Goal: Task Accomplishment & Management: Manage account settings

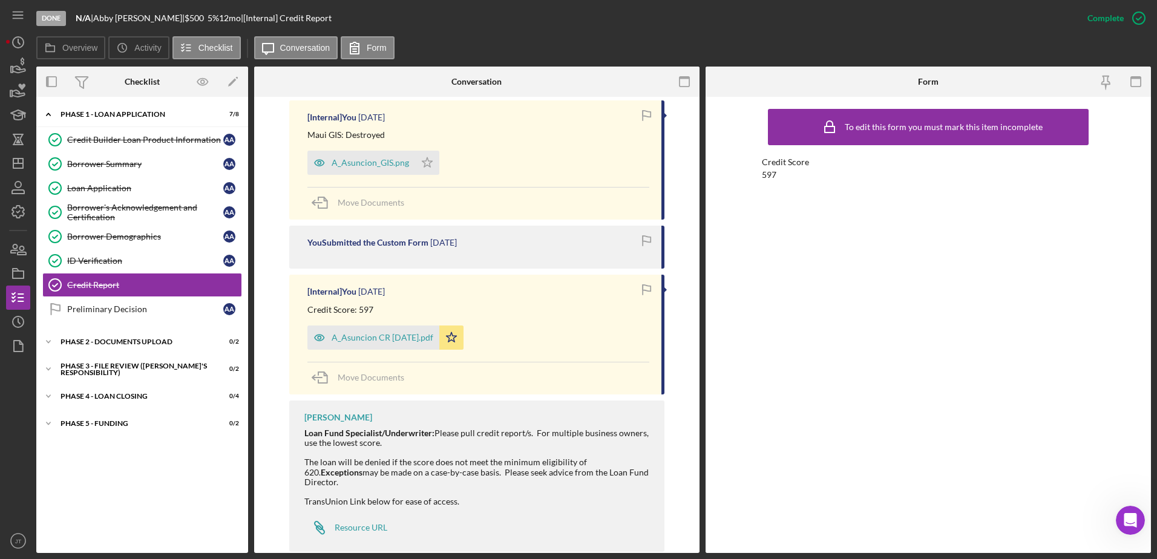
scroll to position [424, 0]
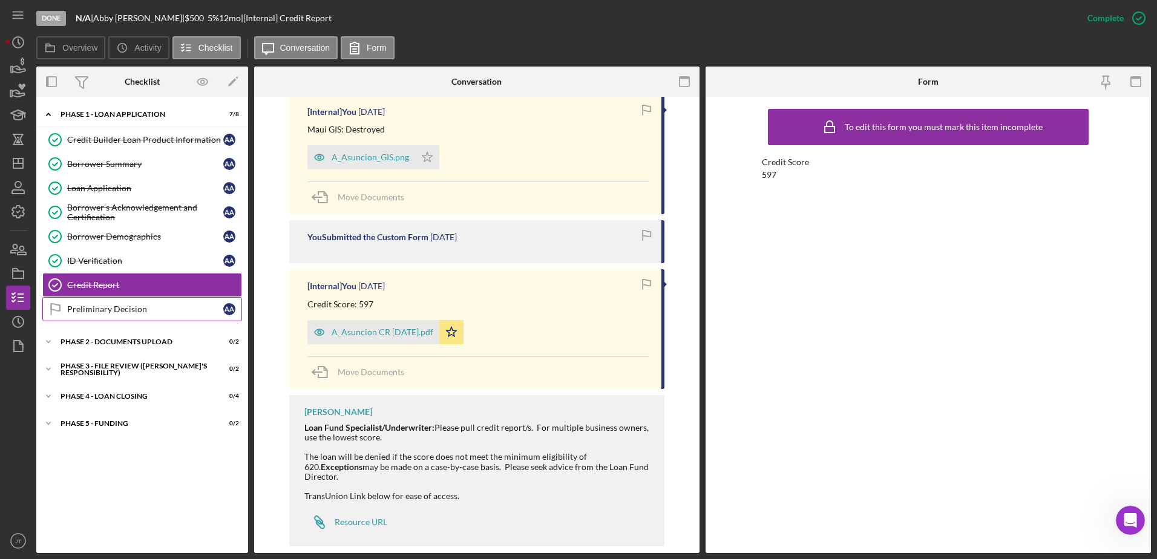
click at [156, 307] on div "Preliminary Decision" at bounding box center [145, 309] width 156 height 10
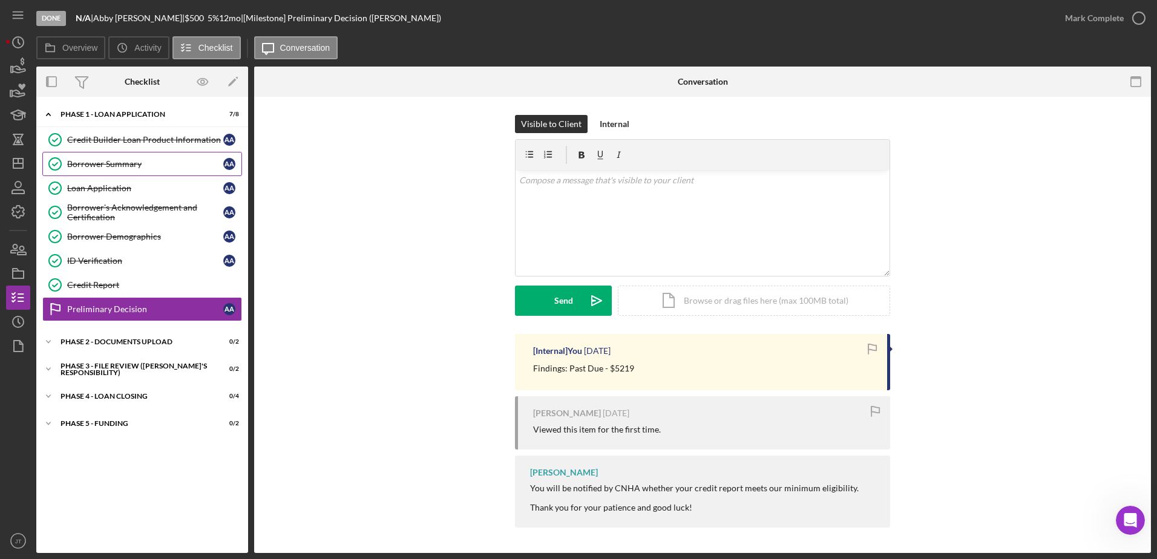
click at [135, 169] on link "Borrower Summary Borrower Summary A A" at bounding box center [142, 164] width 200 height 24
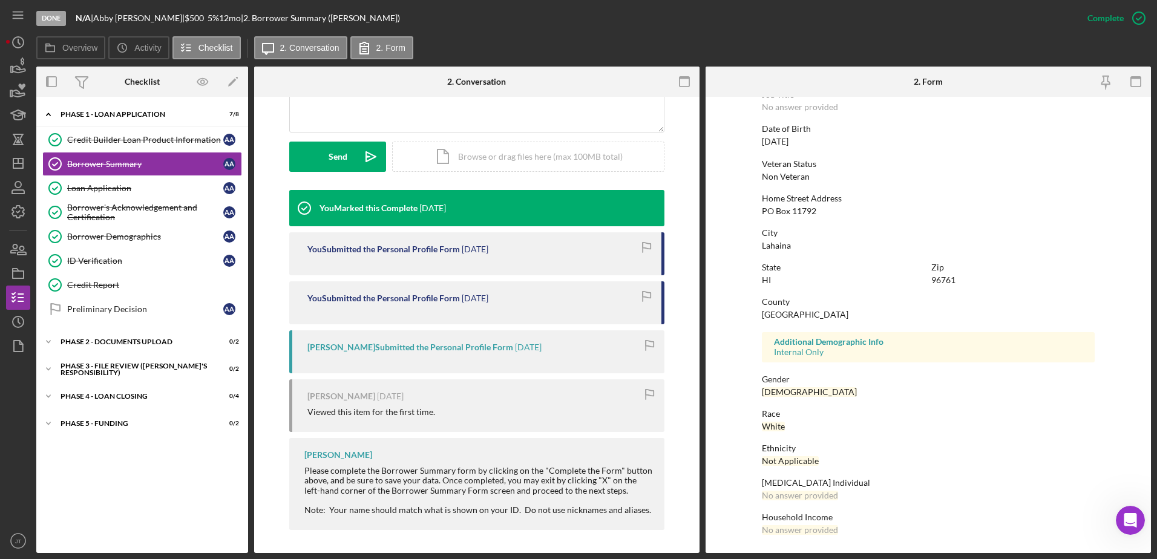
scroll to position [312, 0]
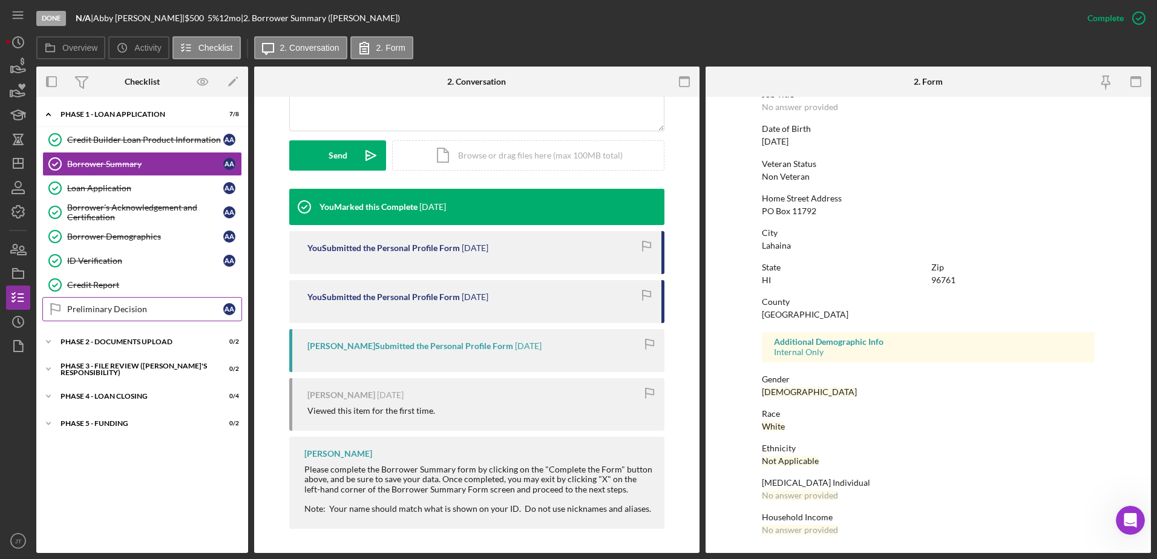
click at [122, 313] on div "Preliminary Decision" at bounding box center [145, 309] width 156 height 10
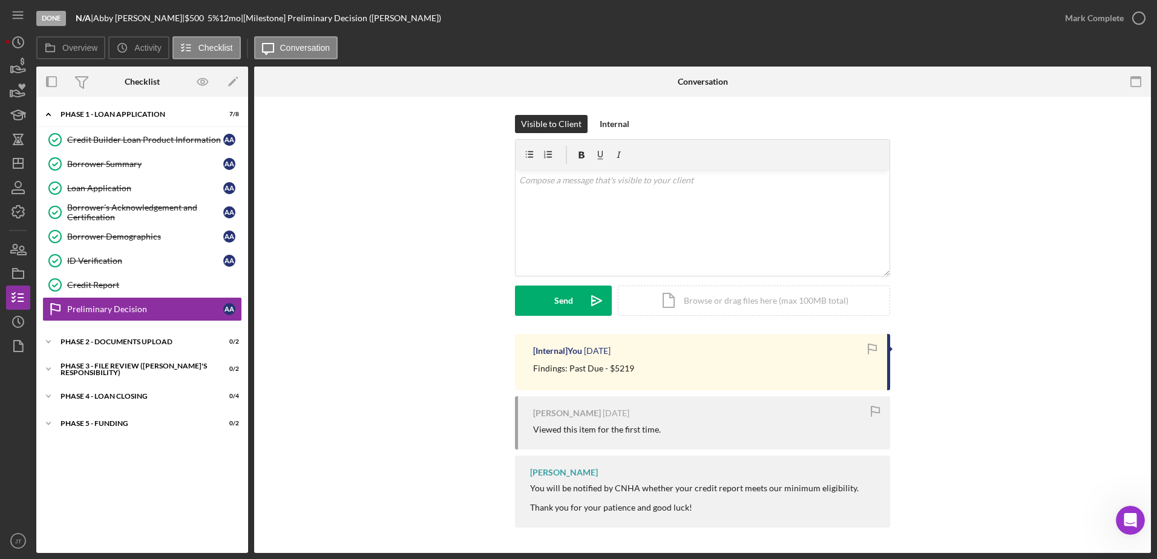
click at [341, 229] on div "Visible to Client Internal v Color teal Color pink Remove color Add row above A…" at bounding box center [702, 224] width 860 height 219
click at [557, 192] on div "v Color teal Color pink Remove color Add row above Add row below Add column bef…" at bounding box center [703, 223] width 374 height 106
click at [586, 189] on div "v Color teal Color pink Remove color Add row above Add row below Add column bef…" at bounding box center [703, 223] width 374 height 106
click at [637, 180] on p "Mahalo for your patience while your Ama Loan application" at bounding box center [702, 180] width 367 height 13
click at [824, 184] on p "Mahalo for your patience during the review period of your Ama Loan application" at bounding box center [702, 180] width 367 height 13
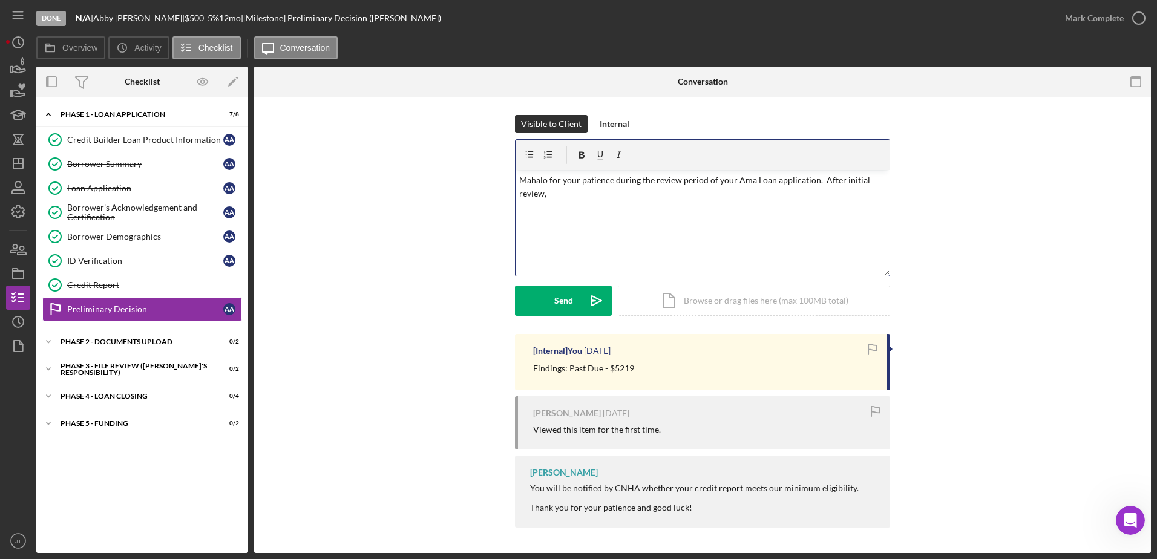
click at [640, 194] on p "Mahalo for your patience during the review period of your Ama Loan application.…" at bounding box center [702, 187] width 367 height 27
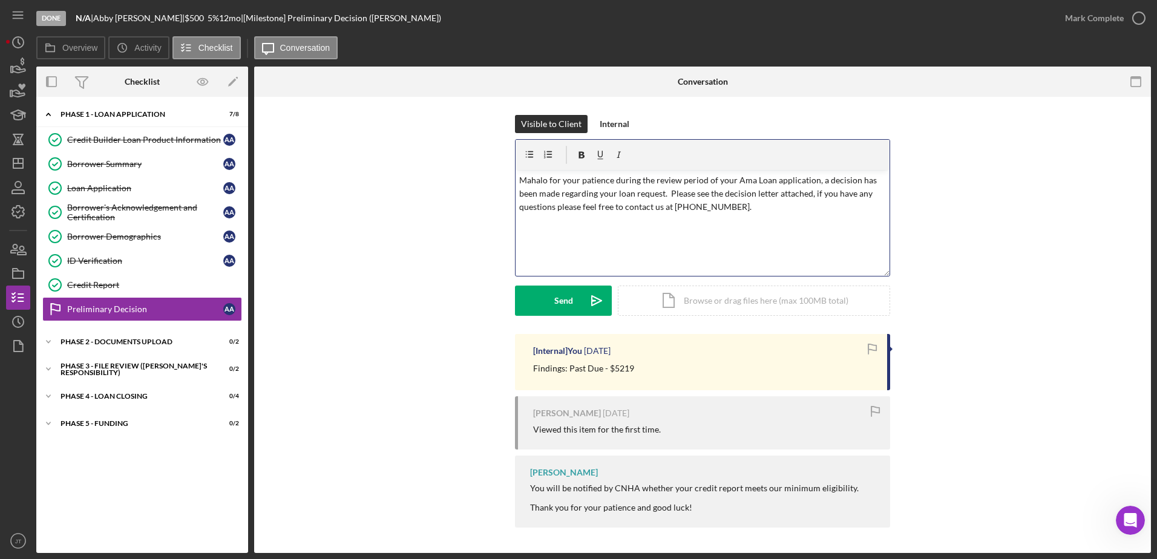
drag, startPoint x: 745, startPoint y: 205, endPoint x: 508, endPoint y: 182, distance: 238.3
click at [508, 182] on div "Visible to Client Internal v Color teal Color pink Remove color Add row above A…" at bounding box center [702, 224] width 860 height 219
copy p "Mahalo for your patience during the review period of your Ama Loan application,…"
click at [550, 313] on button "Send Icon/icon-invite-send" at bounding box center [563, 301] width 97 height 30
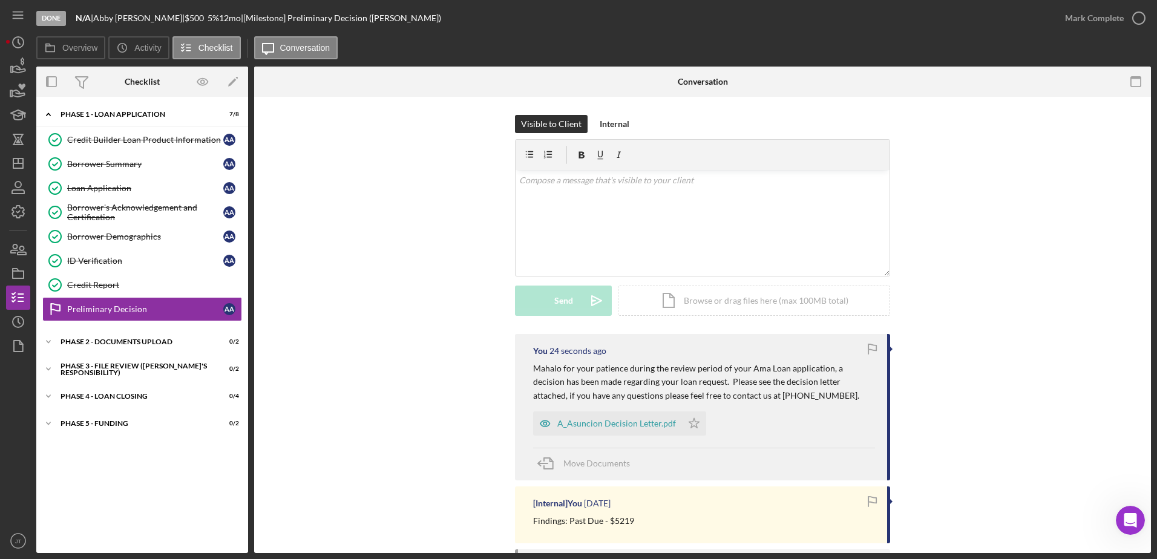
click at [383, 251] on div "Visible to Client Internal v Color teal Color pink Remove color Add row above A…" at bounding box center [702, 224] width 860 height 219
click at [145, 203] on div "Borrower's Acknowledgement and Certification" at bounding box center [145, 212] width 156 height 19
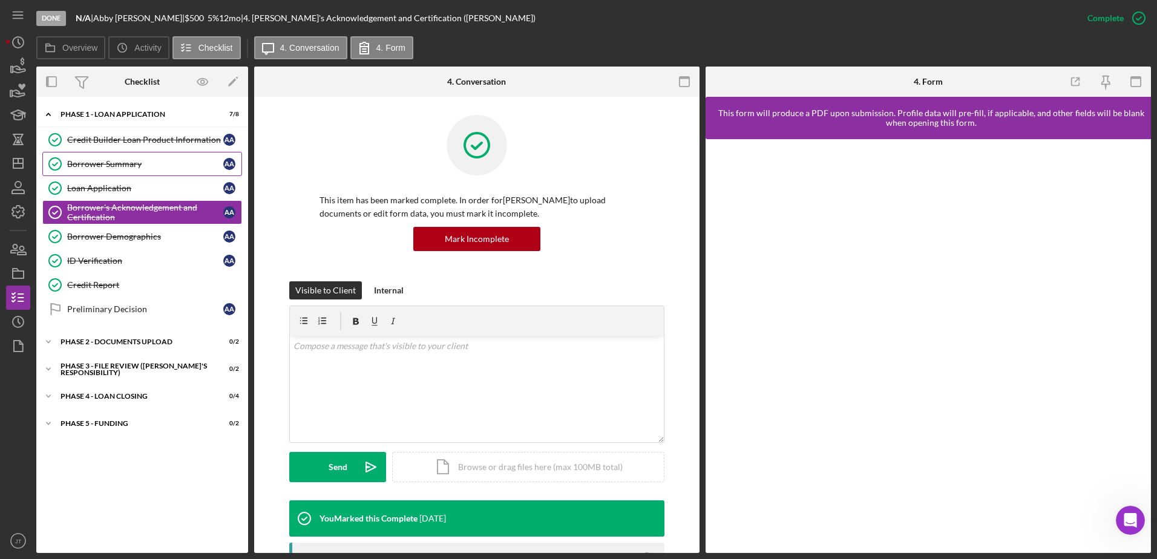
click at [107, 163] on div "Borrower Summary" at bounding box center [145, 164] width 156 height 10
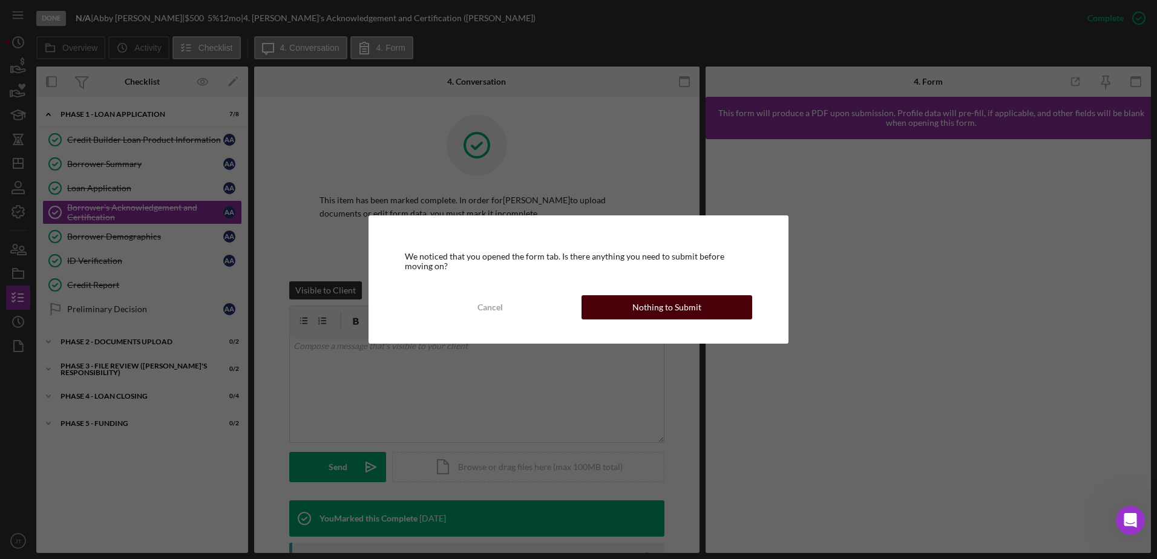
click at [642, 309] on div "Nothing to Submit" at bounding box center [666, 307] width 69 height 24
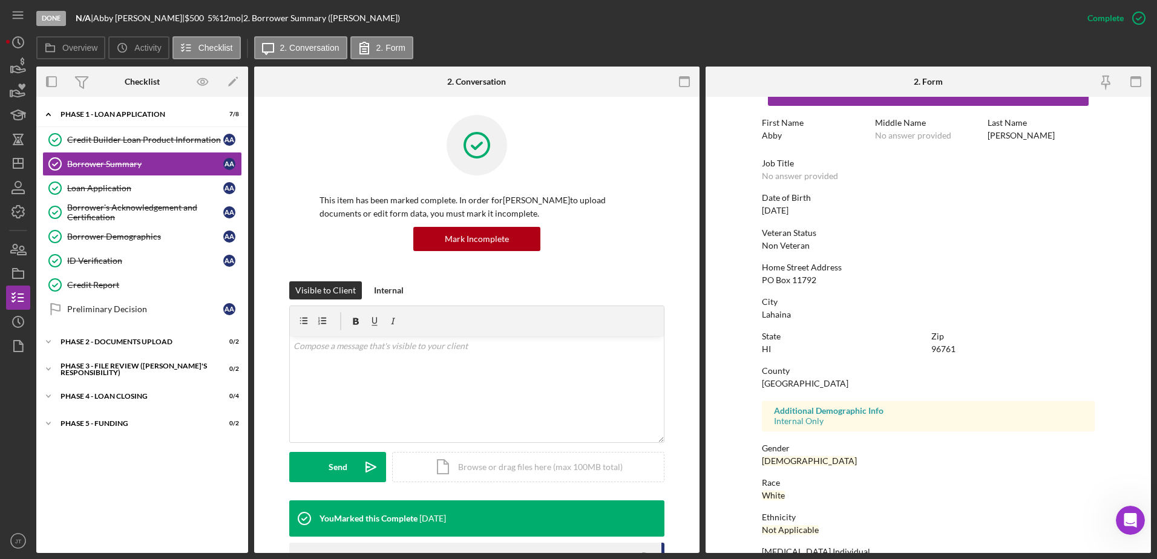
scroll to position [108, 0]
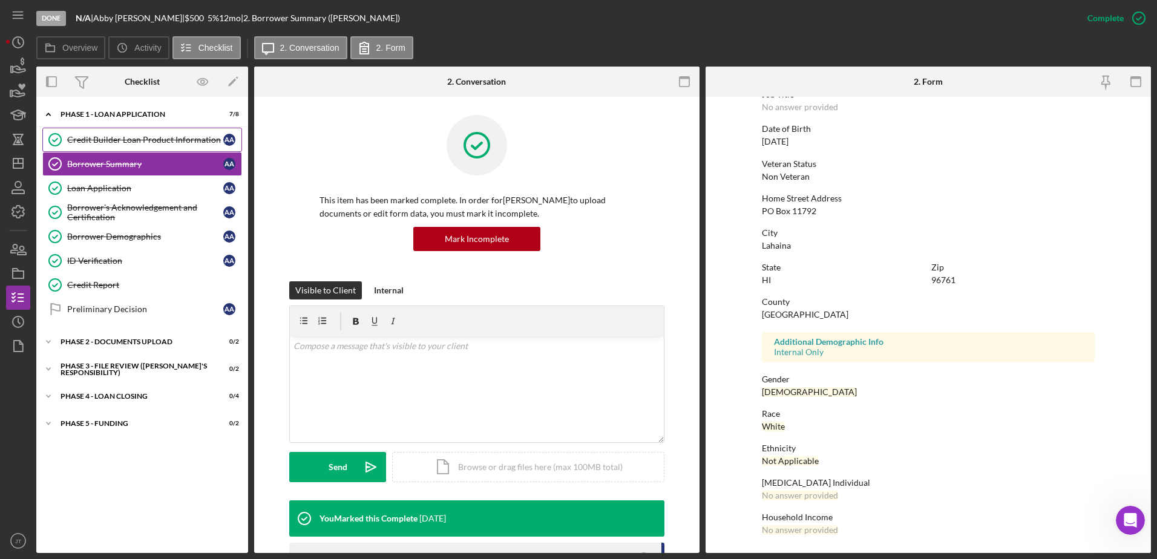
click at [151, 142] on div "Credit Builder Loan Product Information" at bounding box center [145, 140] width 156 height 10
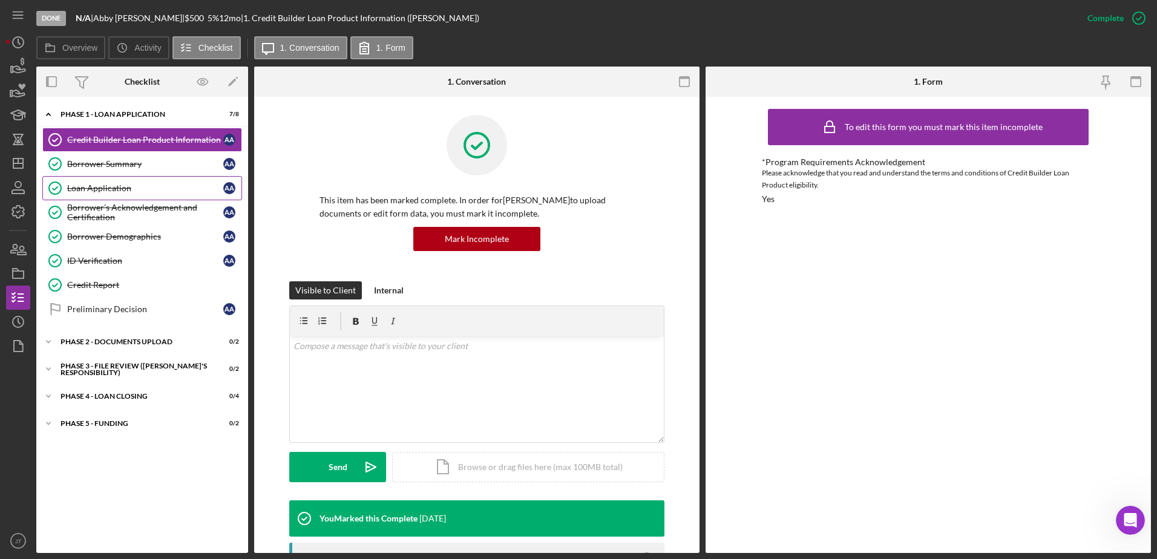
click at [162, 187] on div "Loan Application" at bounding box center [145, 188] width 156 height 10
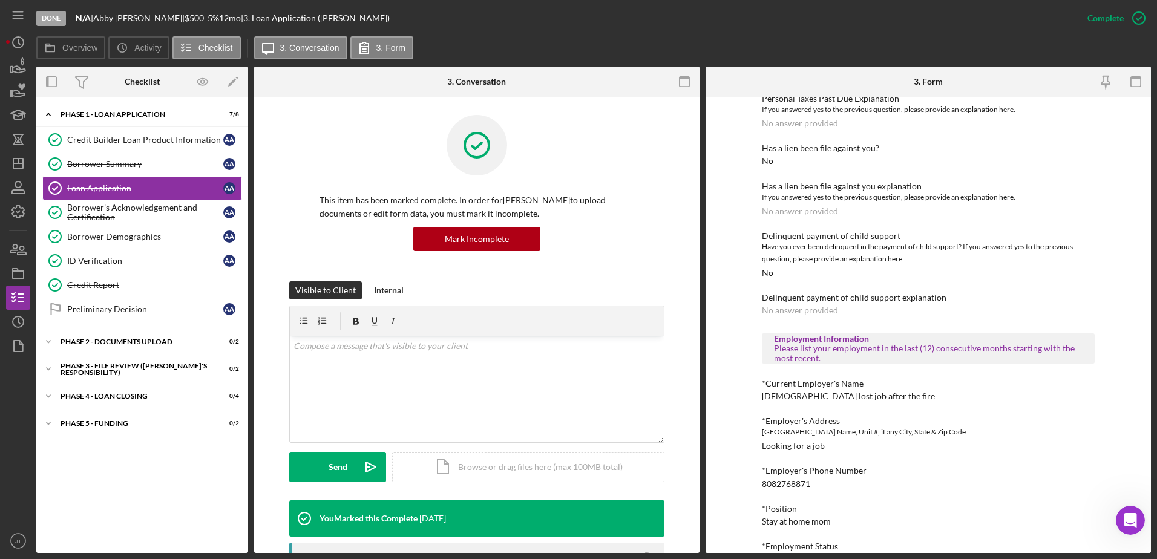
scroll to position [424, 0]
click at [179, 206] on div "Borrower's Acknowledgement and Certification" at bounding box center [145, 212] width 156 height 19
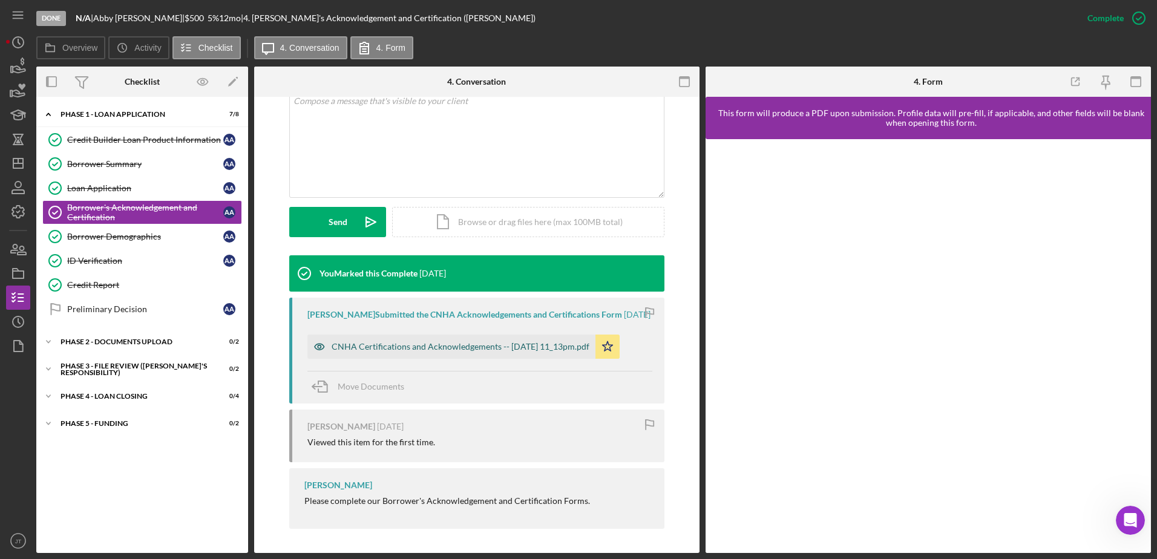
click at [476, 346] on div "CNHA Certifications and Acknowledgements -- [DATE] 11_13pm.pdf" at bounding box center [461, 347] width 258 height 10
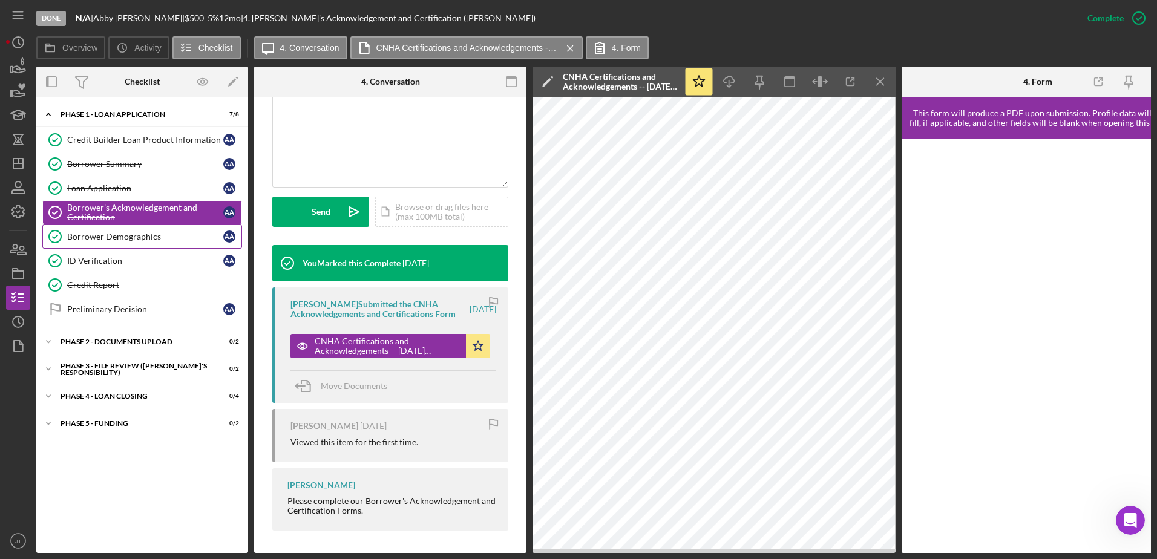
click at [134, 238] on div "Borrower Demographics" at bounding box center [145, 237] width 156 height 10
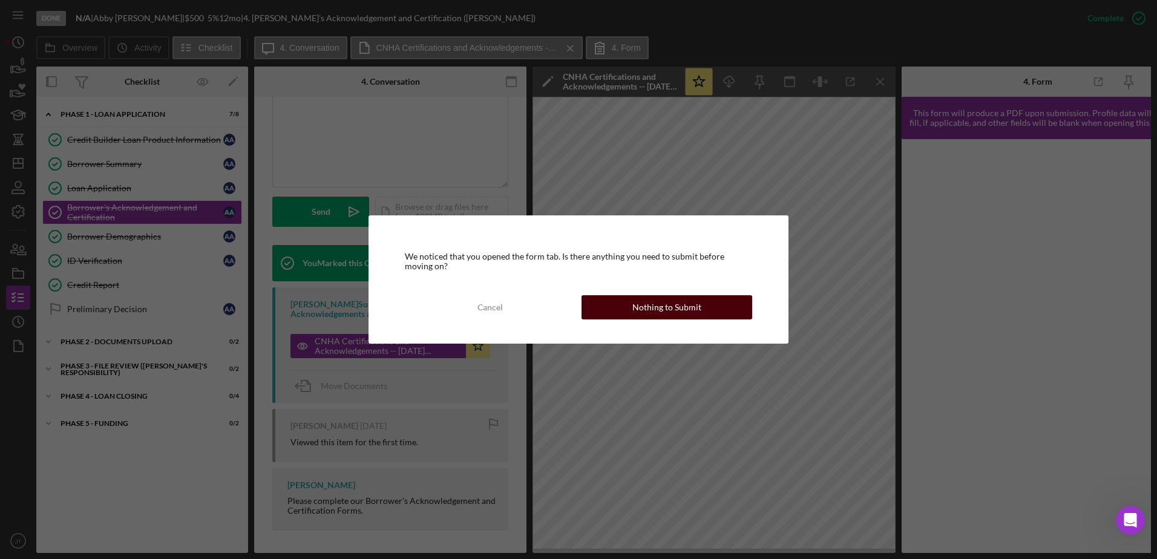
click at [604, 304] on button "Nothing to Submit" at bounding box center [667, 307] width 171 height 24
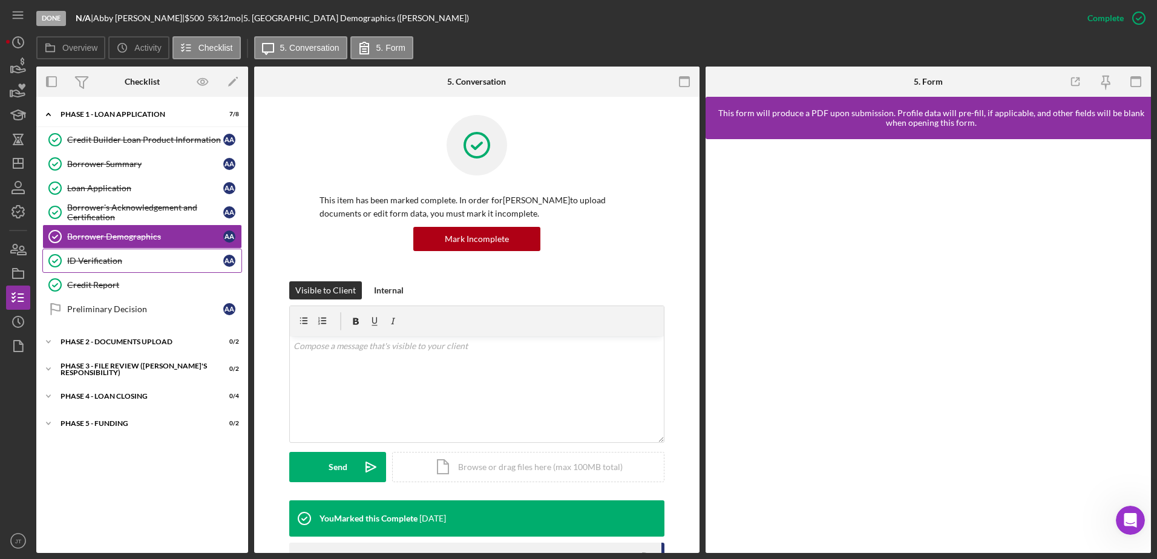
click at [139, 260] on div "ID Verification" at bounding box center [145, 261] width 156 height 10
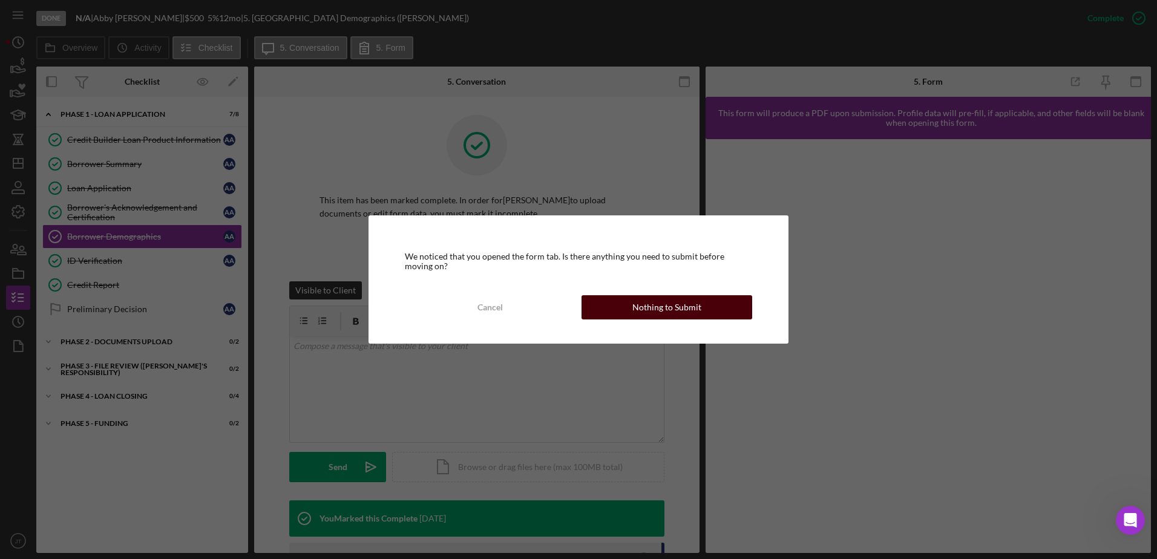
click at [663, 304] on div "Nothing to Submit" at bounding box center [666, 307] width 69 height 24
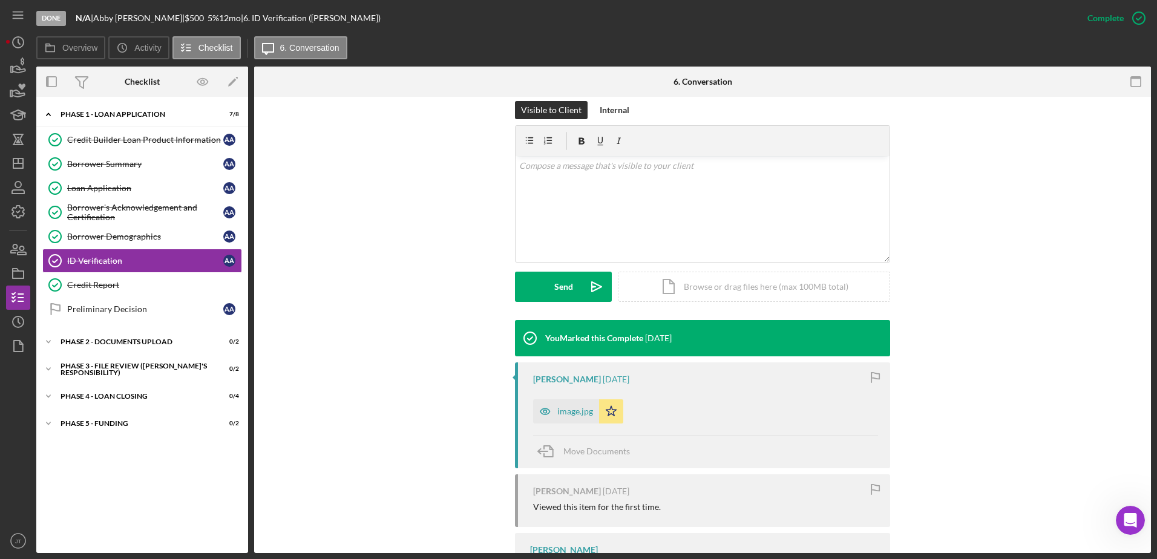
scroll to position [182, 0]
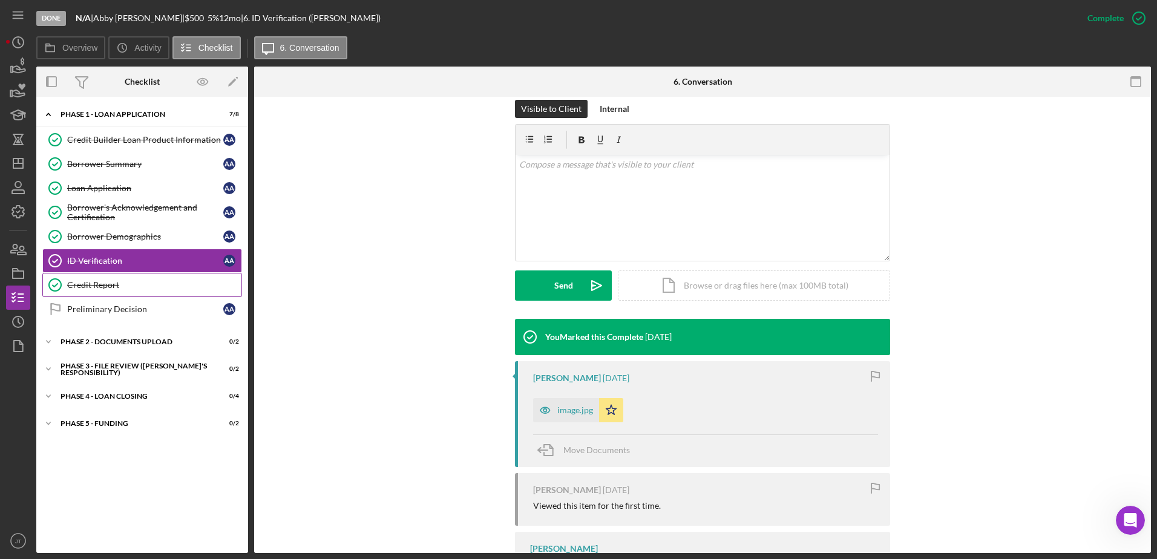
click at [137, 284] on div "Credit Report" at bounding box center [154, 285] width 174 height 10
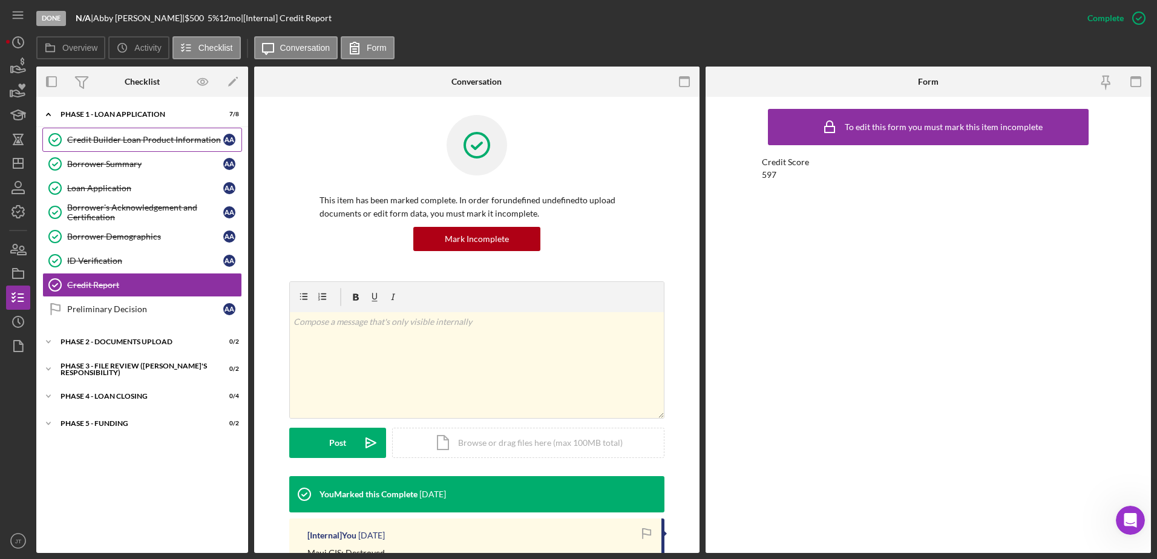
click at [145, 142] on div "Credit Builder Loan Product Information" at bounding box center [145, 140] width 156 height 10
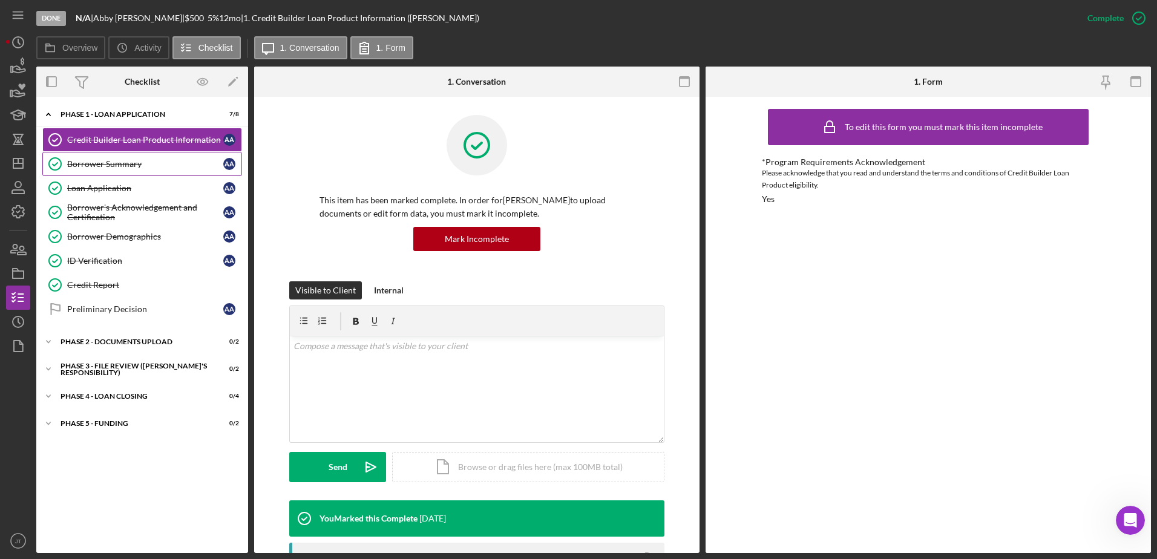
click at [111, 162] on div "Borrower Summary" at bounding box center [145, 164] width 156 height 10
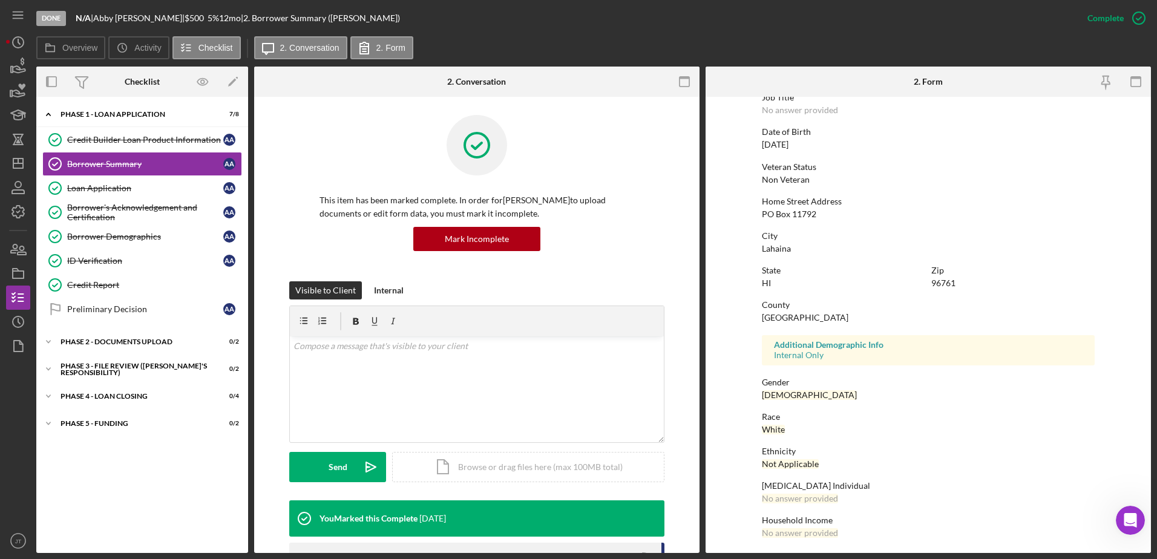
scroll to position [108, 0]
click at [108, 190] on div "Loan Application" at bounding box center [145, 188] width 156 height 10
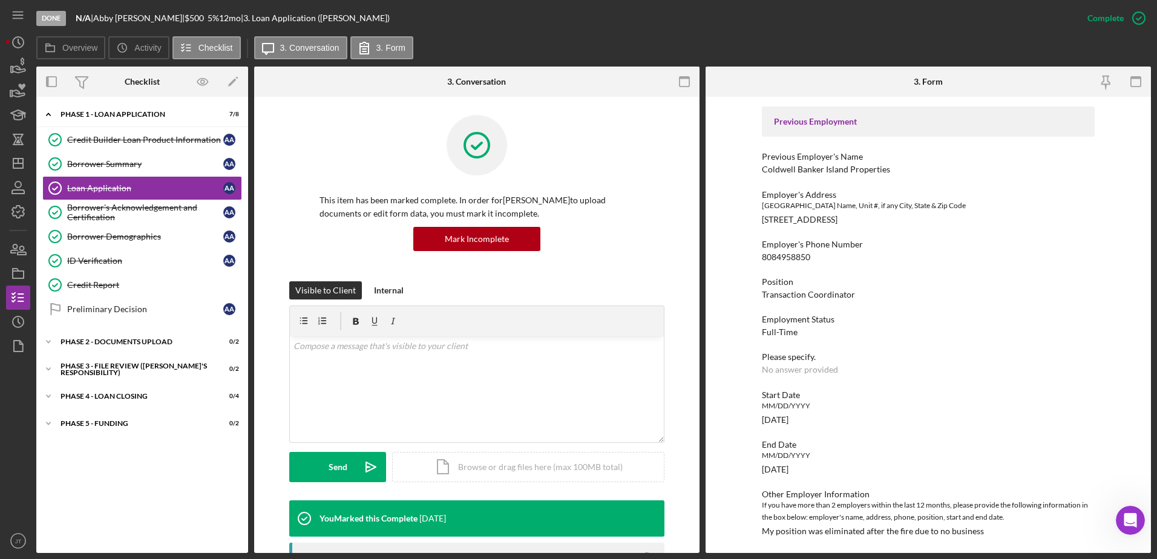
scroll to position [986, 0]
click at [160, 169] on link "Borrower Summary Borrower Summary A A" at bounding box center [142, 164] width 200 height 24
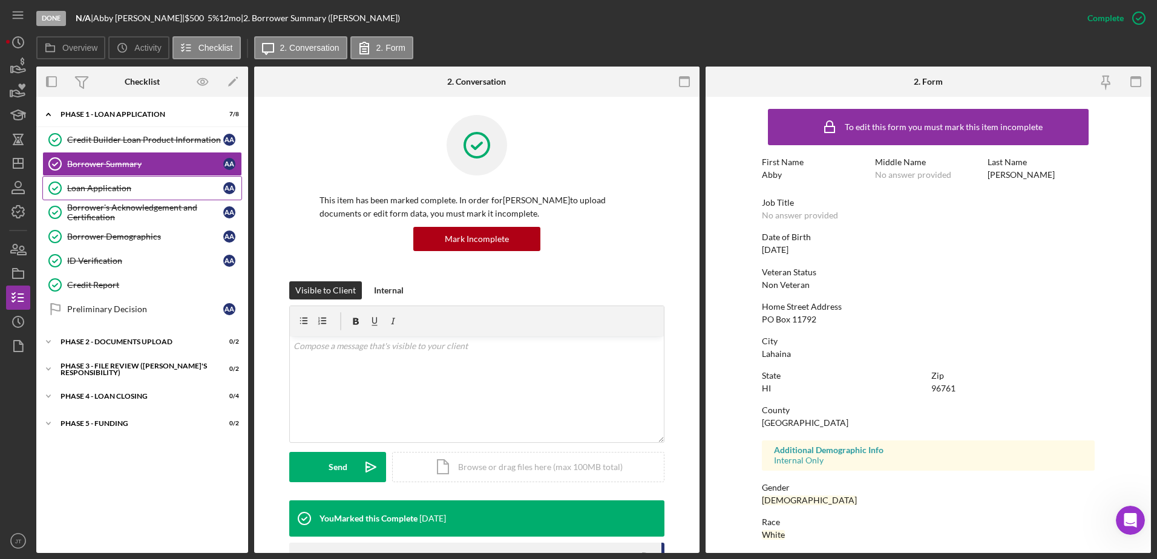
click at [124, 186] on div "Loan Application" at bounding box center [145, 188] width 156 height 10
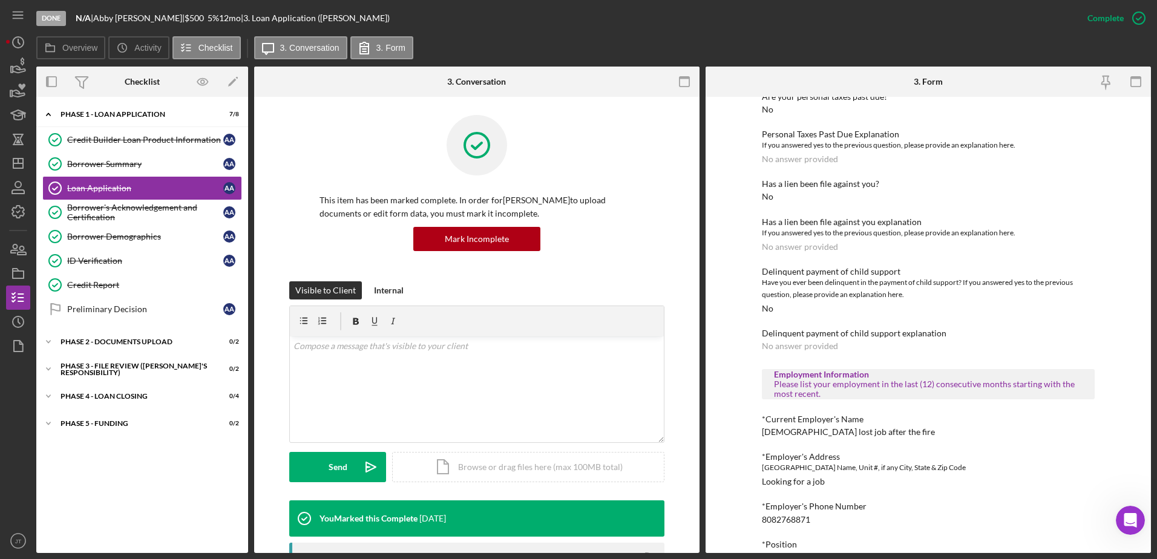
scroll to position [484, 0]
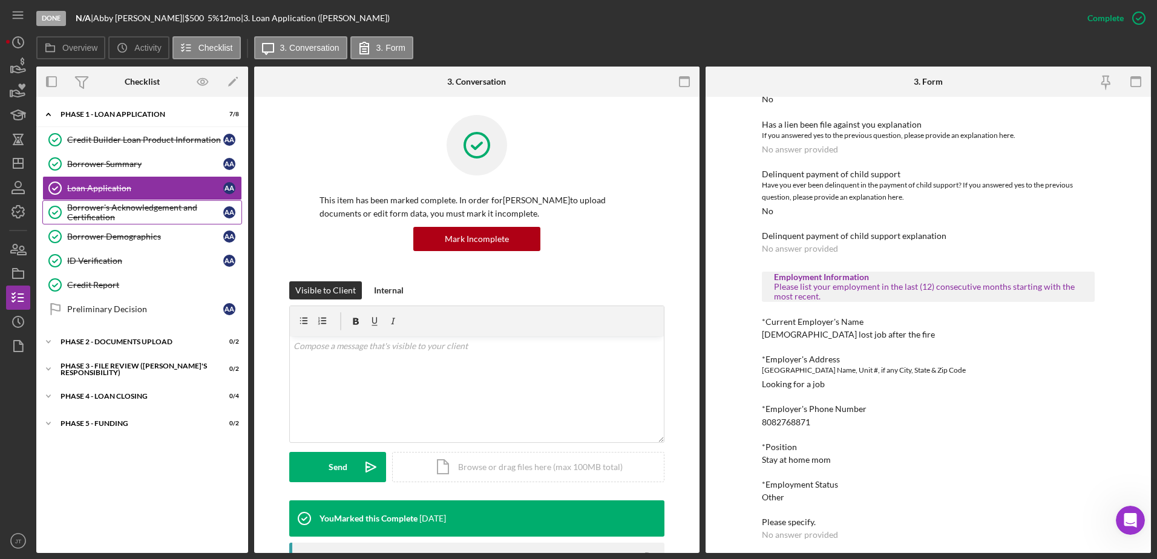
click at [145, 210] on div "Borrower's Acknowledgement and Certification" at bounding box center [145, 212] width 156 height 19
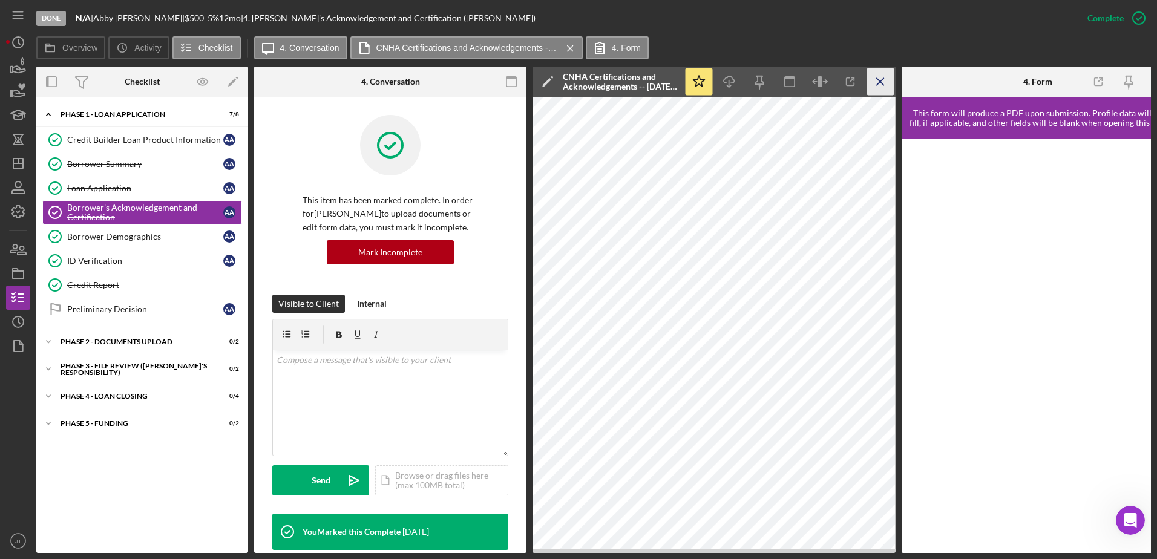
click at [877, 83] on icon "Icon/Menu Close" at bounding box center [880, 81] width 27 height 27
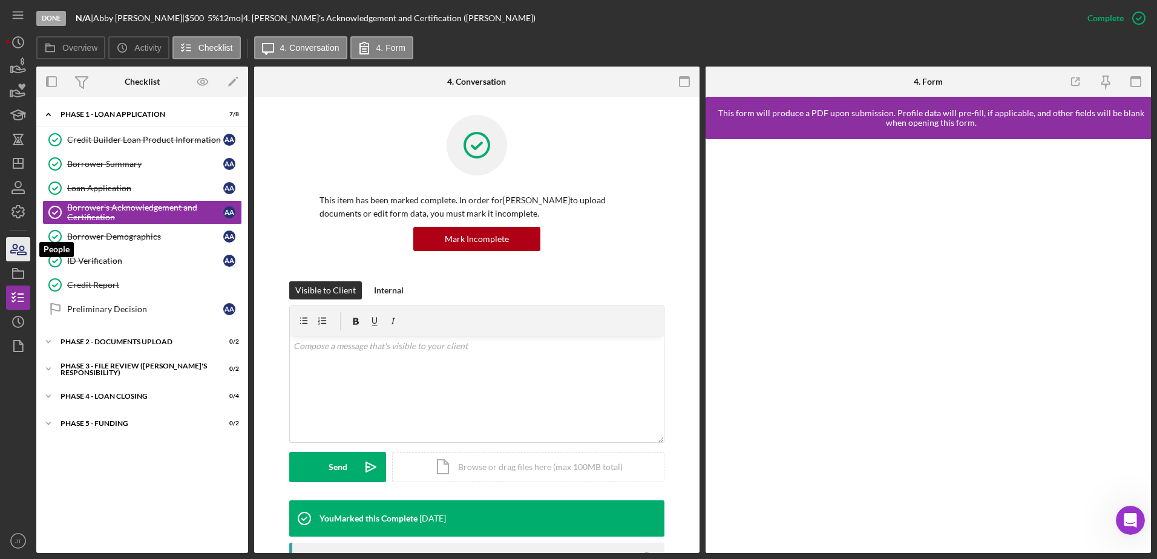
click at [13, 251] on icon "button" at bounding box center [18, 249] width 30 height 30
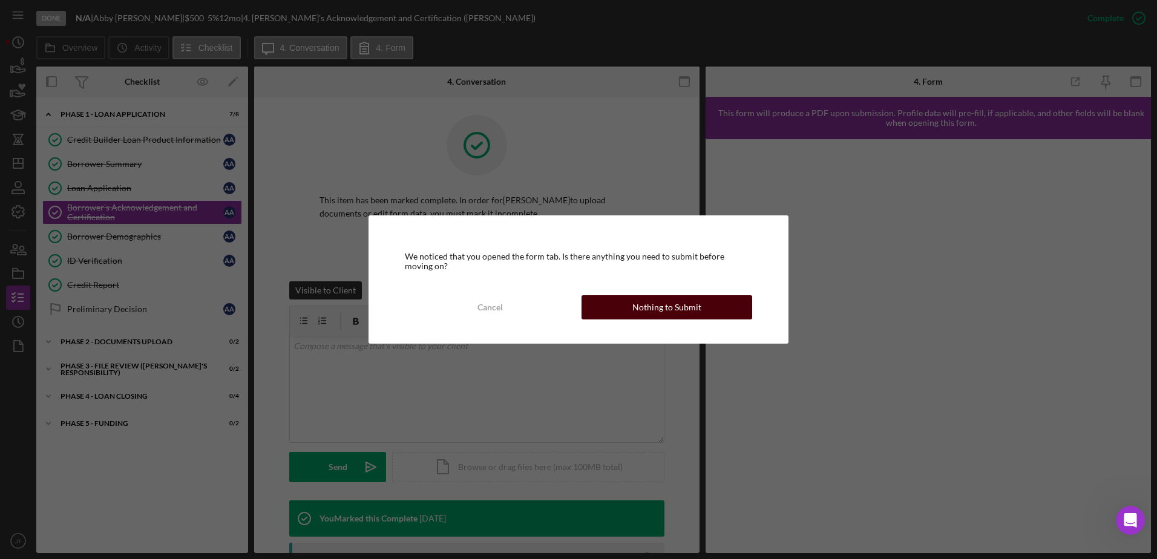
click at [721, 309] on button "Nothing to Submit" at bounding box center [667, 307] width 171 height 24
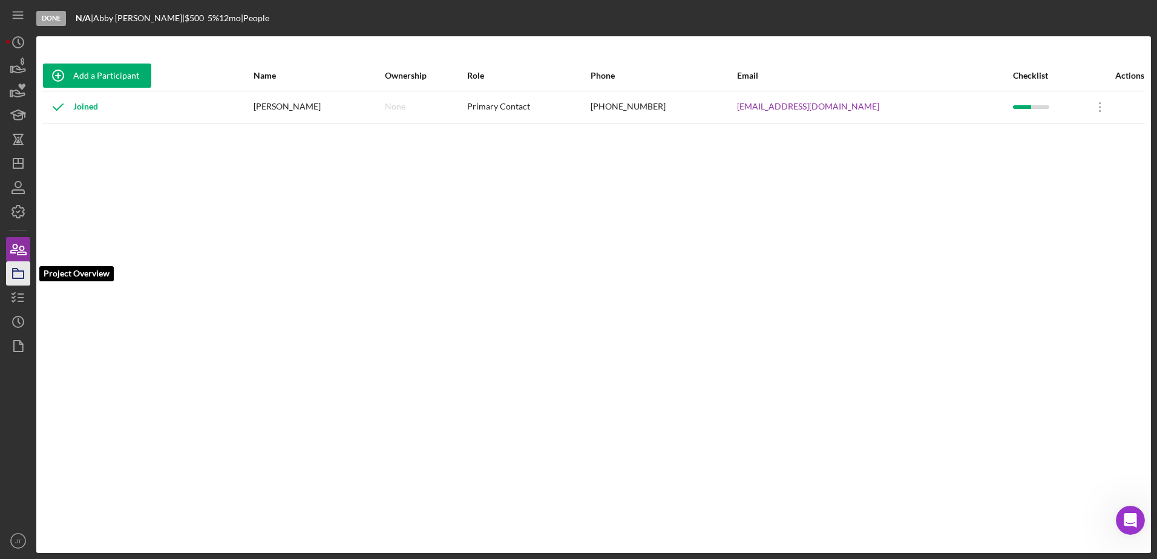
click at [25, 281] on icon "button" at bounding box center [18, 273] width 30 height 30
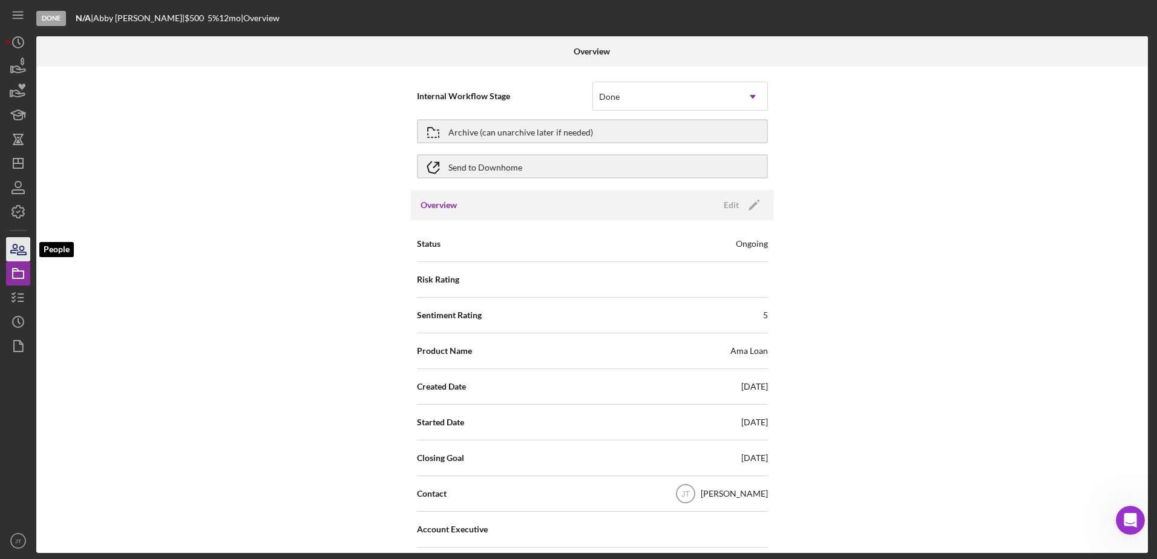
click at [18, 256] on icon "button" at bounding box center [18, 249] width 30 height 30
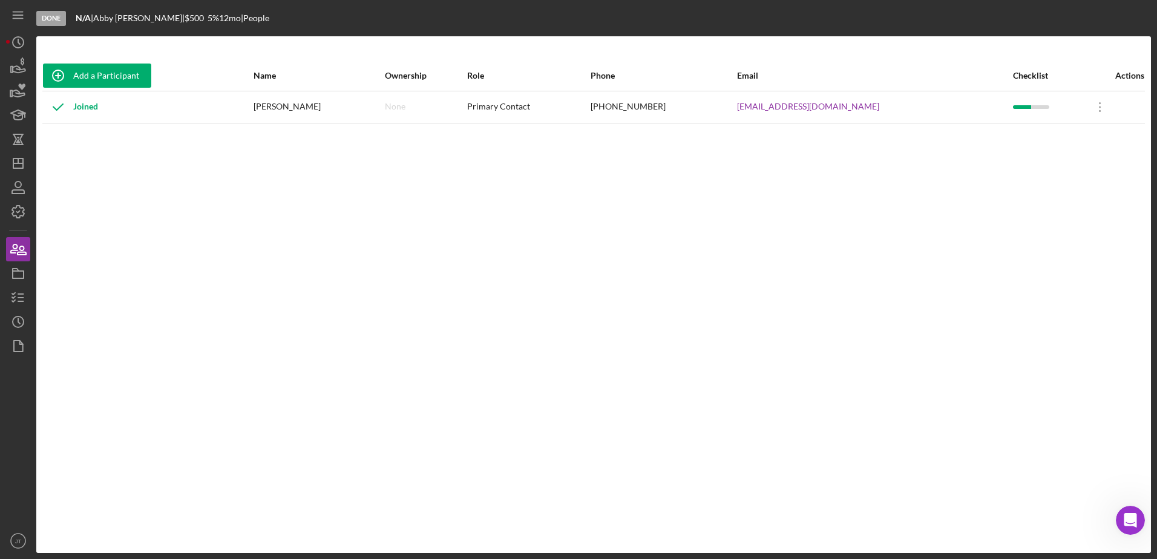
click at [364, 252] on div "Add a Participant Name Ownership Role Phone Email Checklist Actions Joined [PER…" at bounding box center [593, 295] width 1115 height 468
click at [20, 298] on line "button" at bounding box center [20, 298] width 5 height 0
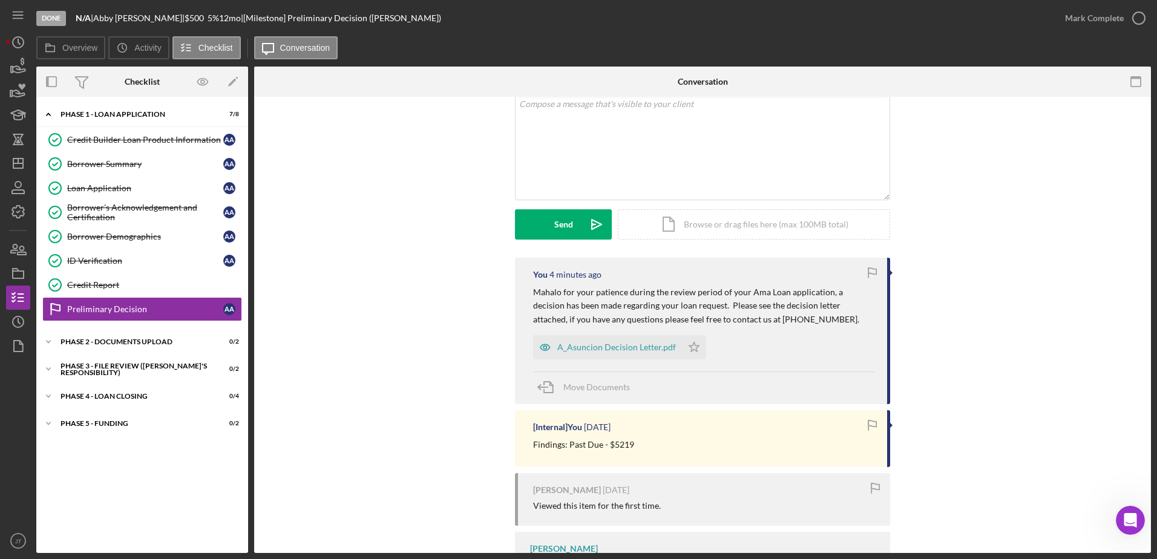
scroll to position [151, 0]
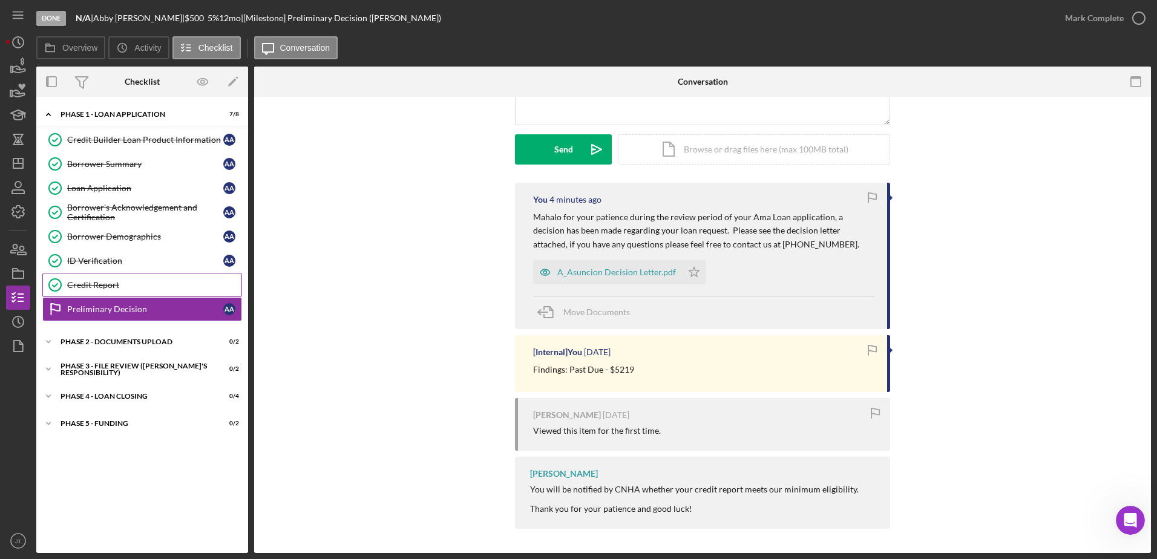
click at [136, 283] on div "Credit Report" at bounding box center [154, 285] width 174 height 10
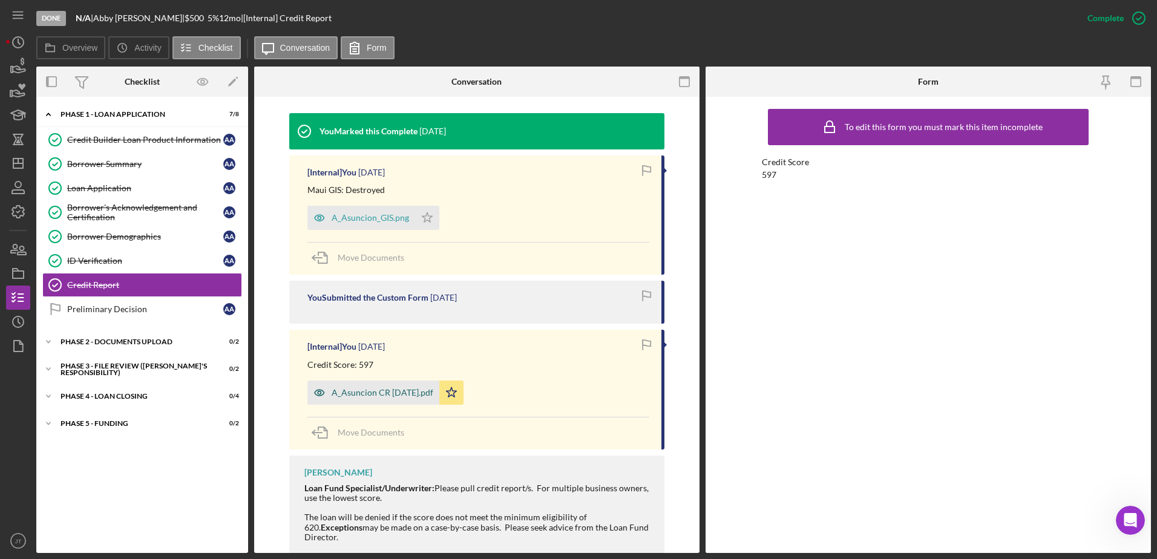
click at [395, 392] on div "A_Asuncion CR [DATE].pdf" at bounding box center [383, 393] width 102 height 10
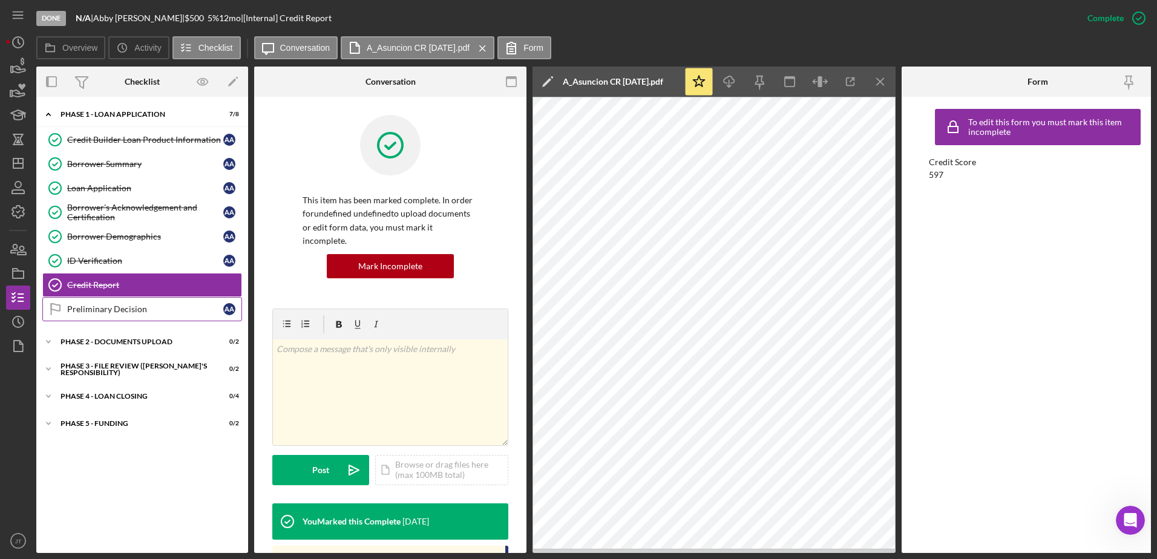
click at [149, 306] on div "Preliminary Decision" at bounding box center [145, 309] width 156 height 10
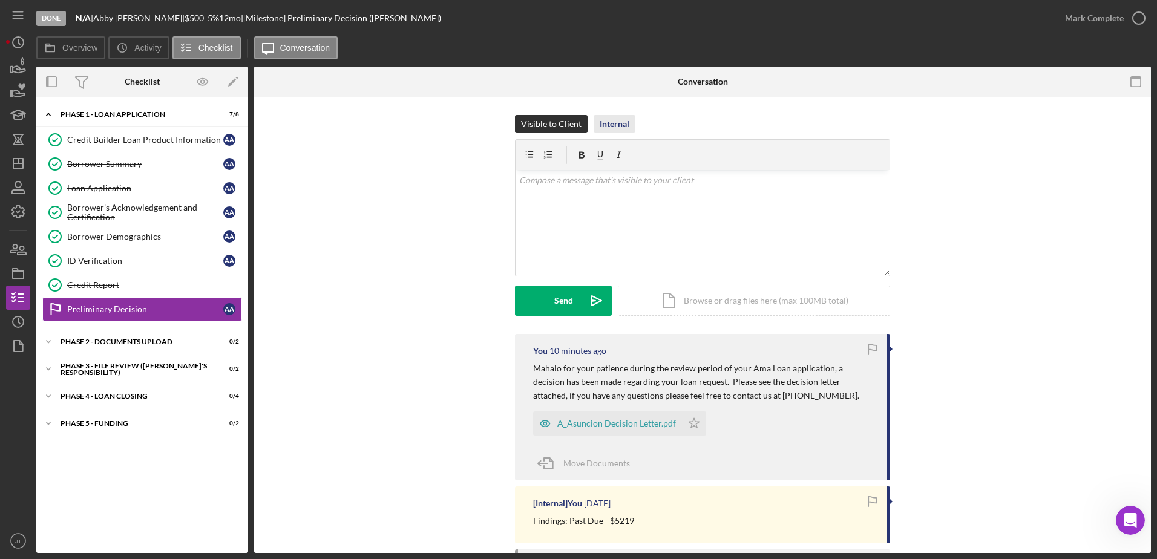
click at [615, 116] on div "Visible to Client Internal v Color teal Color pink Remove color Add row above A…" at bounding box center [702, 401] width 897 height 608
click at [613, 122] on div "Internal" at bounding box center [615, 124] width 30 height 18
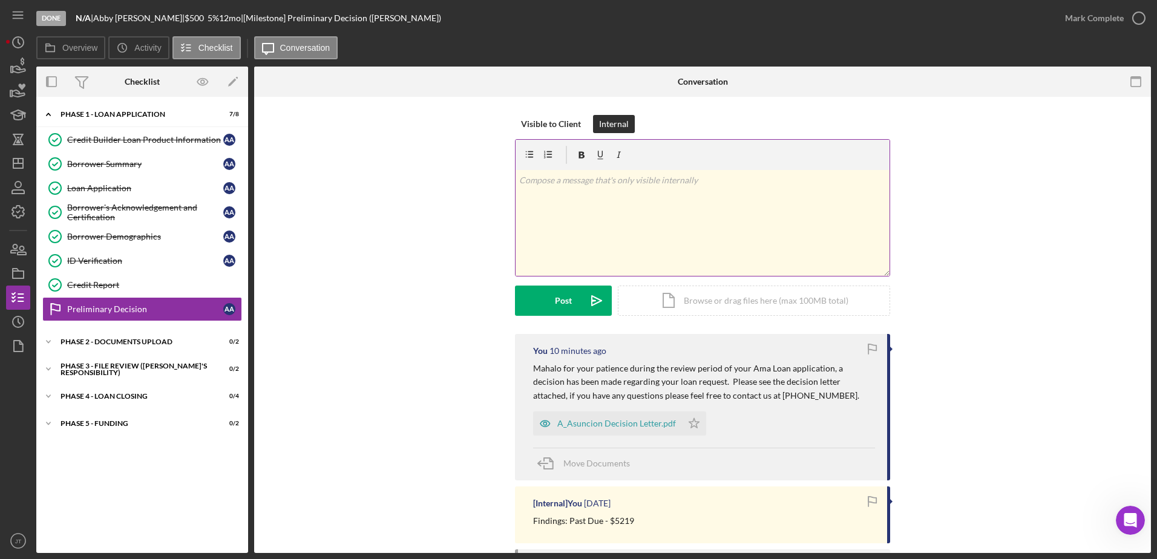
click at [569, 193] on div "v Color teal Color pink Remove color Add row above Add row below Add column bef…" at bounding box center [703, 223] width 374 height 106
click at [608, 182] on p at bounding box center [702, 180] width 367 height 13
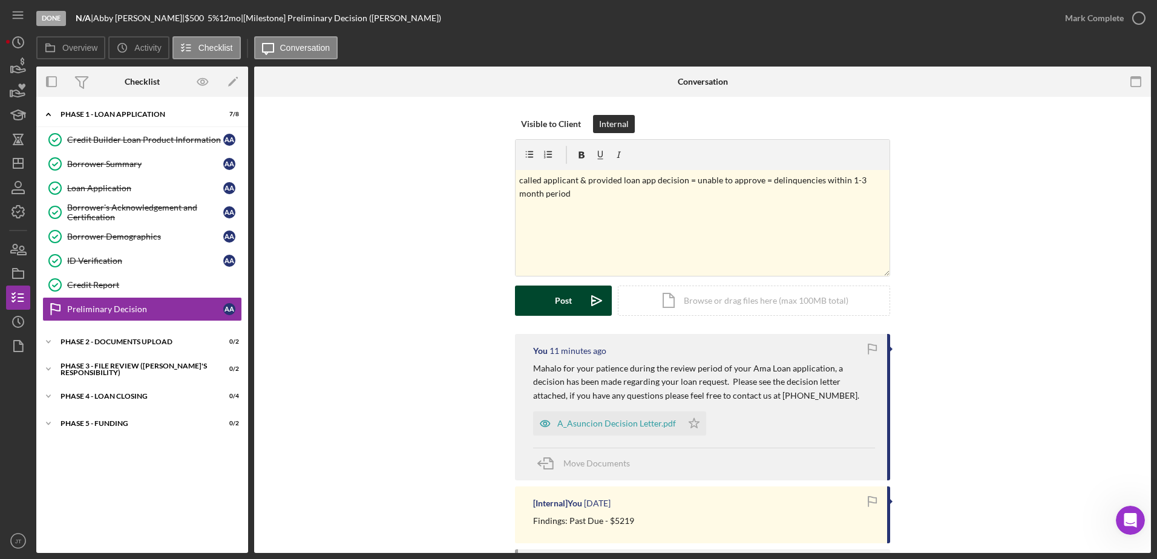
click at [534, 301] on button "Post Icon/icon-invite-send" at bounding box center [563, 301] width 97 height 30
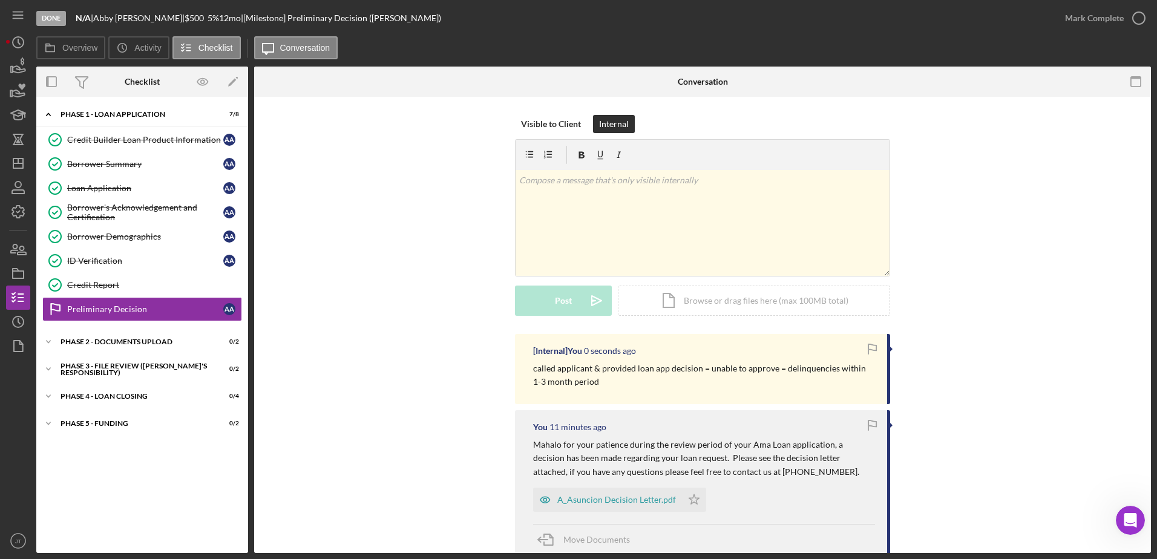
click at [420, 285] on div "Visible to Client Internal v Color teal Color pink Remove color Add row above A…" at bounding box center [702, 224] width 860 height 219
click at [25, 163] on icon "Icon/Dashboard" at bounding box center [18, 163] width 30 height 30
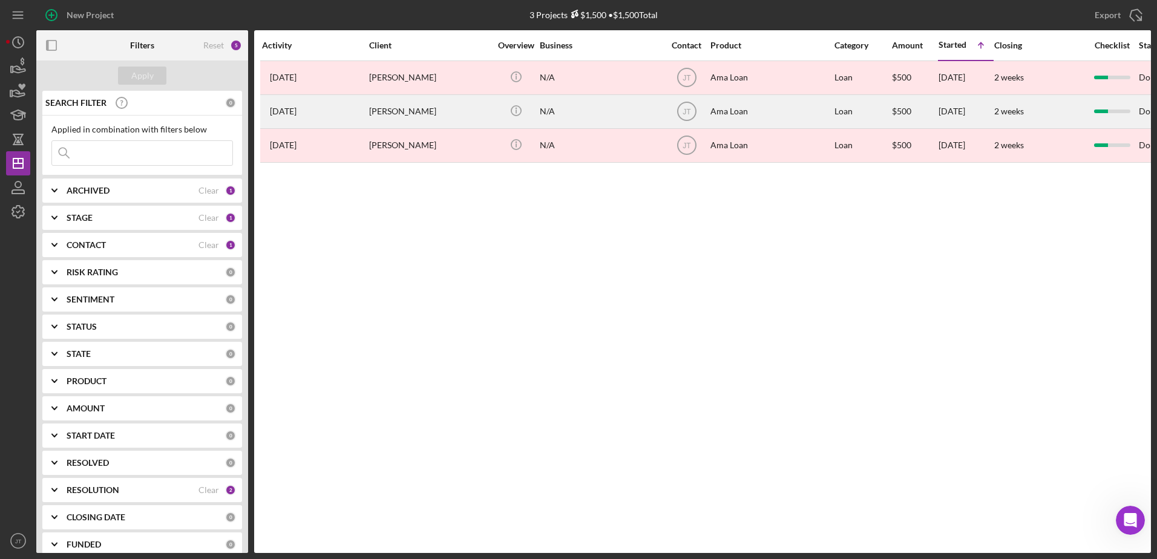
click at [405, 114] on div "[PERSON_NAME]" at bounding box center [429, 112] width 121 height 32
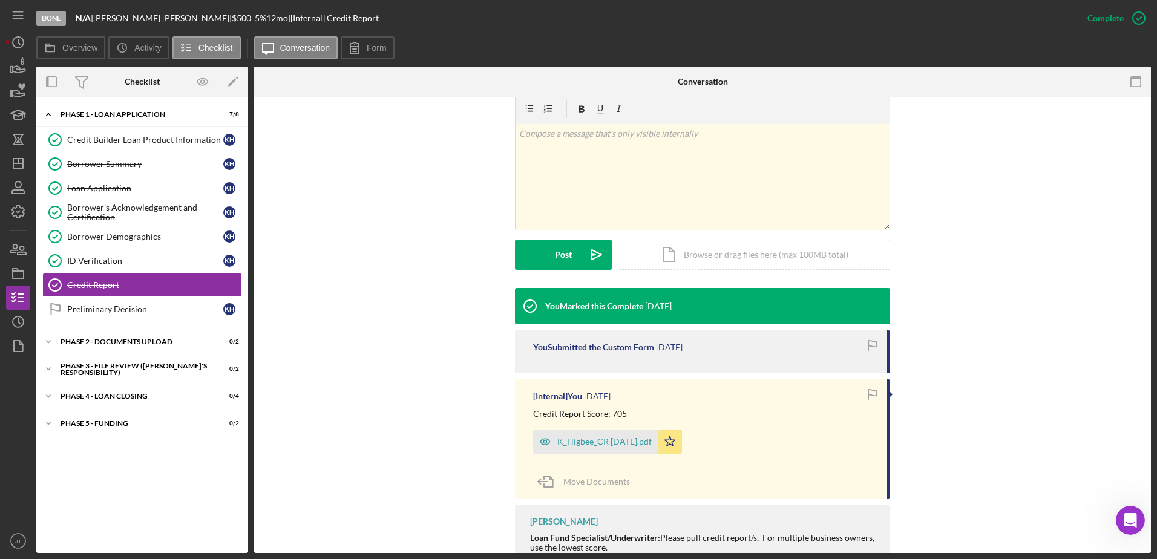
scroll to position [185, 0]
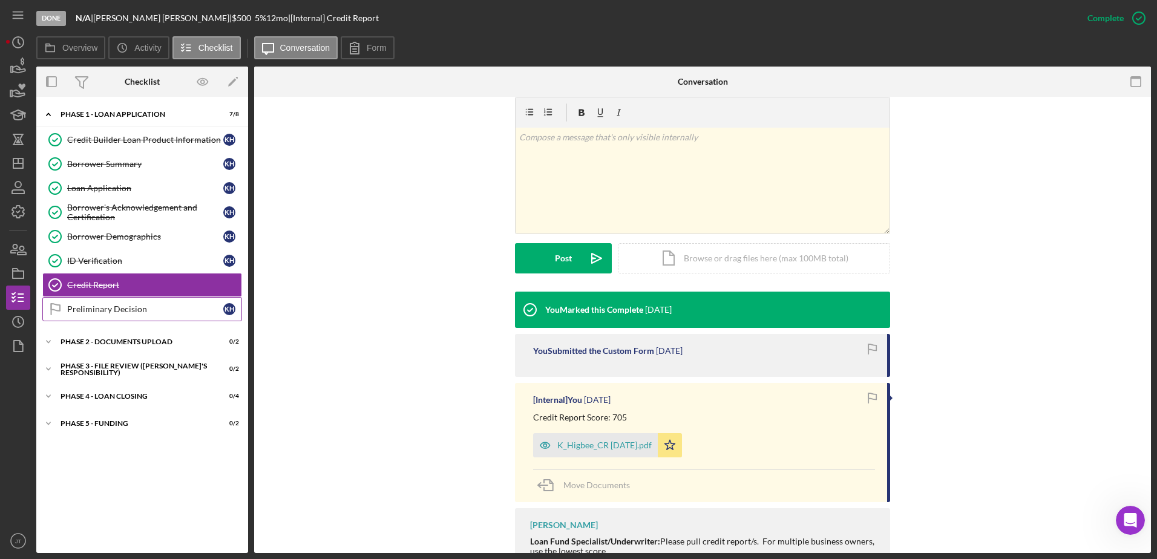
click at [110, 313] on div "Preliminary Decision" at bounding box center [145, 309] width 156 height 10
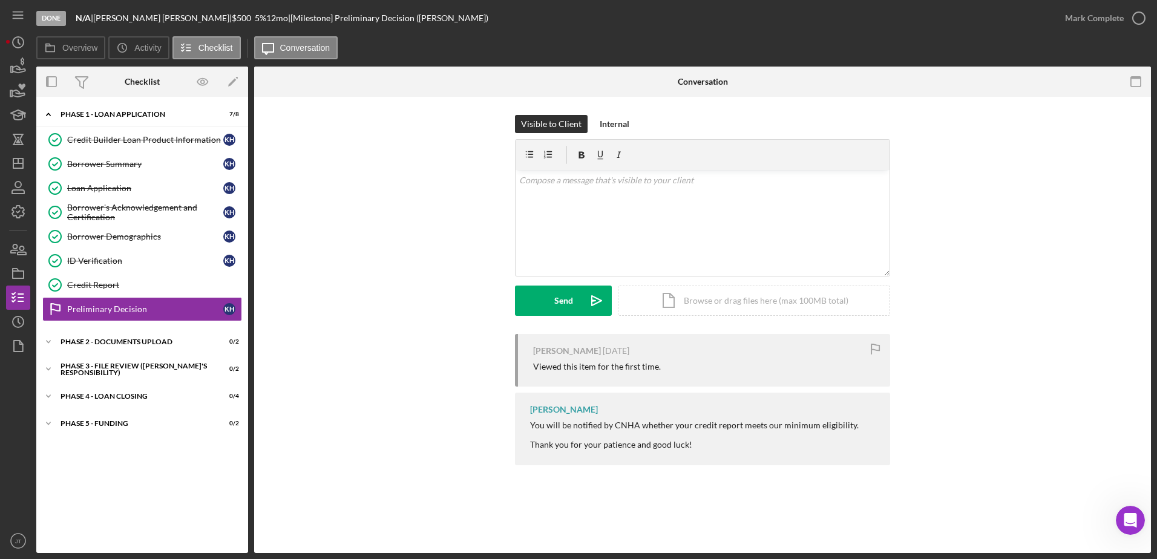
click at [411, 352] on div "[PERSON_NAME] [DATE] Viewed this item for the first time. [PERSON_NAME] You wil…" at bounding box center [702, 402] width 860 height 137
click at [430, 390] on div "[PERSON_NAME] [DATE] Viewed this item for the first time. [PERSON_NAME] You wil…" at bounding box center [702, 402] width 860 height 137
click at [339, 297] on div "Visible to Client Internal v Color teal Color pink Remove color Add row above A…" at bounding box center [702, 224] width 860 height 219
click at [106, 289] on div "Credit Report" at bounding box center [154, 285] width 174 height 10
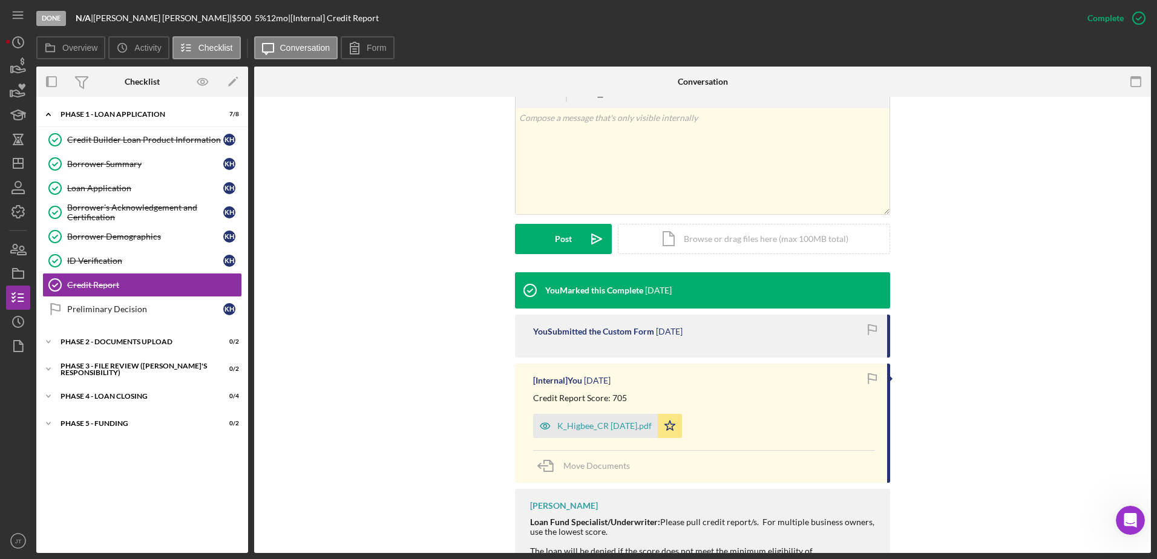
scroll to position [182, 0]
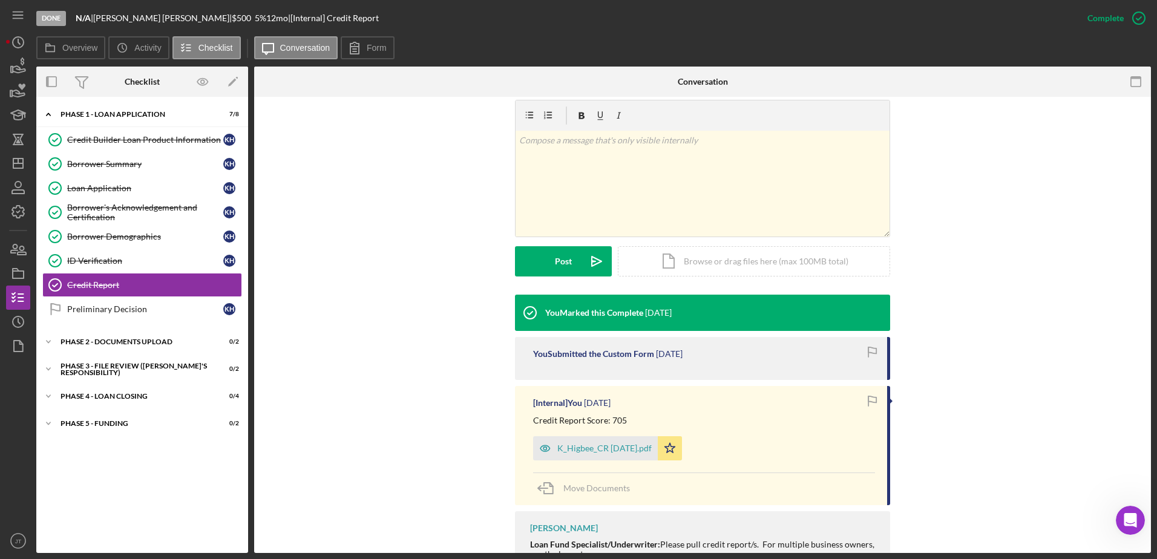
click at [359, 169] on div "v Color teal Color pink Remove color Add row above Add row below Add column bef…" at bounding box center [702, 197] width 860 height 195
click at [16, 252] on icon "button" at bounding box center [18, 249] width 30 height 30
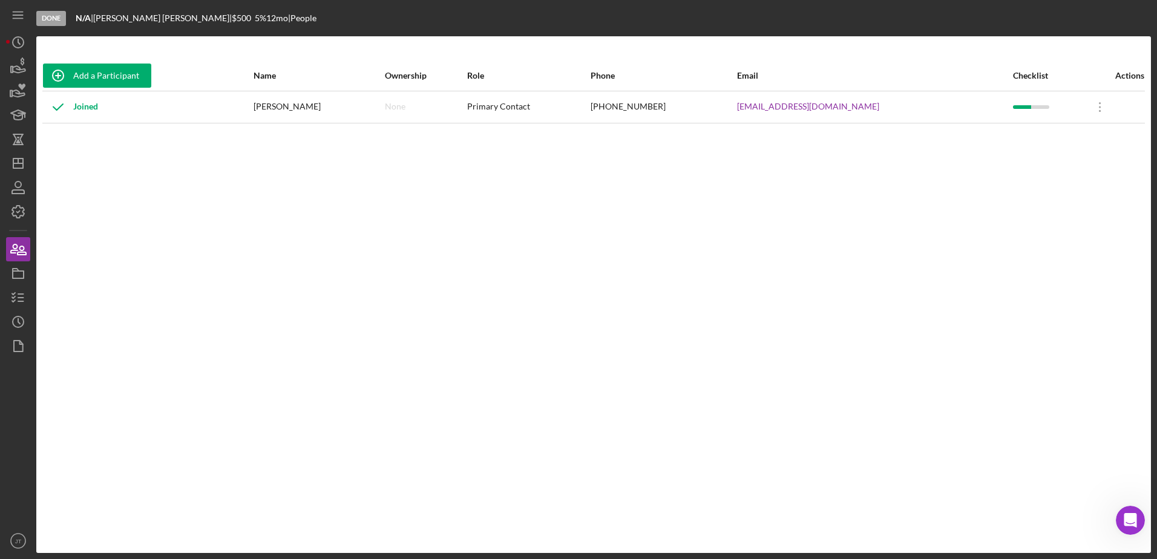
click at [430, 267] on div "Add a Participant Name Ownership Role Phone Email Checklist Actions Joined [PER…" at bounding box center [593, 295] width 1115 height 468
click at [18, 160] on icon "Icon/Dashboard" at bounding box center [18, 163] width 30 height 30
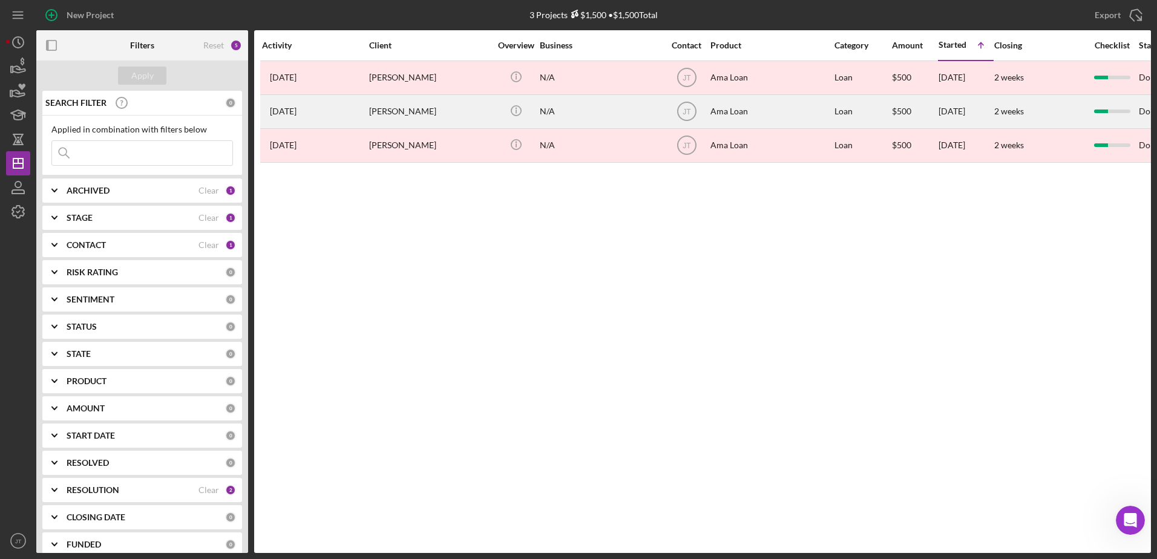
click at [289, 115] on time "[DATE]" at bounding box center [283, 112] width 27 height 10
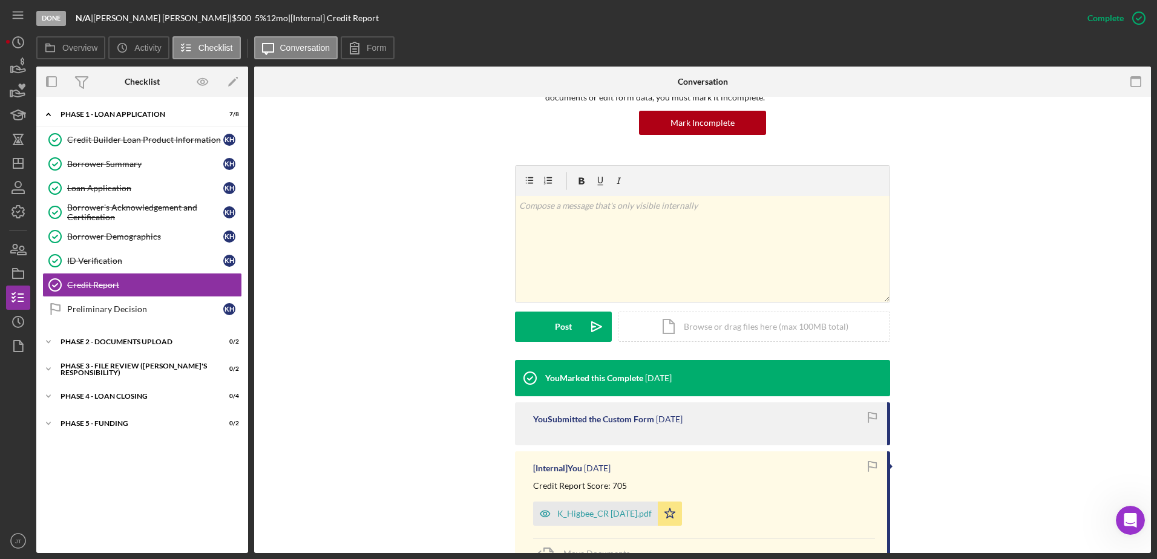
scroll to position [121, 0]
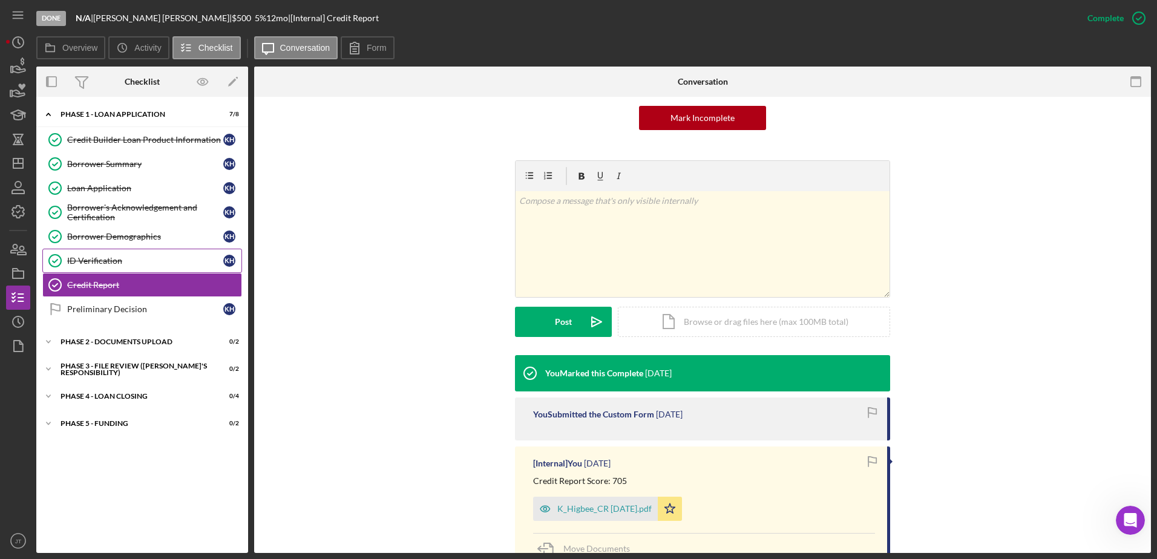
click at [102, 266] on link "ID Verification ID Verification K H" at bounding box center [142, 261] width 200 height 24
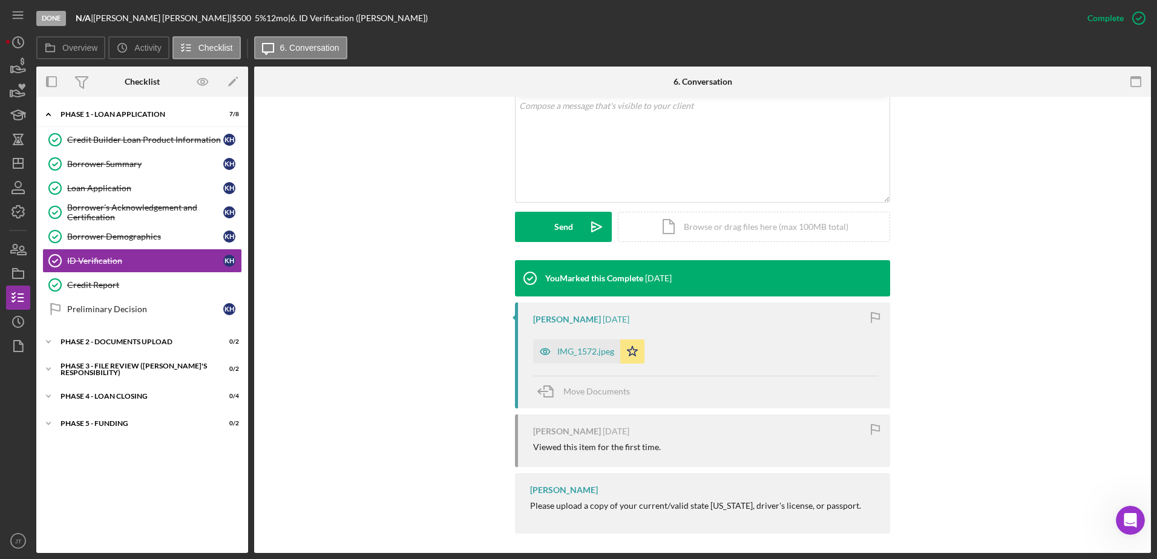
scroll to position [245, 0]
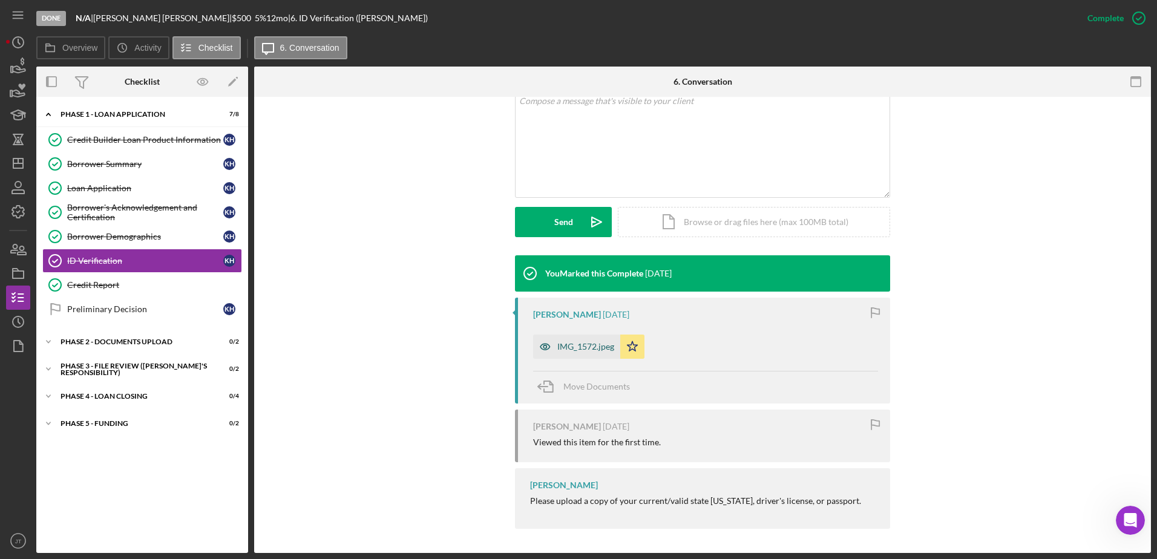
click at [582, 347] on div "IMG_1572.jpeg" at bounding box center [585, 347] width 57 height 10
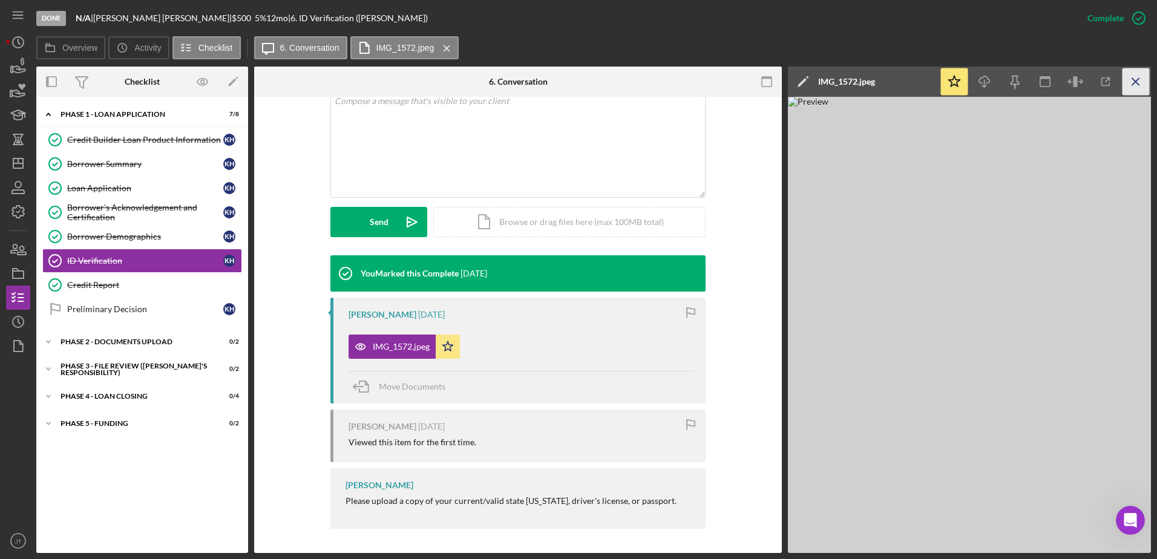
click at [1146, 78] on icon "Icon/Menu Close" at bounding box center [1136, 81] width 27 height 27
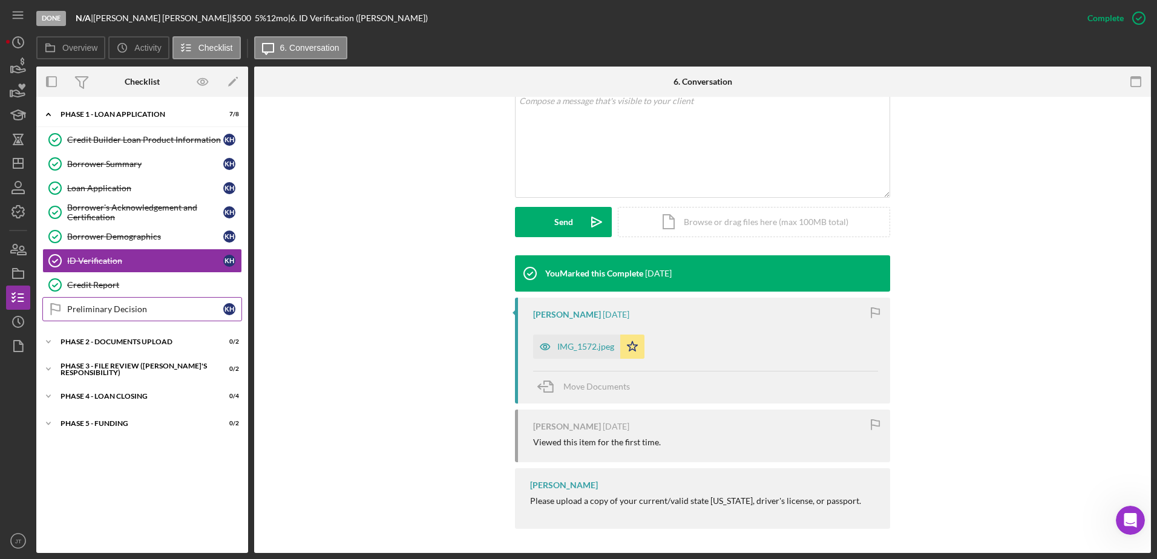
click at [146, 310] on div "Preliminary Decision" at bounding box center [145, 309] width 156 height 10
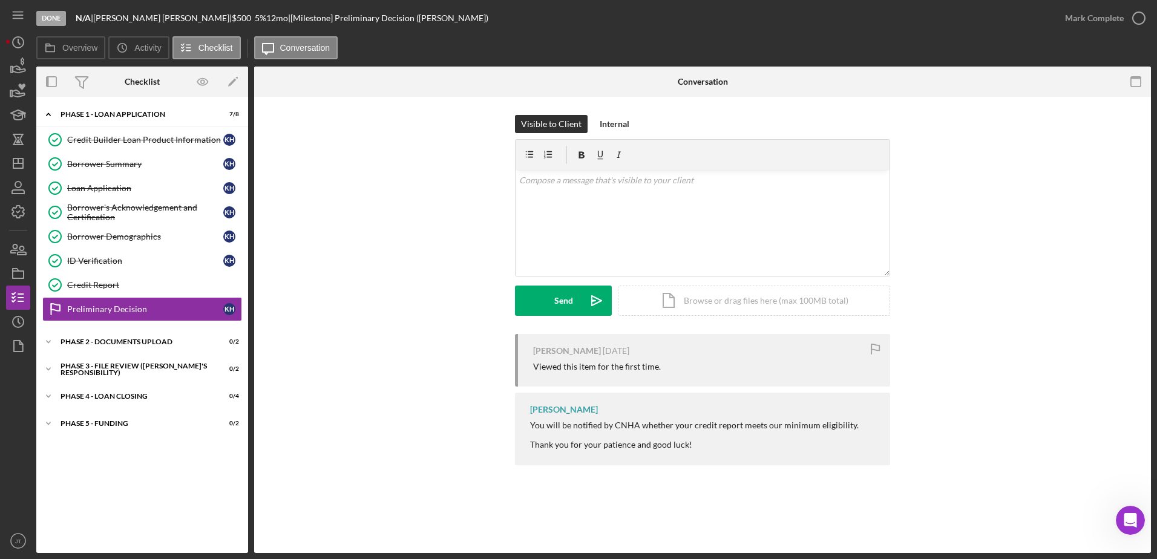
click at [477, 392] on div "[PERSON_NAME] [DATE] Viewed this item for the first time. [PERSON_NAME] You wil…" at bounding box center [702, 402] width 860 height 137
click at [1033, 297] on div "Visible to Client Internal v Color teal Color pink Remove color Add row above A…" at bounding box center [702, 224] width 860 height 219
click at [119, 168] on div "Borrower Summary" at bounding box center [145, 164] width 156 height 10
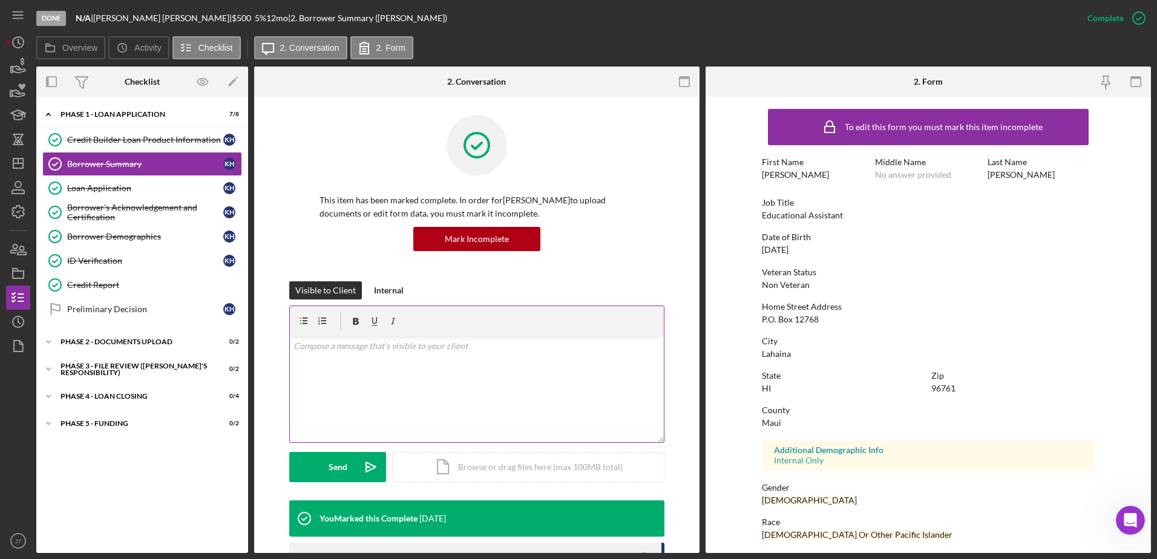
click at [414, 369] on div "v Color teal Color pink Remove color Add row above Add row below Add column bef…" at bounding box center [477, 389] width 374 height 106
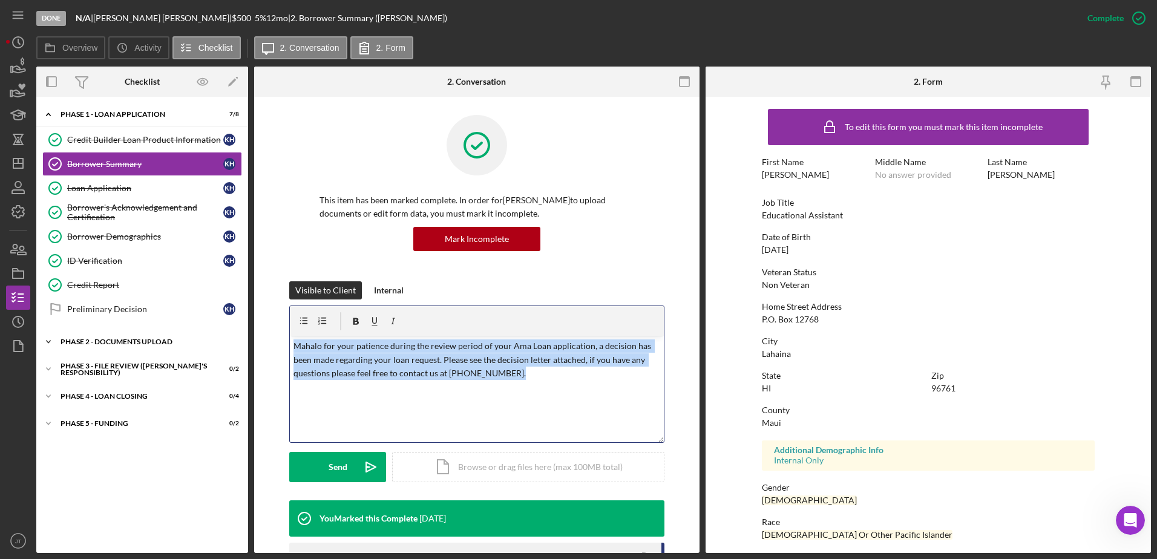
drag, startPoint x: 539, startPoint y: 375, endPoint x: 225, endPoint y: 336, distance: 316.5
click at [221, 337] on div "Overview Internal Workflow Stage Done Icon/Dropdown Arrow Archive (can unarchiv…" at bounding box center [593, 310] width 1115 height 487
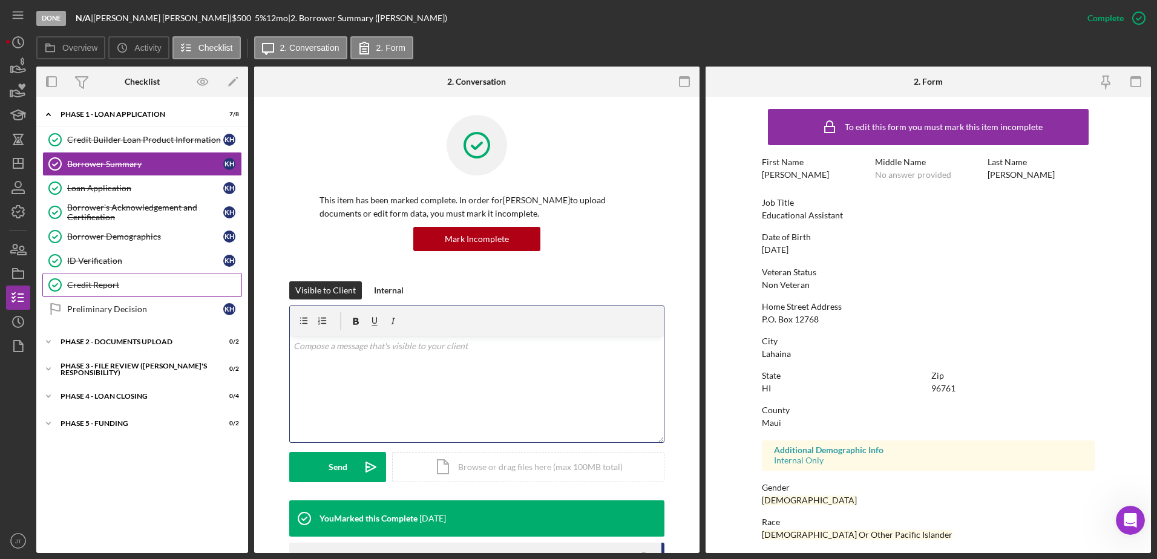
drag, startPoint x: 203, startPoint y: 308, endPoint x: 204, endPoint y: 289, distance: 18.8
click at [204, 289] on div "Credit Builder Loan Product Information Credit Builder Loan Product Information…" at bounding box center [142, 228] width 212 height 200
drag, startPoint x: 185, startPoint y: 301, endPoint x: 190, endPoint y: 307, distance: 8.6
click at [185, 300] on link "Preliminary Decision Preliminary Decision K H" at bounding box center [142, 309] width 200 height 24
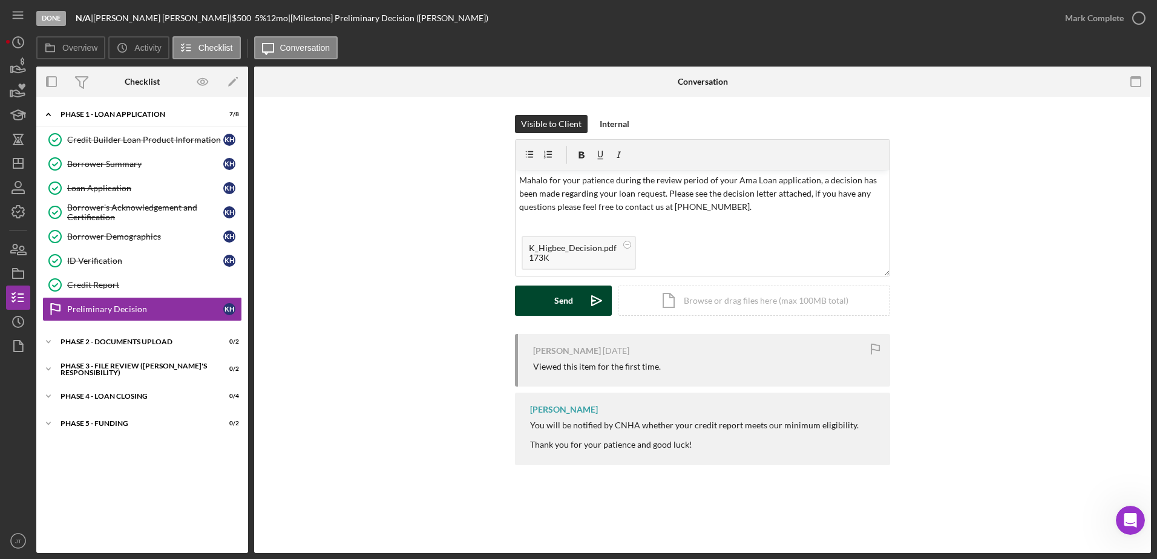
click at [578, 303] on button "Send Icon/icon-invite-send" at bounding box center [563, 301] width 97 height 30
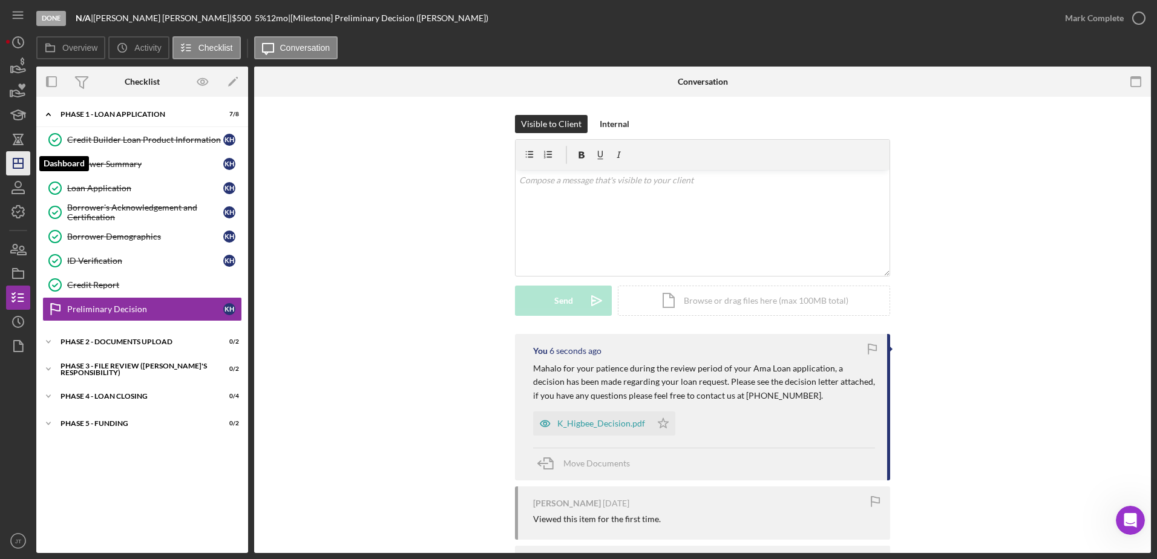
click at [20, 168] on polygon "button" at bounding box center [18, 164] width 10 height 10
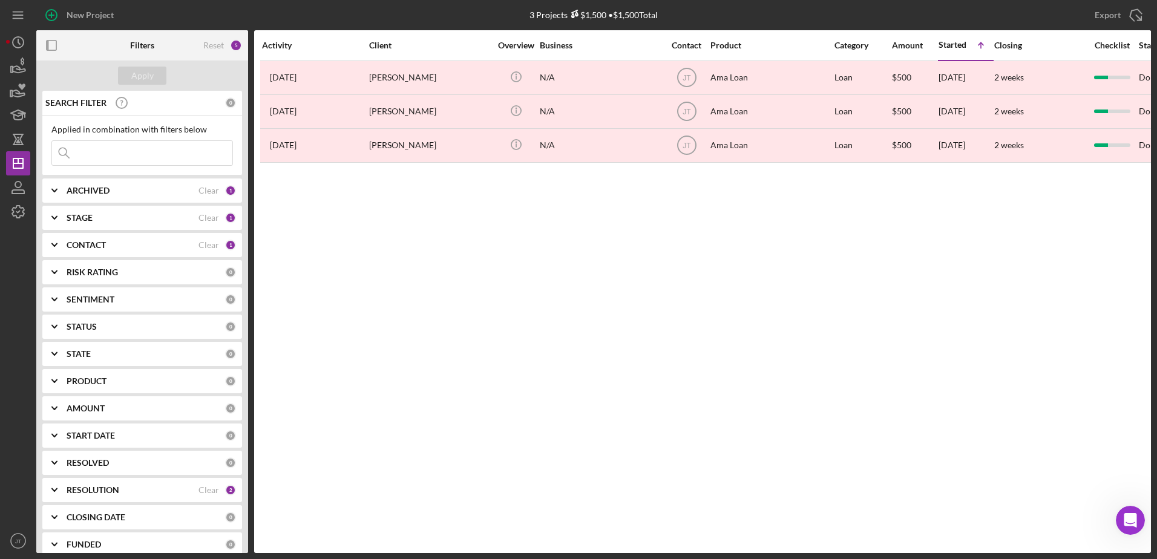
click at [442, 343] on div "Activity Client Overview Business Contact Product Category Amount Started Icon/…" at bounding box center [702, 291] width 897 height 523
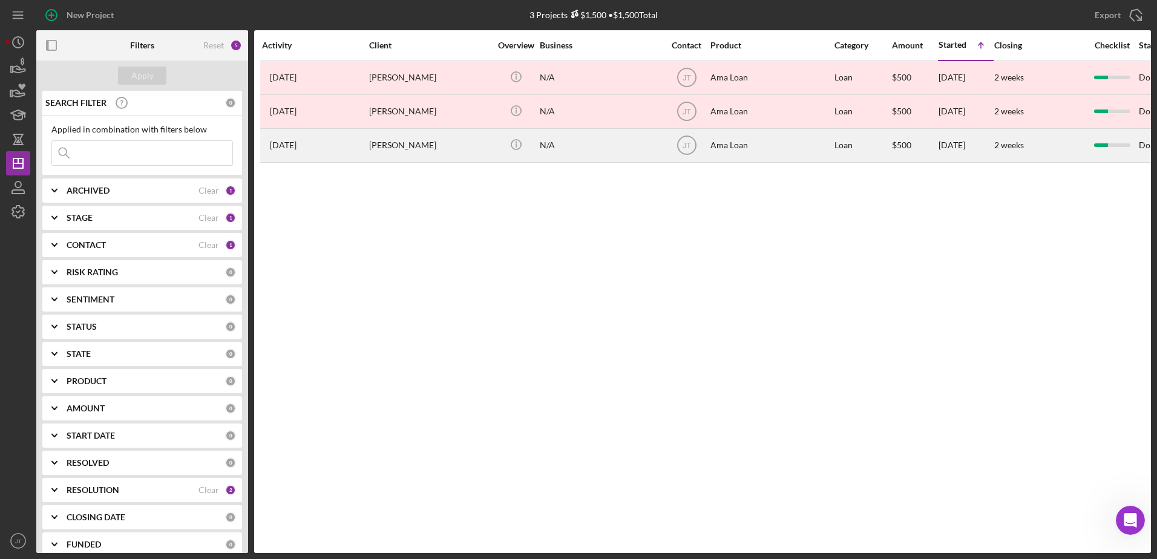
click at [292, 144] on time "[DATE]" at bounding box center [283, 145] width 27 height 10
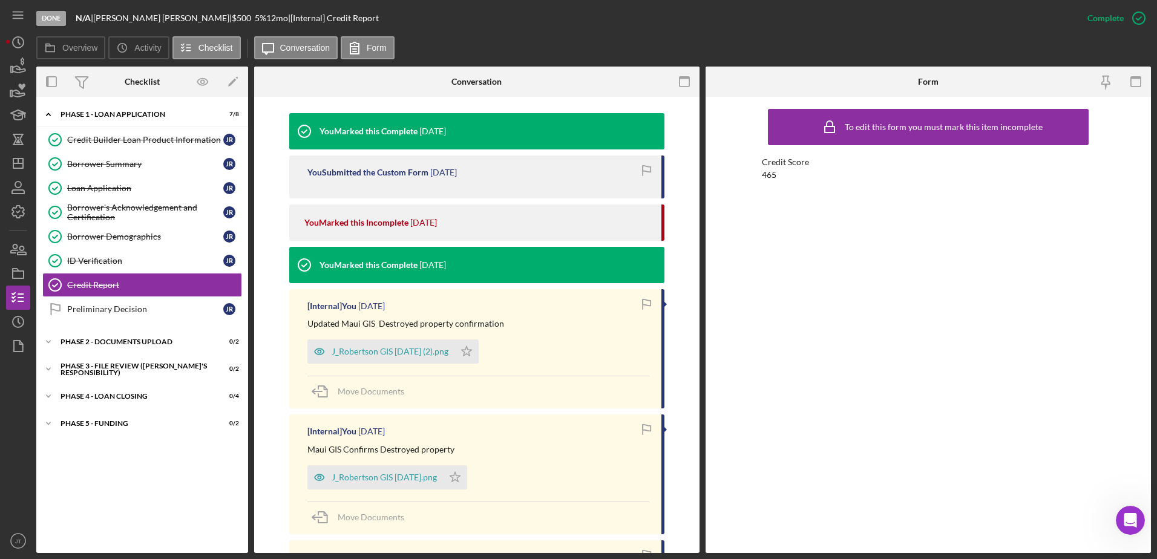
scroll to position [484, 0]
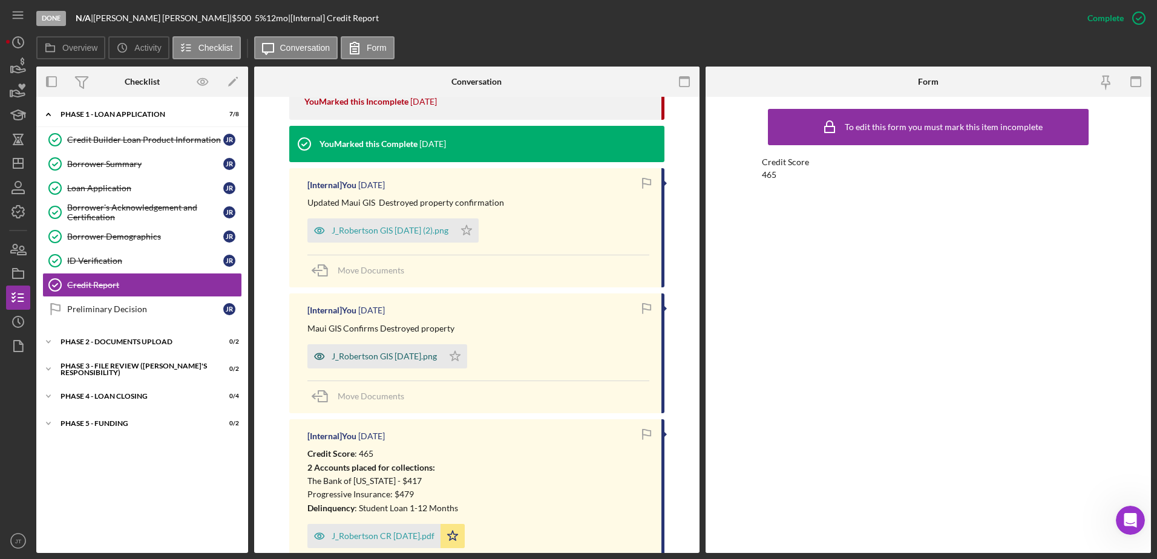
click at [421, 356] on div "J_Robertson GIS [DATE].png" at bounding box center [384, 357] width 105 height 10
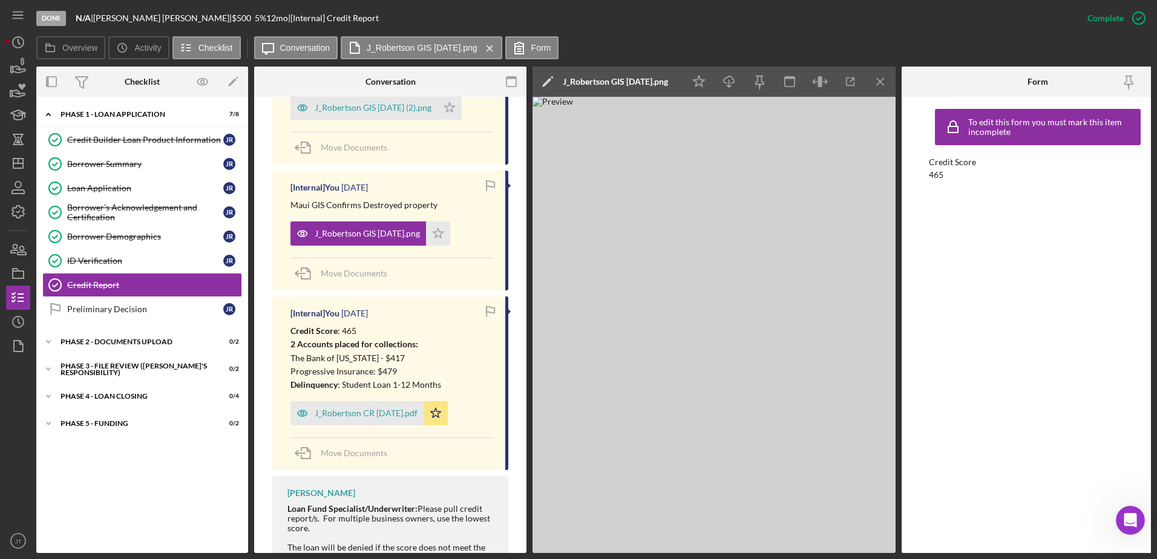
scroll to position [561, 0]
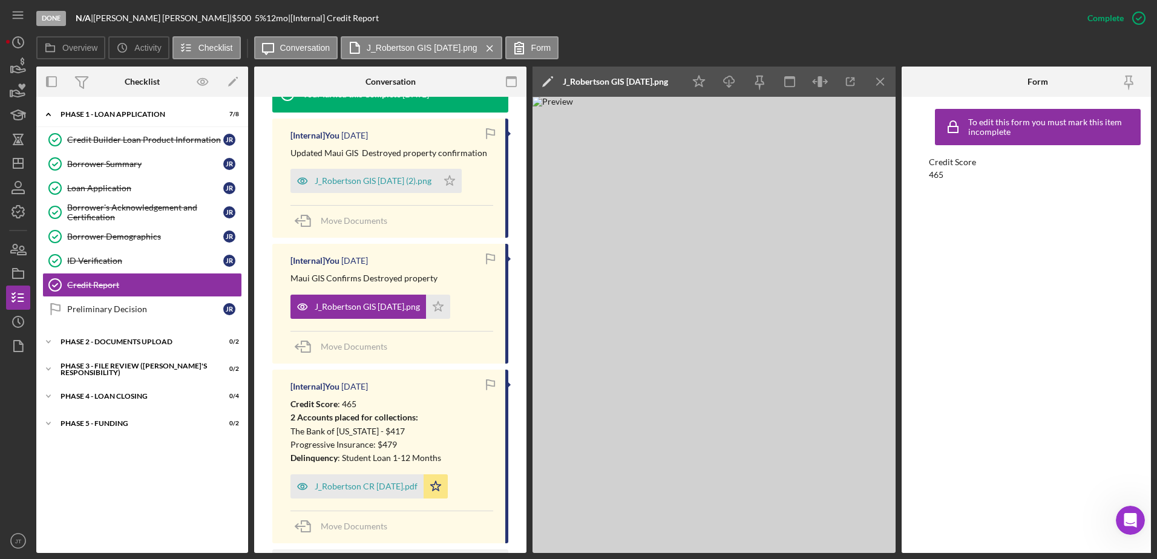
click at [879, 82] on line "button" at bounding box center [880, 81] width 7 height 7
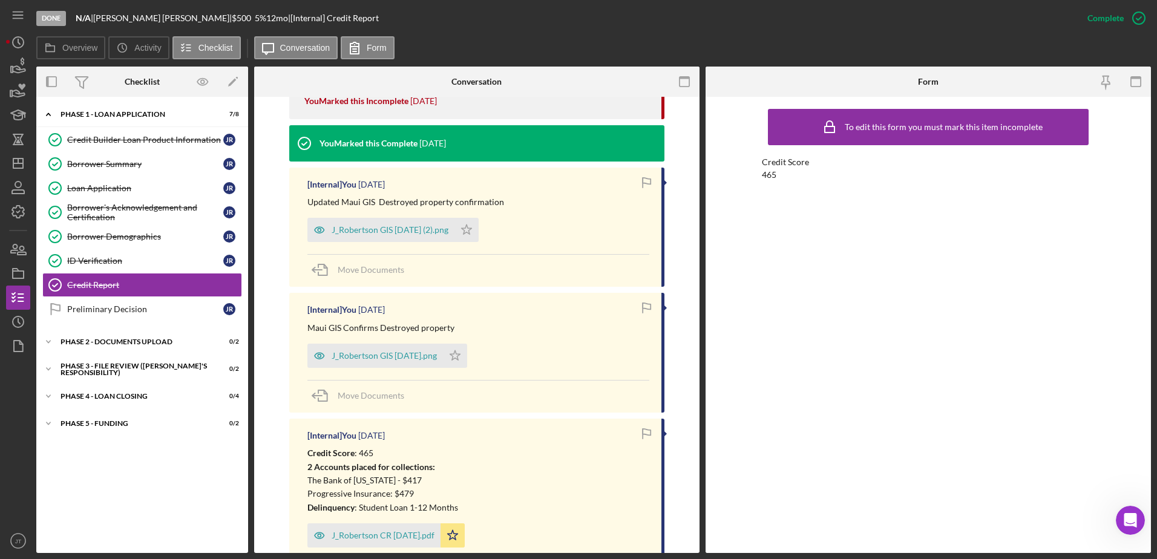
scroll to position [545, 0]
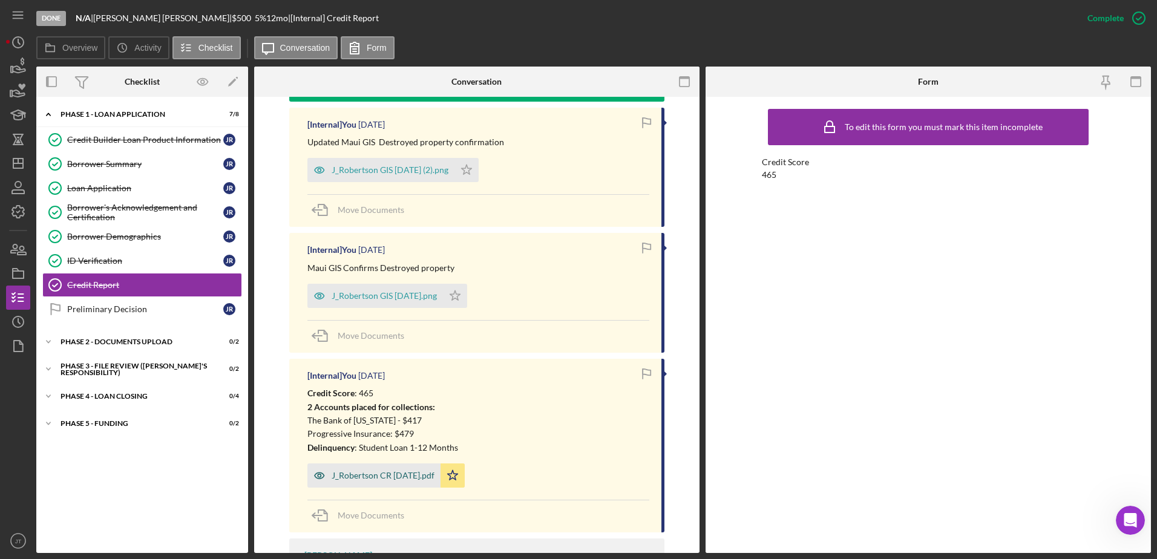
click at [387, 472] on div "J_Robertson CR [DATE].pdf" at bounding box center [383, 476] width 103 height 10
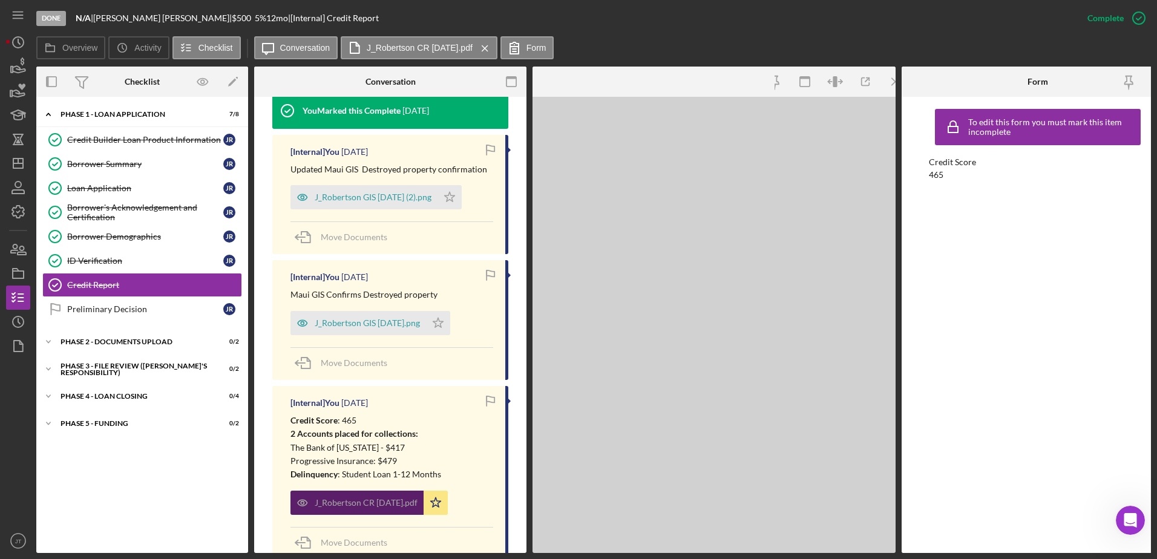
scroll to position [558, 0]
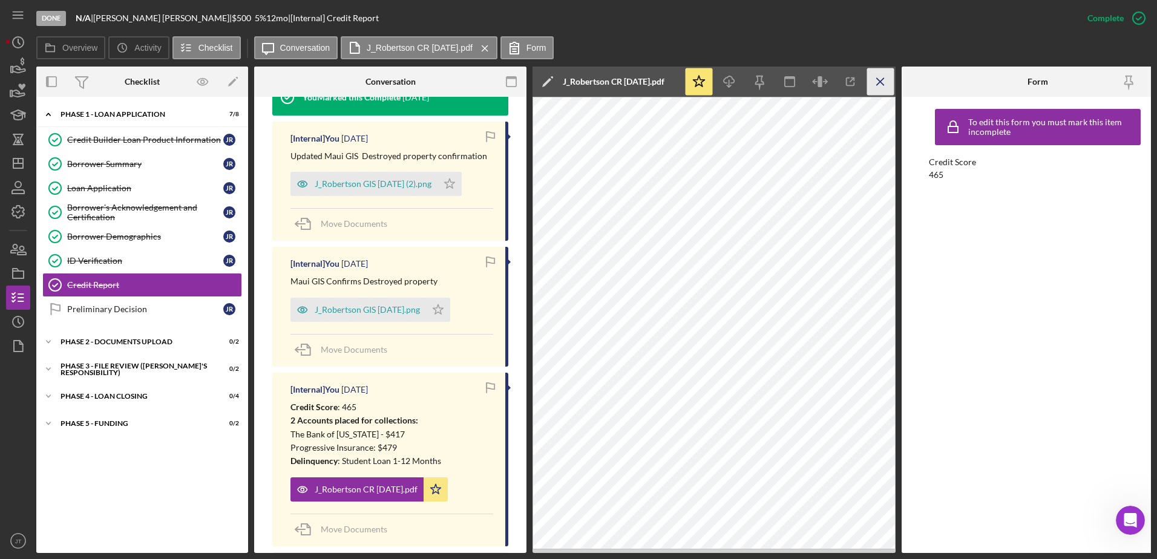
click at [879, 86] on icon "Icon/Menu Close" at bounding box center [880, 81] width 27 height 27
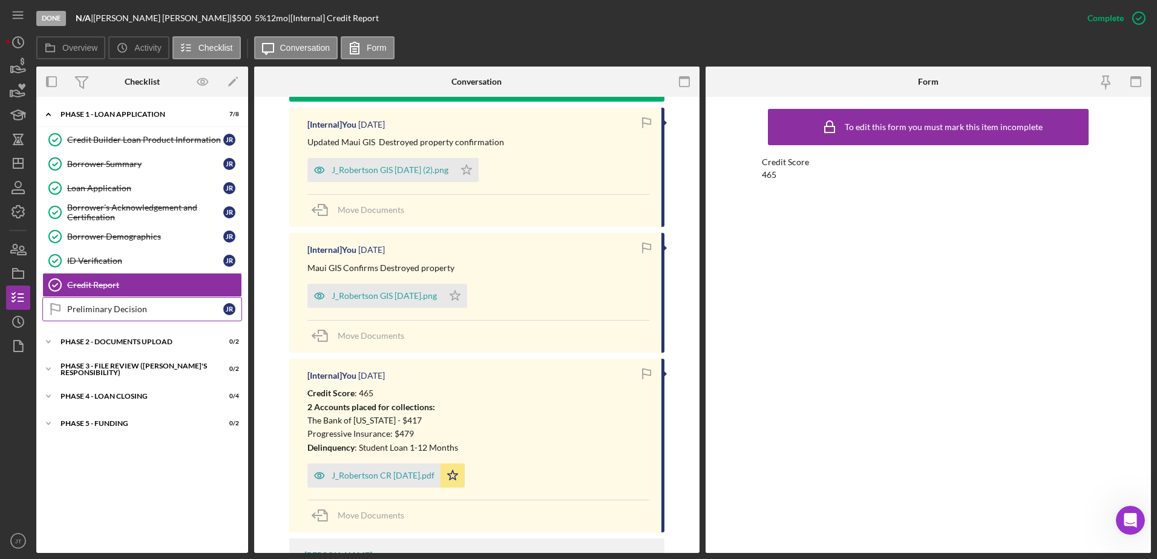
click at [166, 312] on div "Preliminary Decision" at bounding box center [145, 309] width 156 height 10
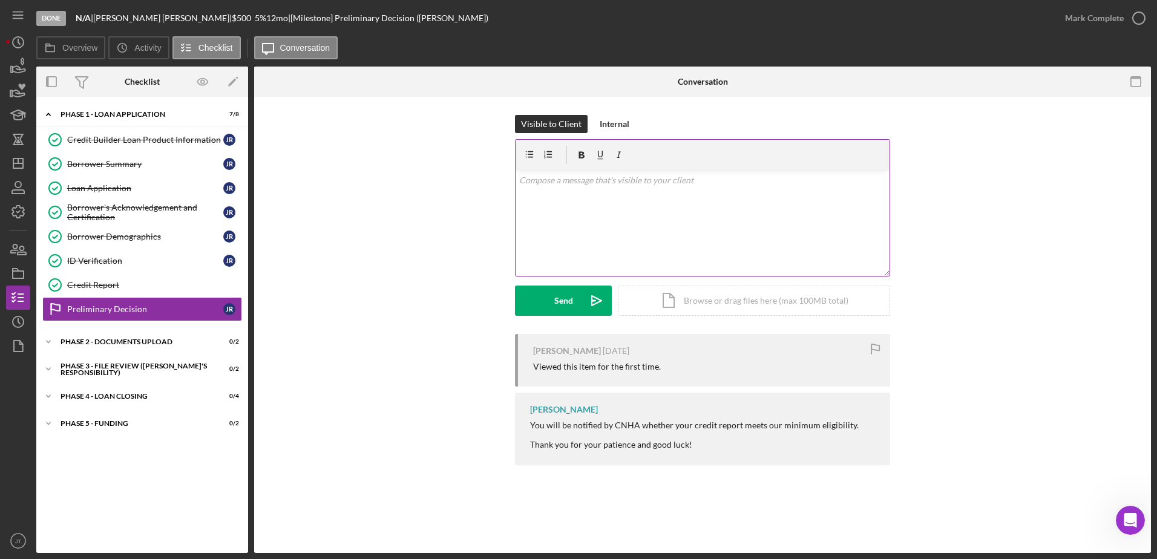
click at [585, 189] on div "v Color teal Color pink Remove color Add row above Add row below Add column bef…" at bounding box center [703, 223] width 374 height 106
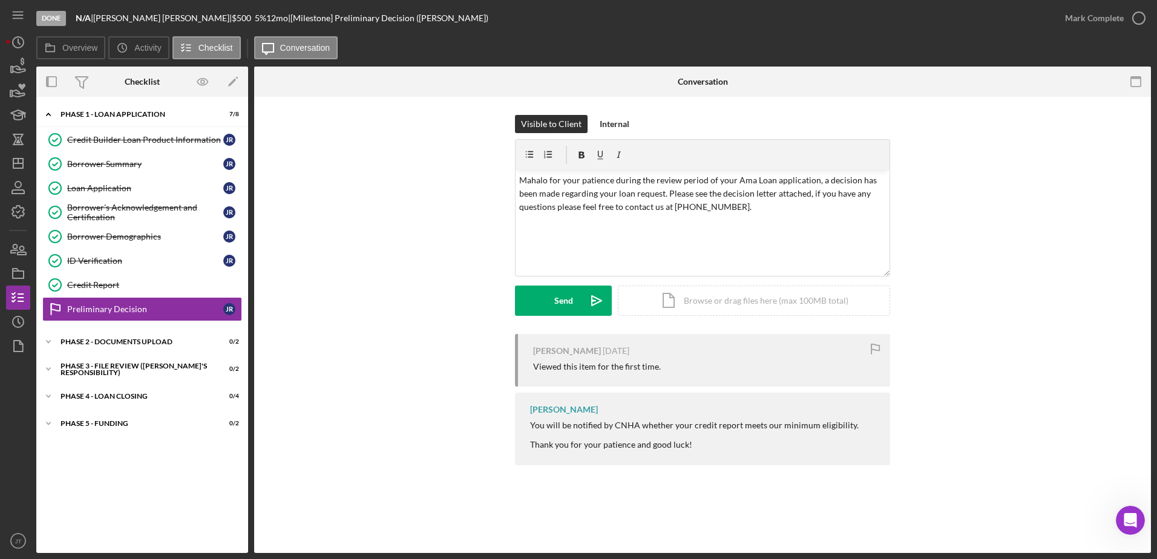
click at [346, 232] on div "Visible to Client Internal v Color teal Color pink Remove color Add row above A…" at bounding box center [702, 224] width 860 height 219
click at [147, 166] on div "Borrower Summary" at bounding box center [145, 164] width 156 height 10
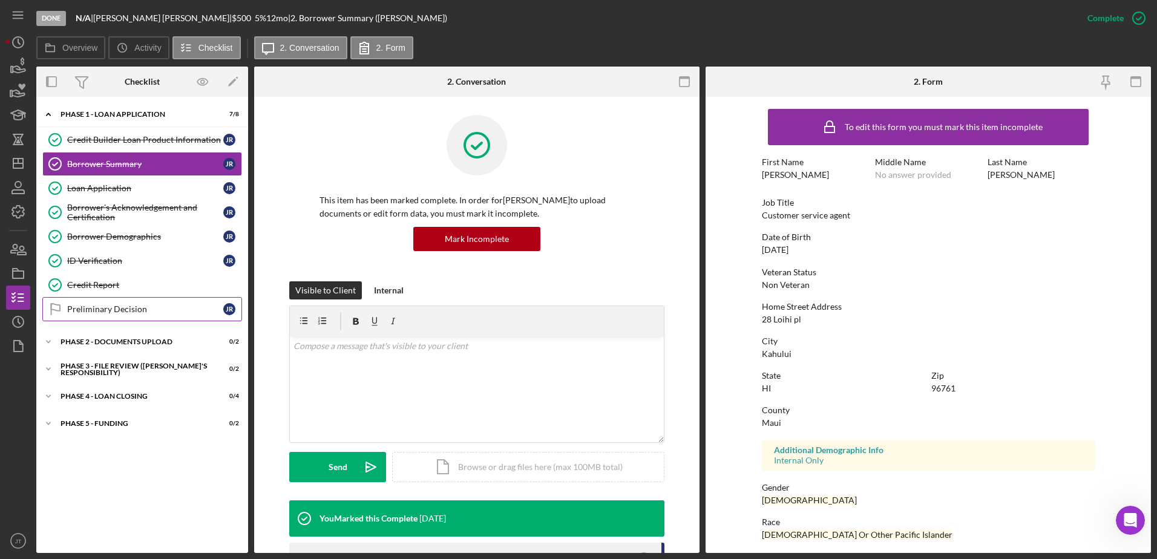
click at [145, 308] on div "Preliminary Decision" at bounding box center [145, 309] width 156 height 10
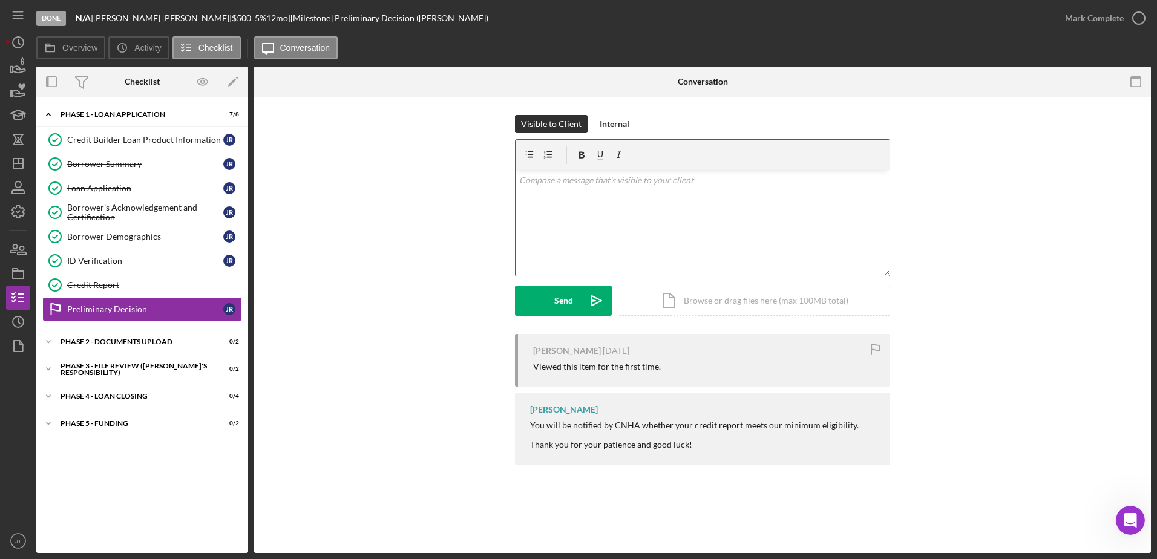
drag, startPoint x: 598, startPoint y: 175, endPoint x: 594, endPoint y: 183, distance: 8.4
click at [598, 176] on p at bounding box center [702, 180] width 367 height 13
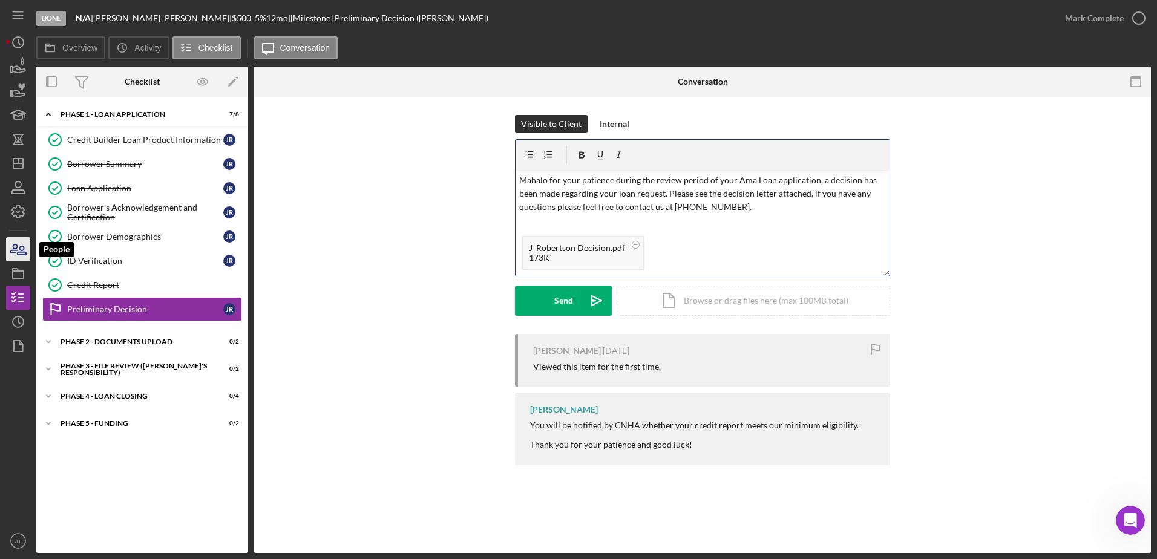
click at [19, 249] on icon "button" at bounding box center [18, 249] width 30 height 30
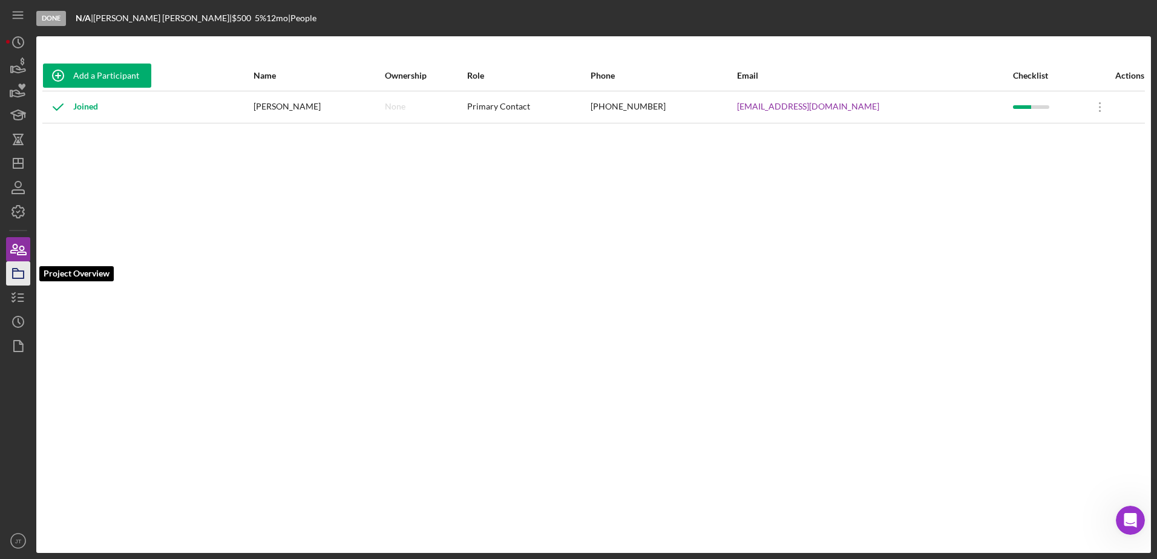
click at [21, 275] on icon "button" at bounding box center [18, 273] width 30 height 30
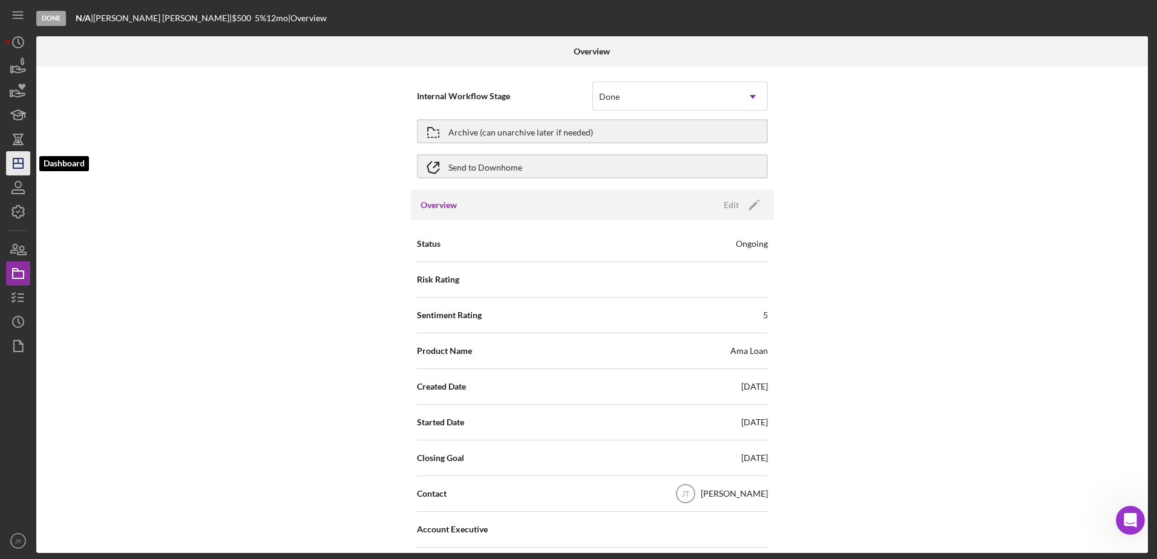
click at [16, 167] on icon "Icon/Dashboard" at bounding box center [18, 163] width 30 height 30
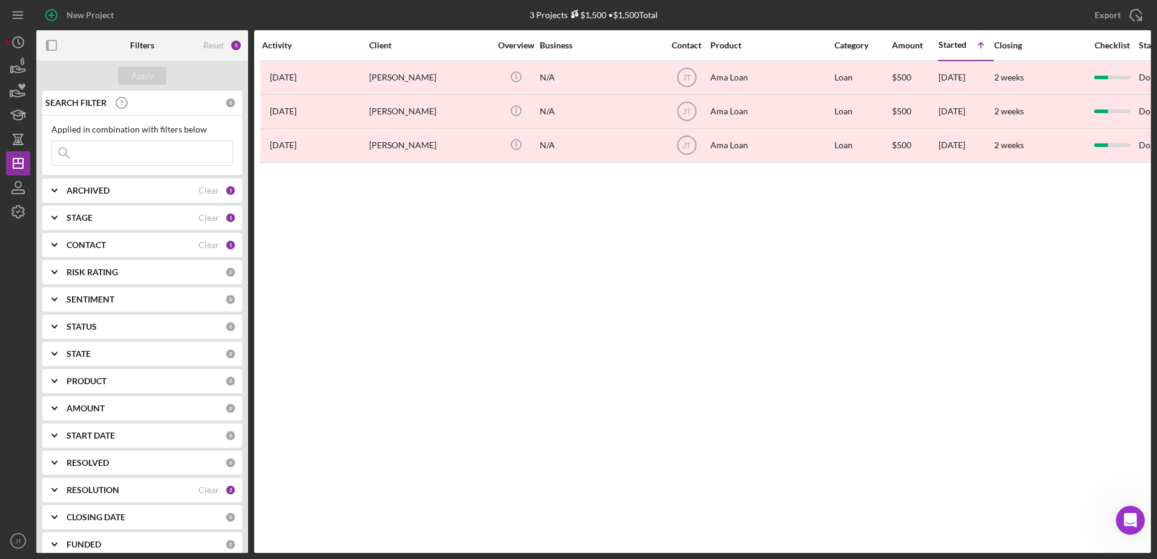
click at [478, 243] on div "Activity Client Overview Business Contact Product Category Amount Started Icon/…" at bounding box center [702, 291] width 897 height 523
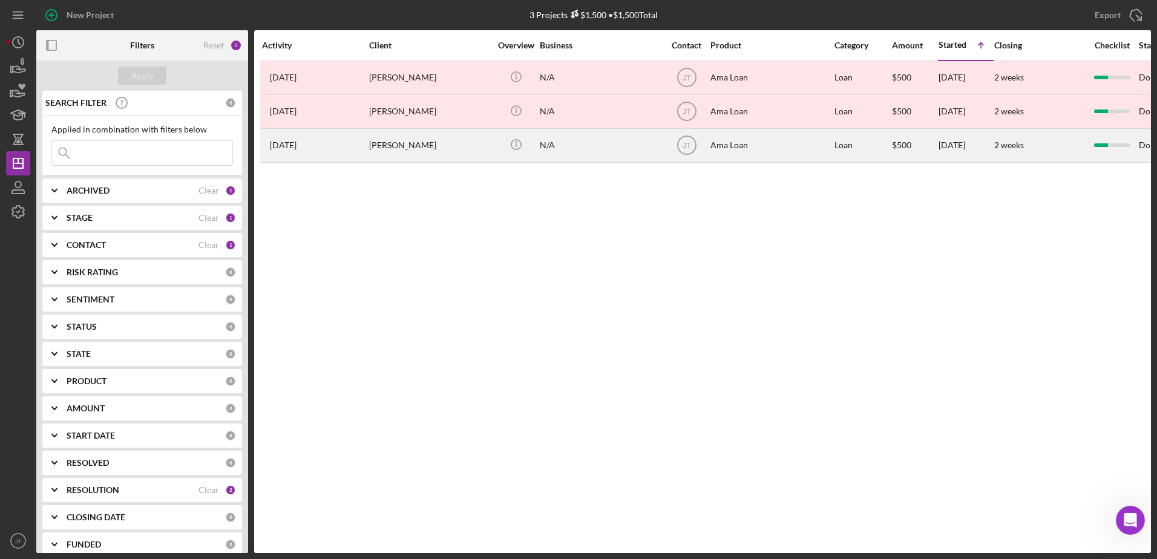
click at [427, 146] on div "[PERSON_NAME]" at bounding box center [429, 145] width 121 height 32
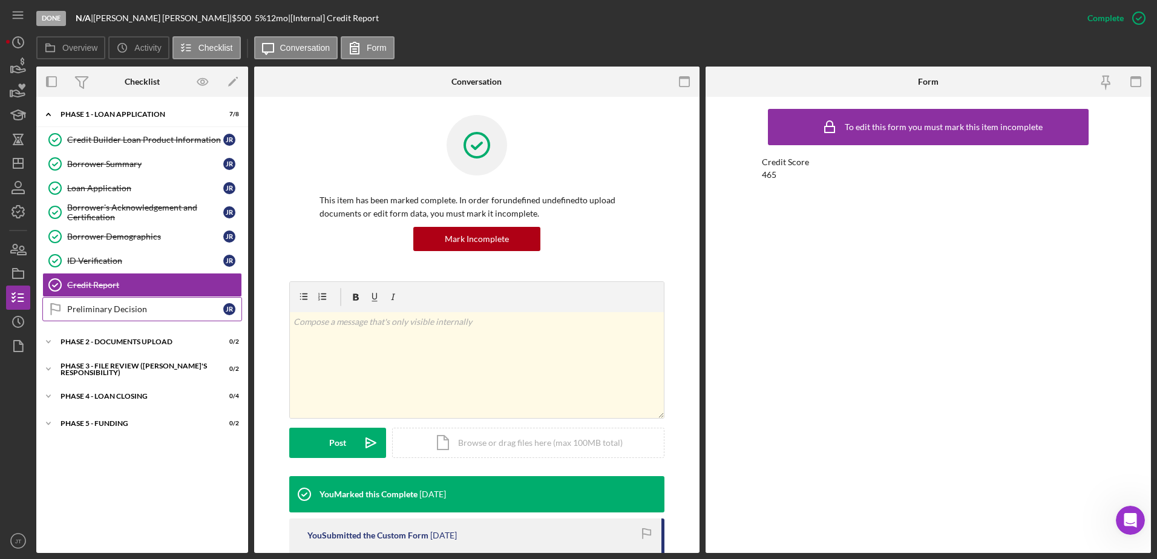
click at [143, 312] on div "Preliminary Decision" at bounding box center [145, 309] width 156 height 10
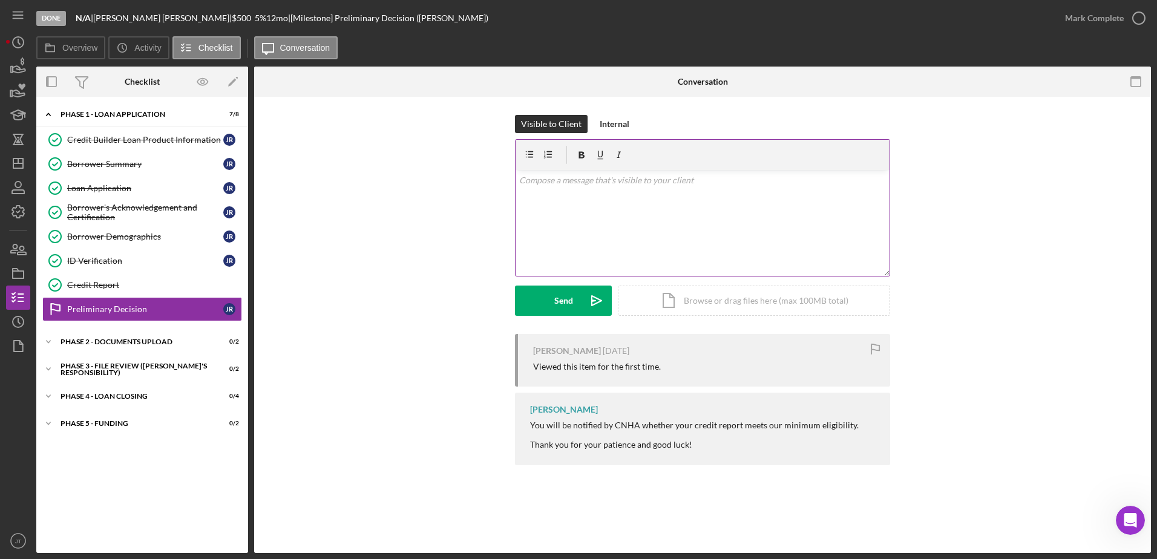
click at [578, 192] on div "v Color teal Color pink Remove color Add row above Add row below Add column bef…" at bounding box center [703, 223] width 374 height 106
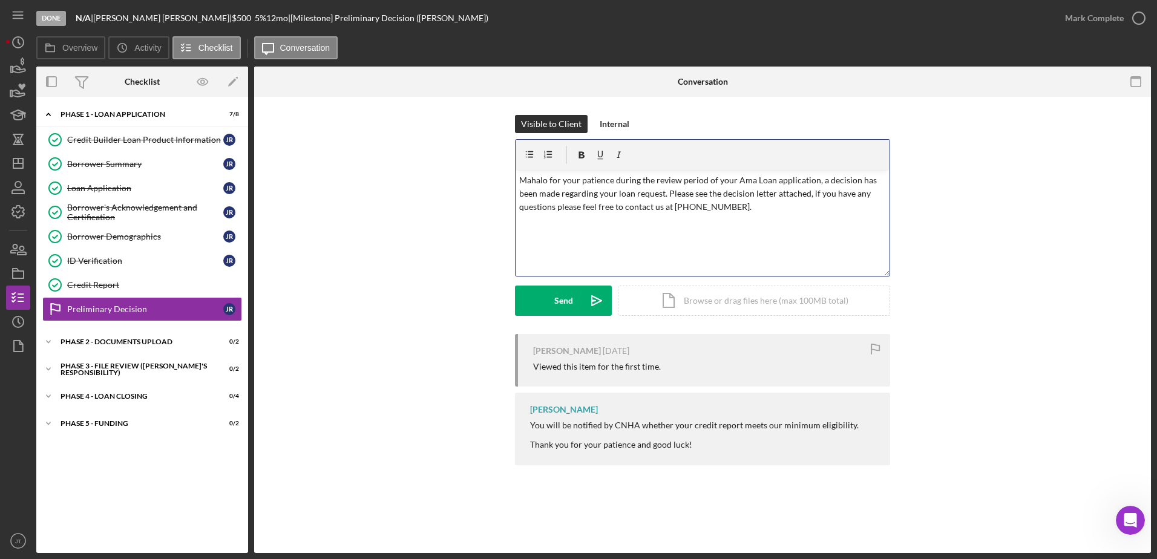
click at [710, 240] on div "v Color teal Color pink Remove color Add row above Add row below Add column bef…" at bounding box center [703, 223] width 374 height 106
click at [15, 252] on icon "button" at bounding box center [18, 249] width 30 height 30
click at [745, 209] on p "Mahalo for your patience during the review period of your Ama Loan application,…" at bounding box center [702, 194] width 367 height 41
click at [16, 247] on icon "button" at bounding box center [18, 249] width 30 height 30
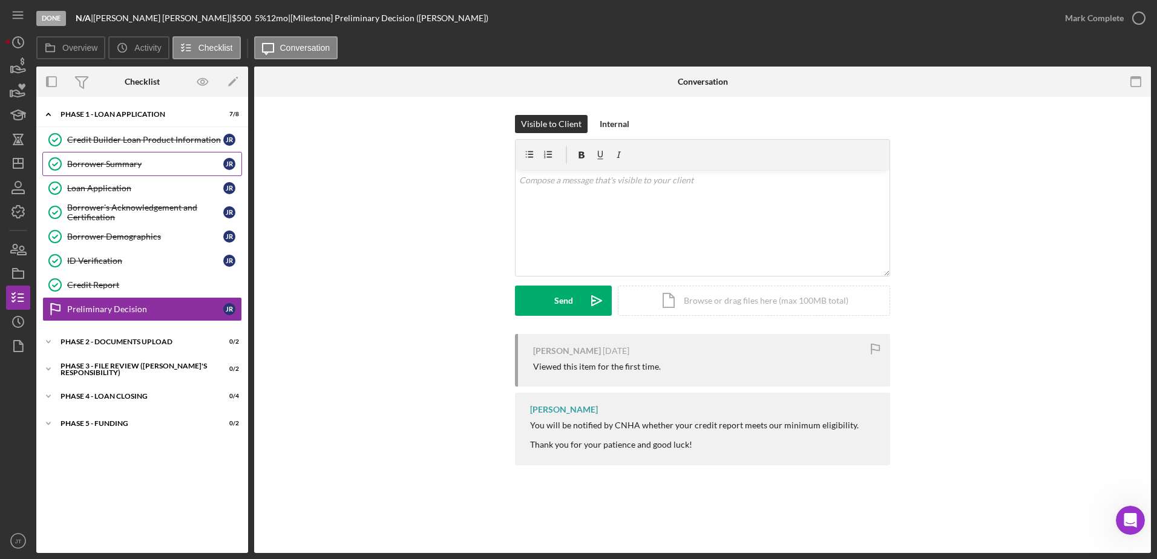
click at [118, 172] on link "Borrower Summary Borrower Summary J R" at bounding box center [142, 164] width 200 height 24
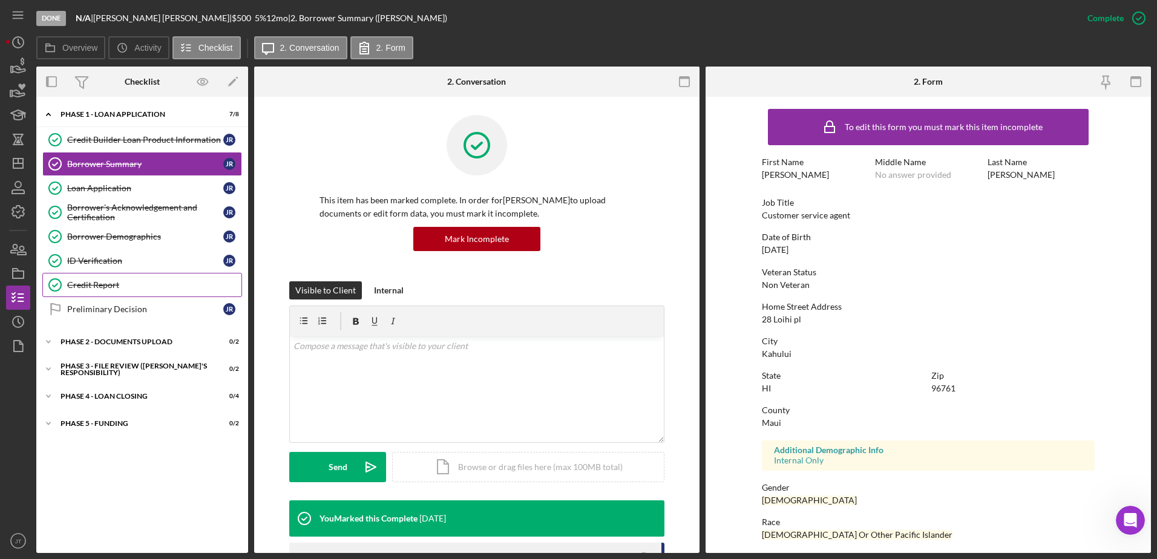
click at [168, 290] on div "Credit Report" at bounding box center [154, 285] width 174 height 10
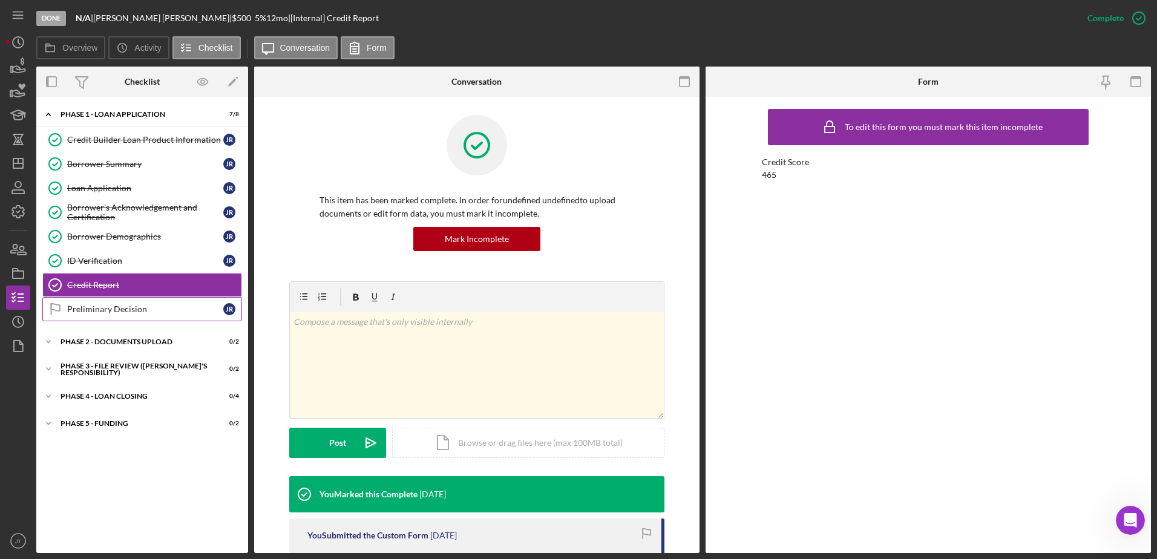
click at [169, 311] on div "Preliminary Decision" at bounding box center [145, 309] width 156 height 10
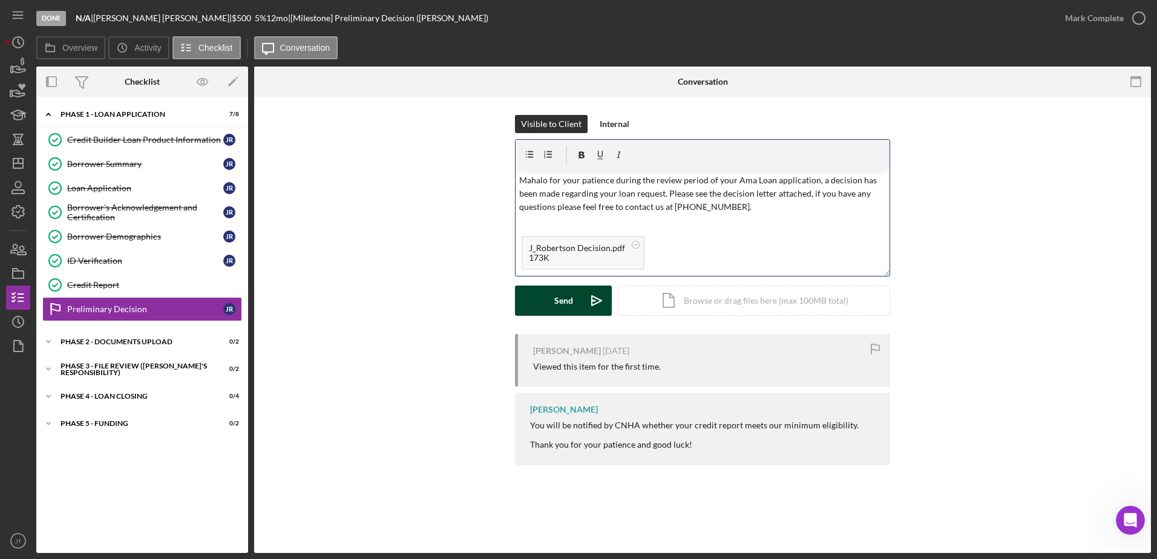
click at [559, 305] on div "Send" at bounding box center [563, 301] width 19 height 30
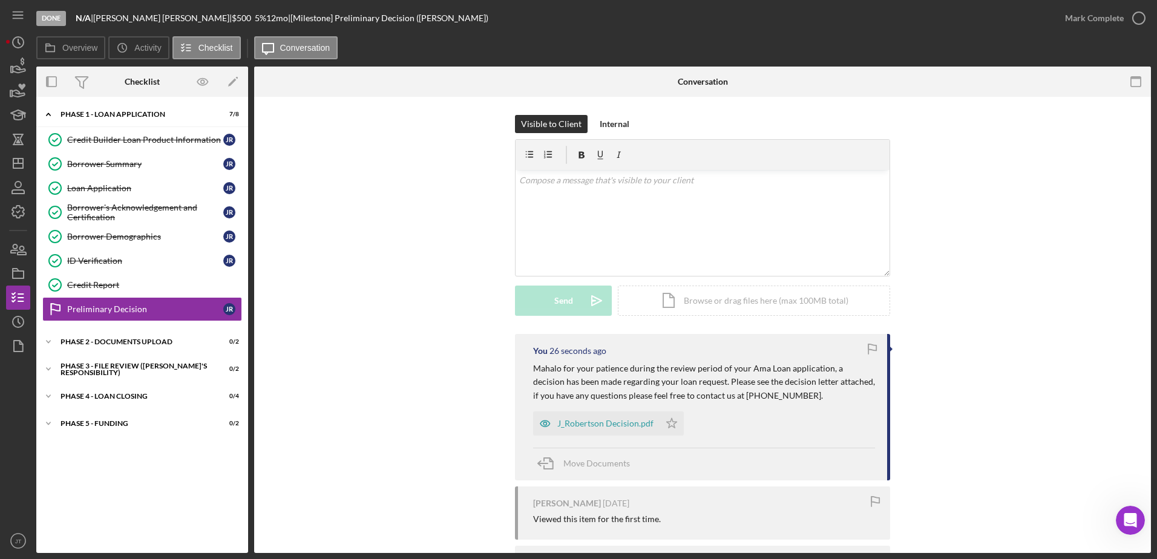
click at [450, 372] on div "You 26 seconds ago [PERSON_NAME] for your patience during the review period of …" at bounding box center [702, 479] width 860 height 290
click at [28, 159] on icon "Icon/Dashboard" at bounding box center [18, 163] width 30 height 30
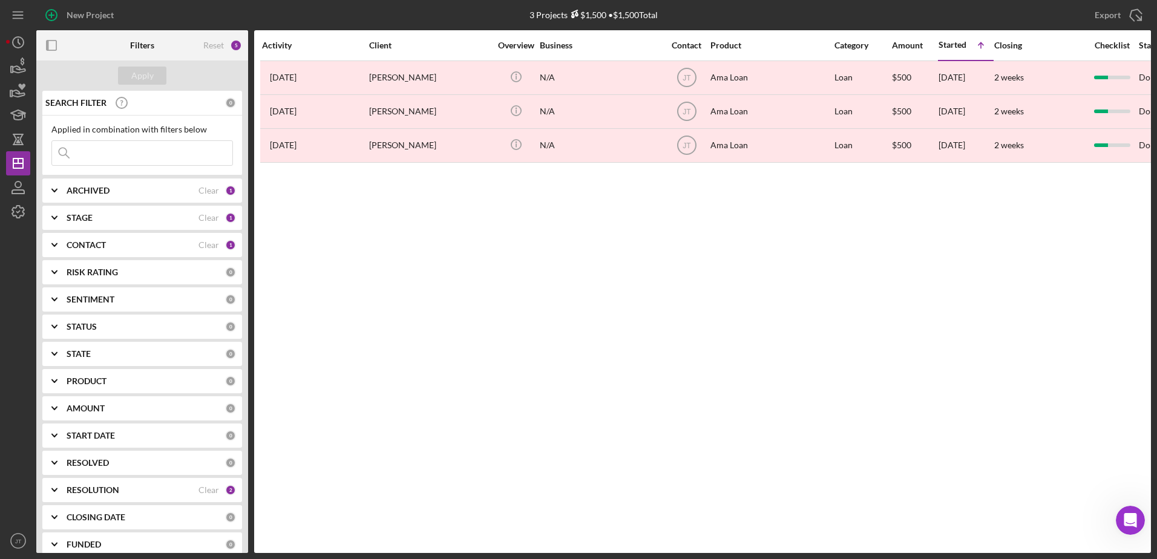
click at [142, 197] on div "ARCHIVED Clear 1" at bounding box center [151, 191] width 169 height 24
click at [141, 197] on div "ARCHIVED Clear 1" at bounding box center [151, 191] width 169 height 24
click at [134, 220] on div "STAGE" at bounding box center [133, 218] width 132 height 10
click at [62, 322] on input "Open" at bounding box center [58, 326] width 12 height 12
checkbox input "true"
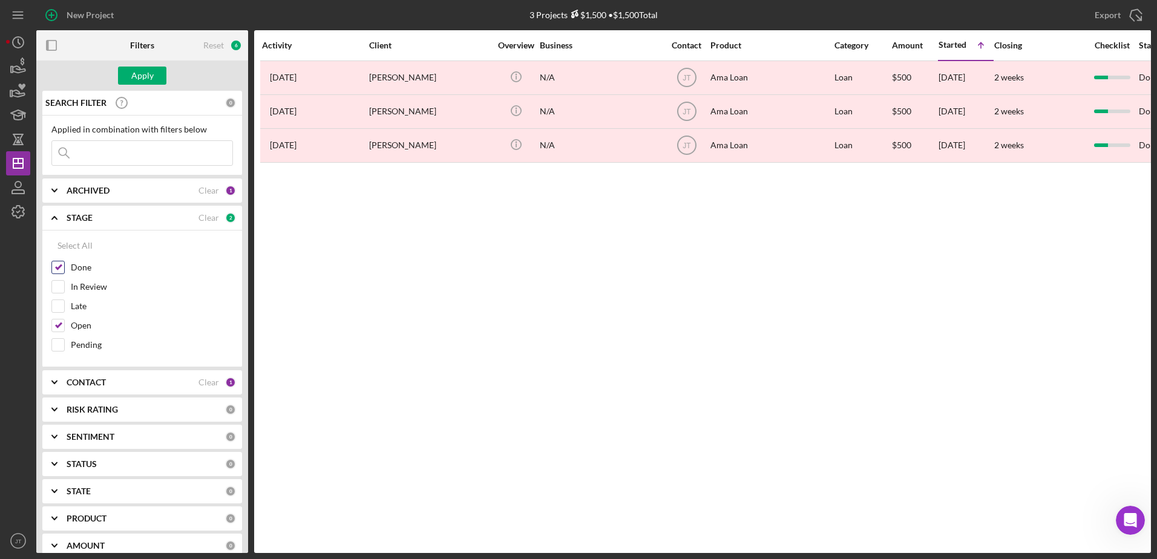
click at [57, 261] on input "Done" at bounding box center [58, 267] width 12 height 12
checkbox input "false"
click at [155, 221] on div "STAGE" at bounding box center [133, 218] width 132 height 10
click at [152, 238] on div "CONTACT Clear 1" at bounding box center [151, 245] width 169 height 24
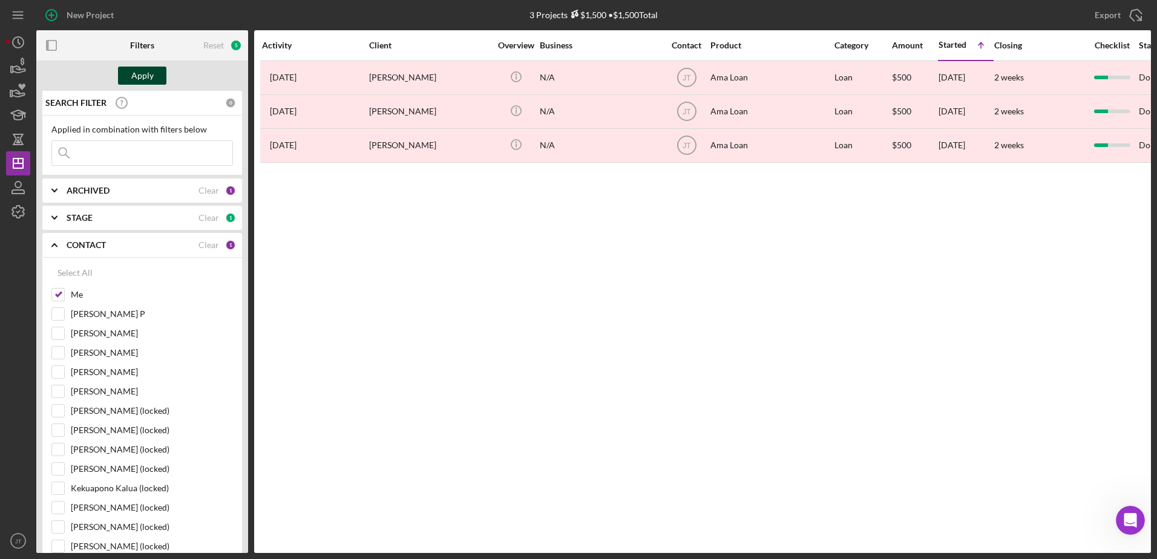
click at [142, 75] on div "Apply" at bounding box center [142, 76] width 22 height 18
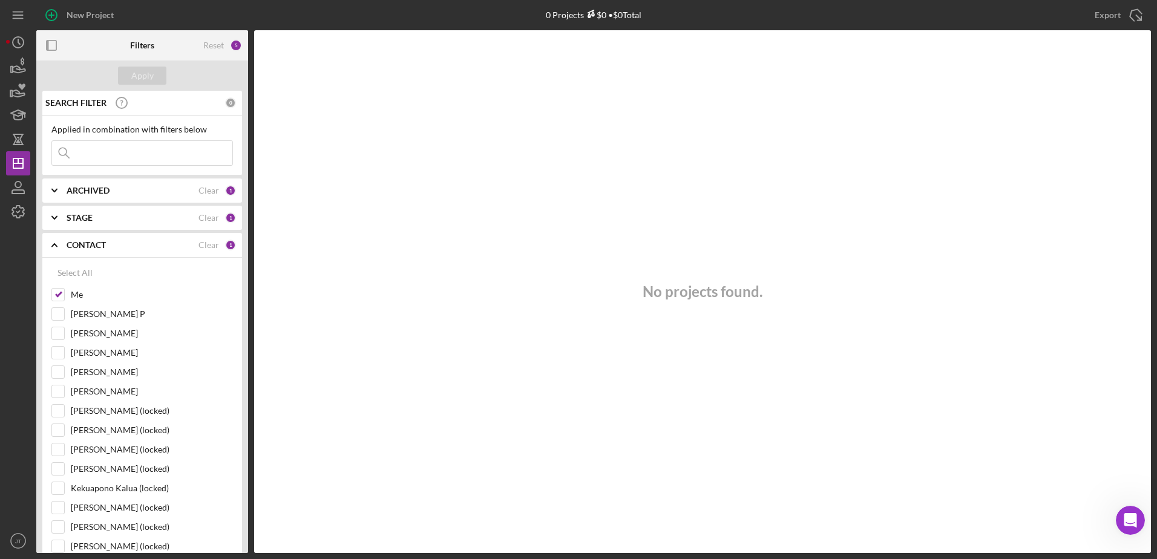
click at [56, 244] on icon "Icon/Expander" at bounding box center [54, 245] width 30 height 30
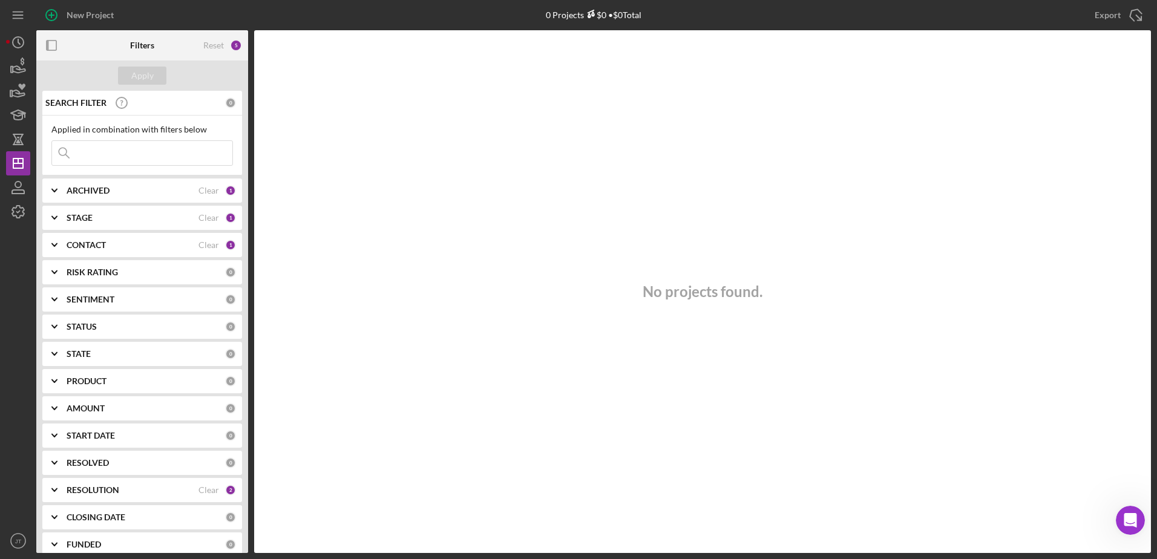
click at [157, 492] on div "RESOLUTION" at bounding box center [133, 490] width 132 height 10
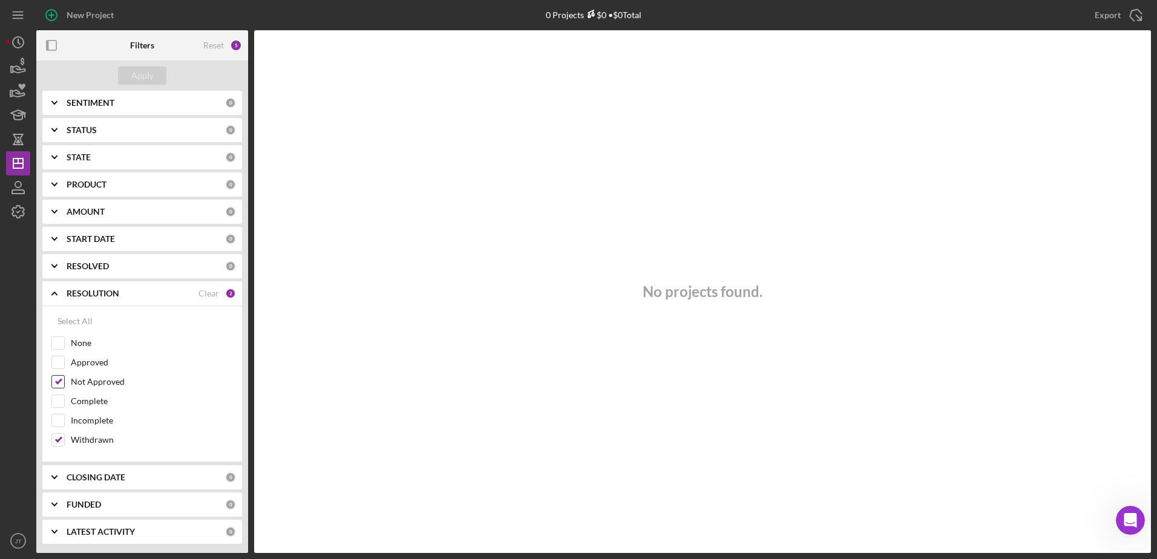
click at [57, 379] on input "Not Approved" at bounding box center [58, 382] width 12 height 12
checkbox input "false"
click at [62, 439] on input "Withdrawn" at bounding box center [58, 440] width 12 height 12
checkbox input "false"
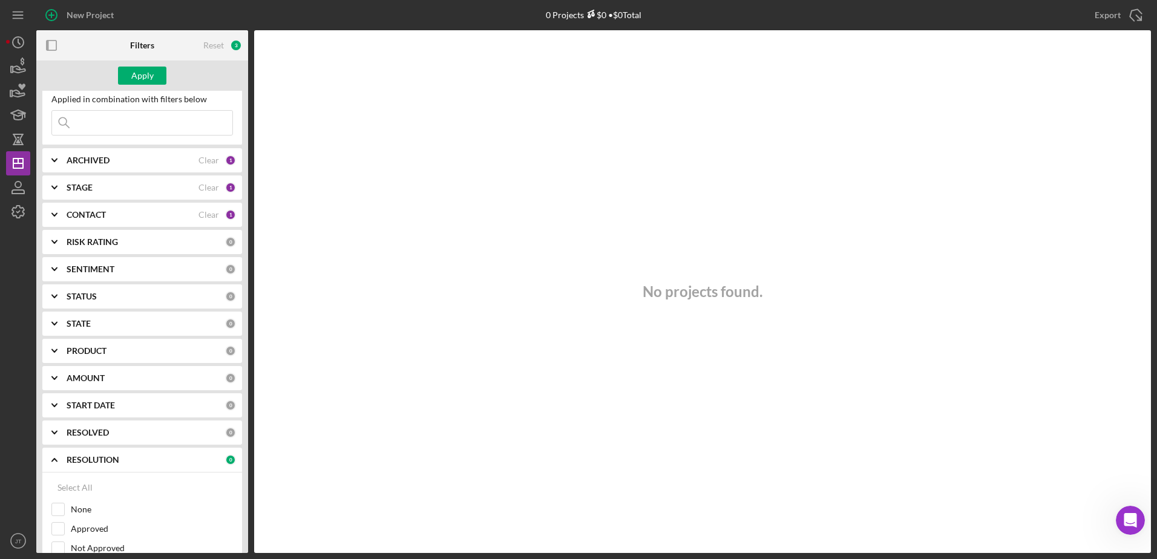
scroll to position [0, 0]
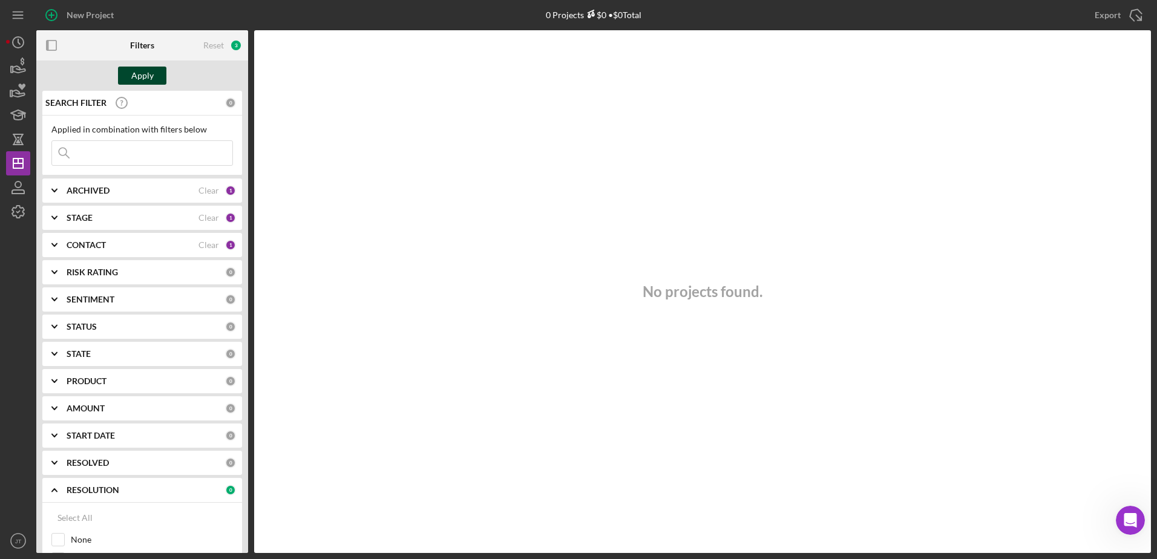
click at [151, 69] on div "Apply" at bounding box center [142, 76] width 22 height 18
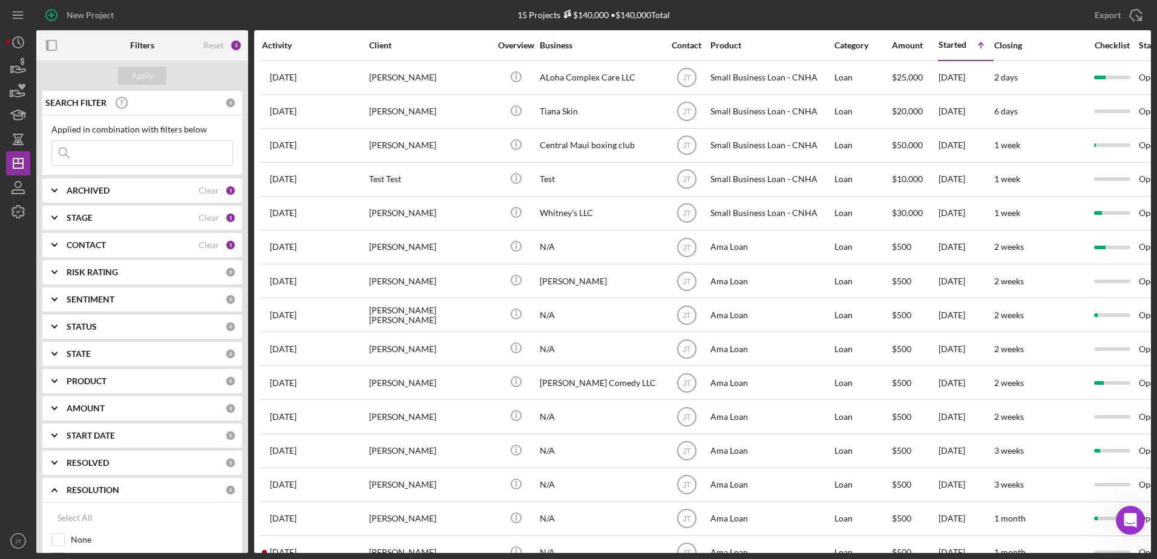
scroll to position [32, 0]
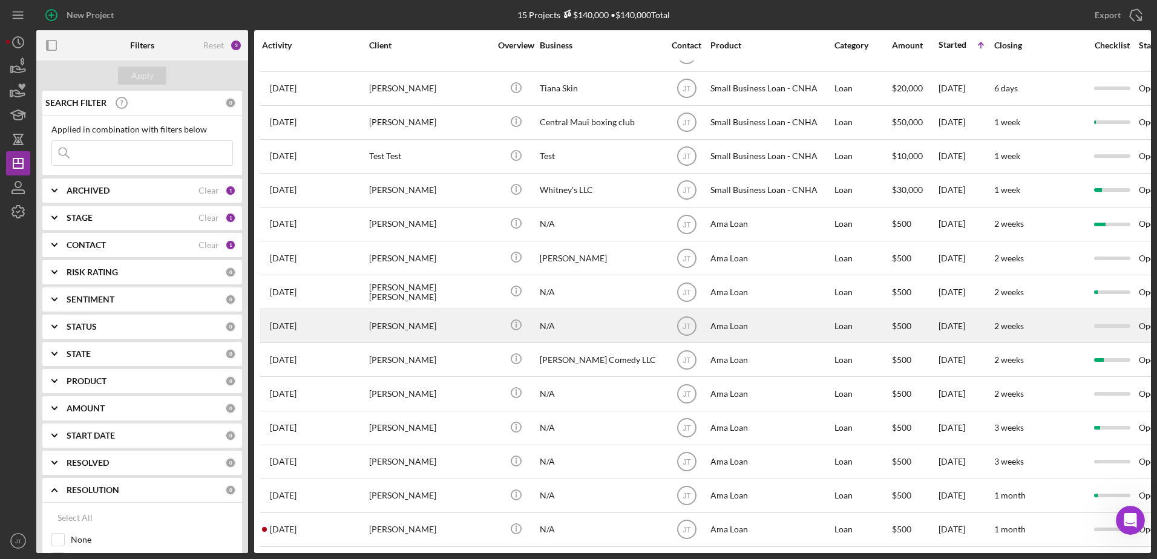
click at [396, 320] on div "[PERSON_NAME]" at bounding box center [429, 326] width 121 height 32
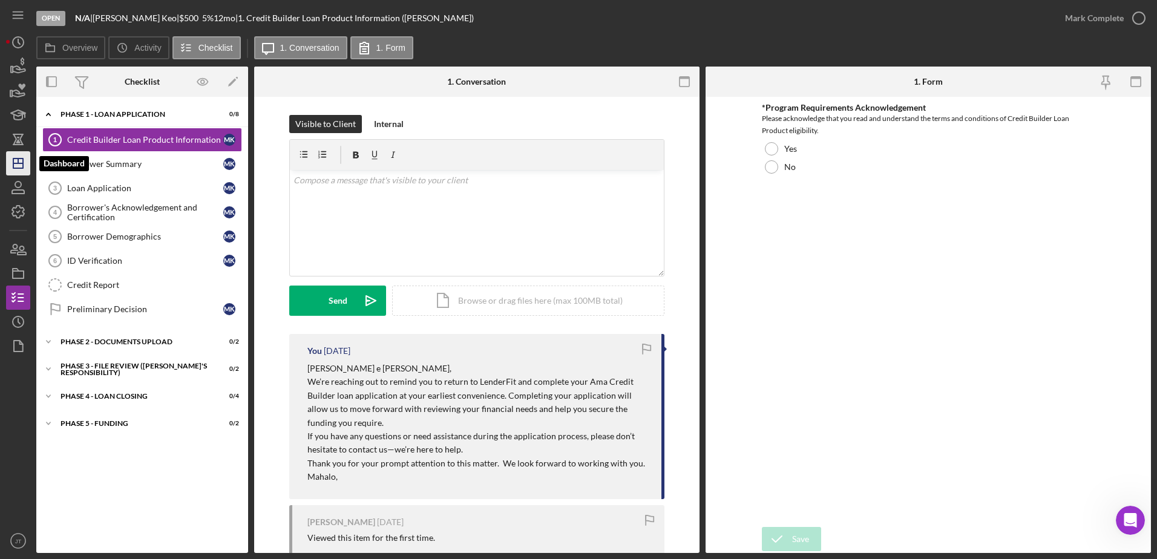
click at [18, 162] on line "button" at bounding box center [18, 161] width 0 height 5
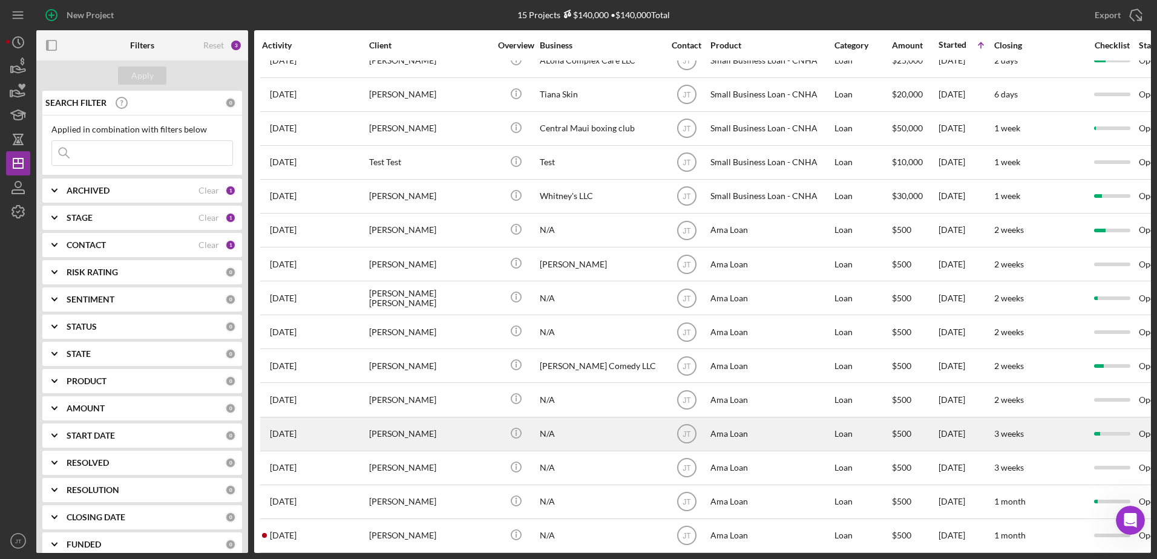
scroll to position [32, 0]
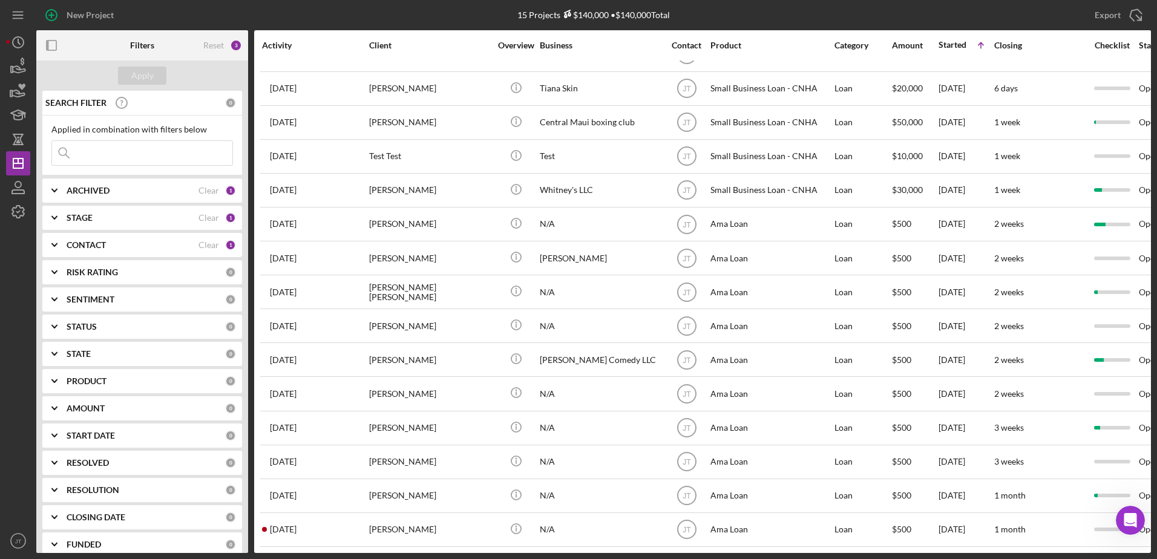
click at [151, 241] on div "CONTACT" at bounding box center [133, 245] width 132 height 10
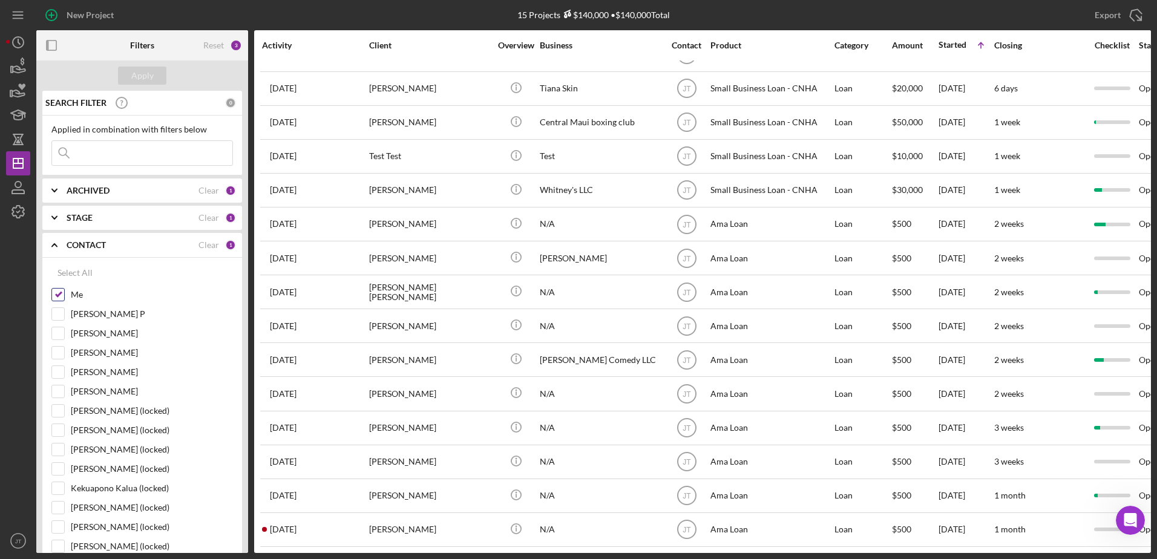
click at [61, 292] on input "Me" at bounding box center [58, 295] width 12 height 12
checkbox input "false"
click at [57, 315] on input "[PERSON_NAME] P" at bounding box center [58, 314] width 12 height 12
checkbox input "true"
click at [160, 74] on button "Apply" at bounding box center [142, 76] width 48 height 18
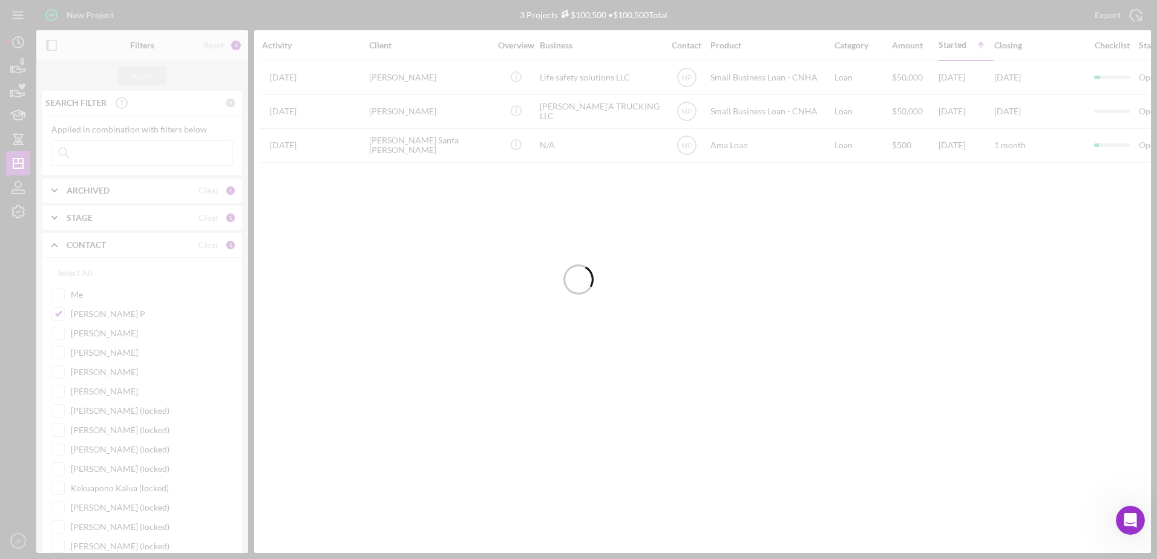
scroll to position [0, 0]
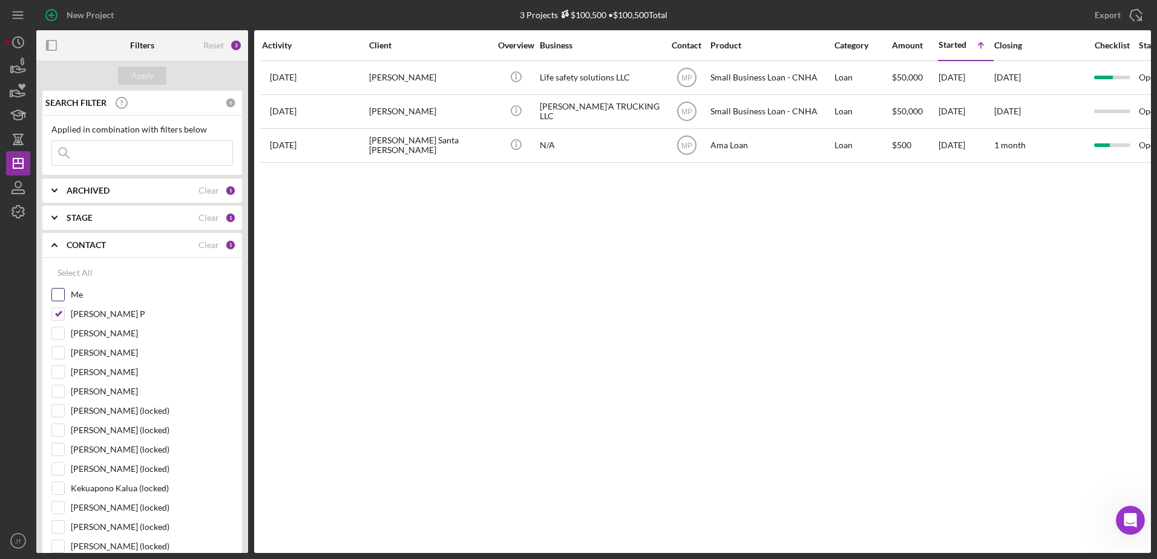
click at [56, 297] on input "Me" at bounding box center [58, 295] width 12 height 12
checkbox input "true"
click at [56, 313] on input "[PERSON_NAME] P" at bounding box center [58, 314] width 12 height 12
checkbox input "false"
click at [140, 80] on div "Apply" at bounding box center [142, 76] width 22 height 18
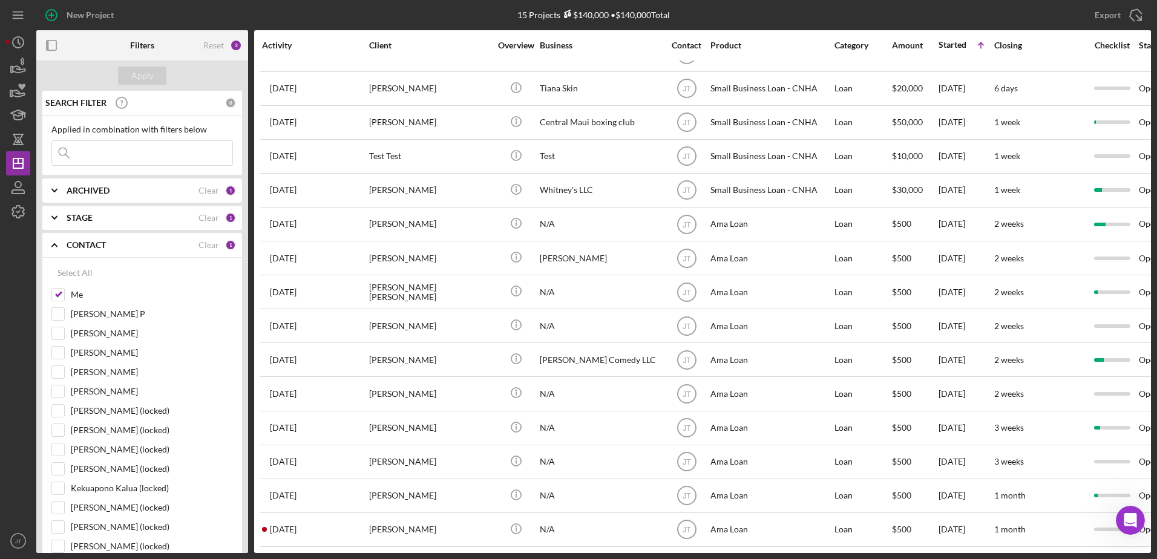
scroll to position [32, 0]
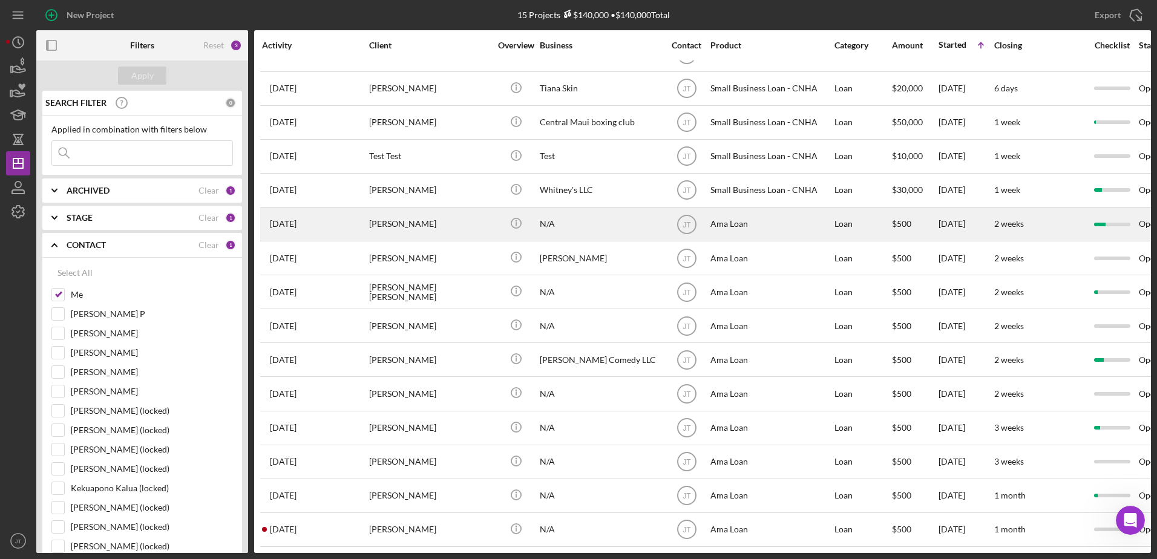
click at [419, 222] on div "[PERSON_NAME]" at bounding box center [429, 224] width 121 height 32
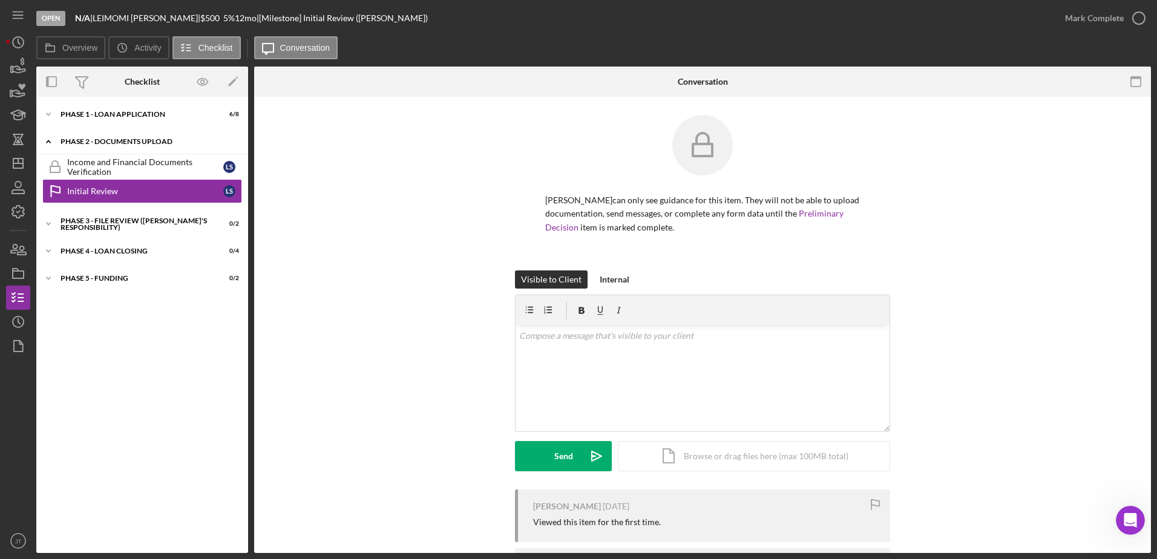
click at [50, 141] on icon "Icon/Expander" at bounding box center [48, 141] width 24 height 24
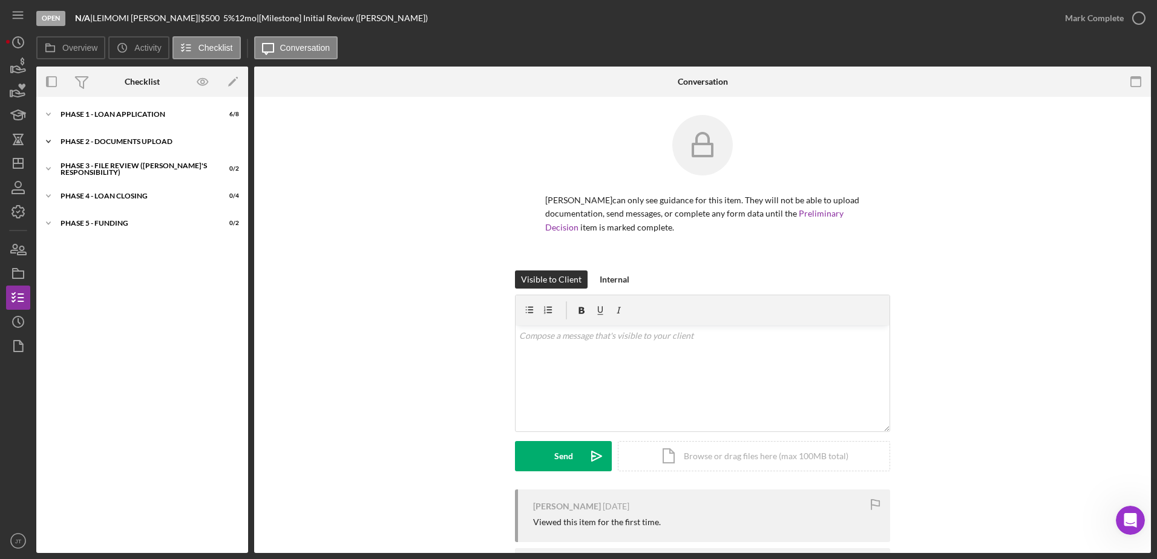
click at [50, 141] on polyline at bounding box center [49, 141] width 4 height 2
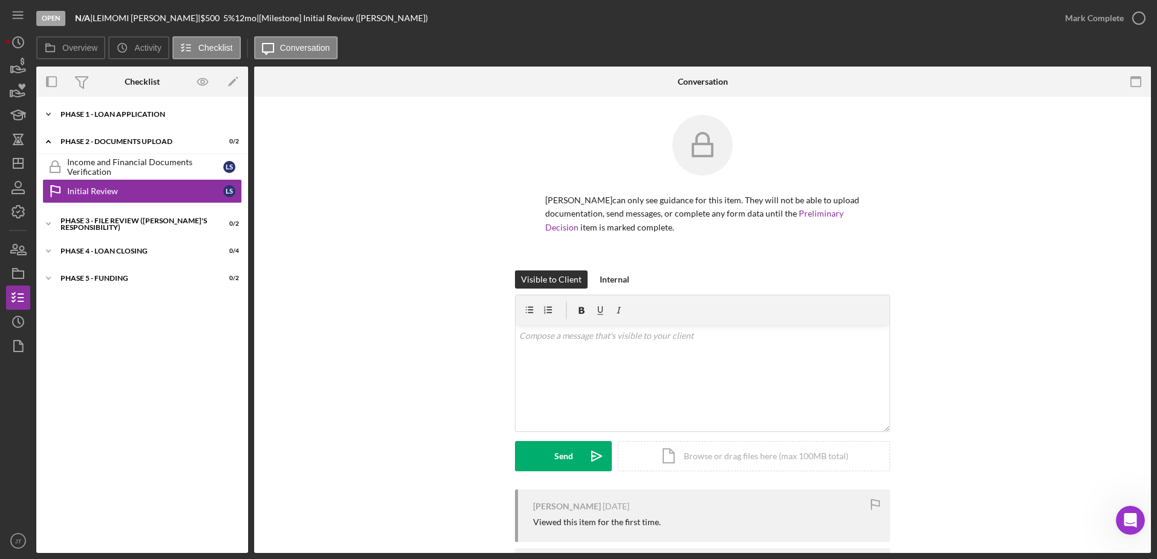
click at [45, 114] on icon "Icon/Expander" at bounding box center [48, 114] width 24 height 24
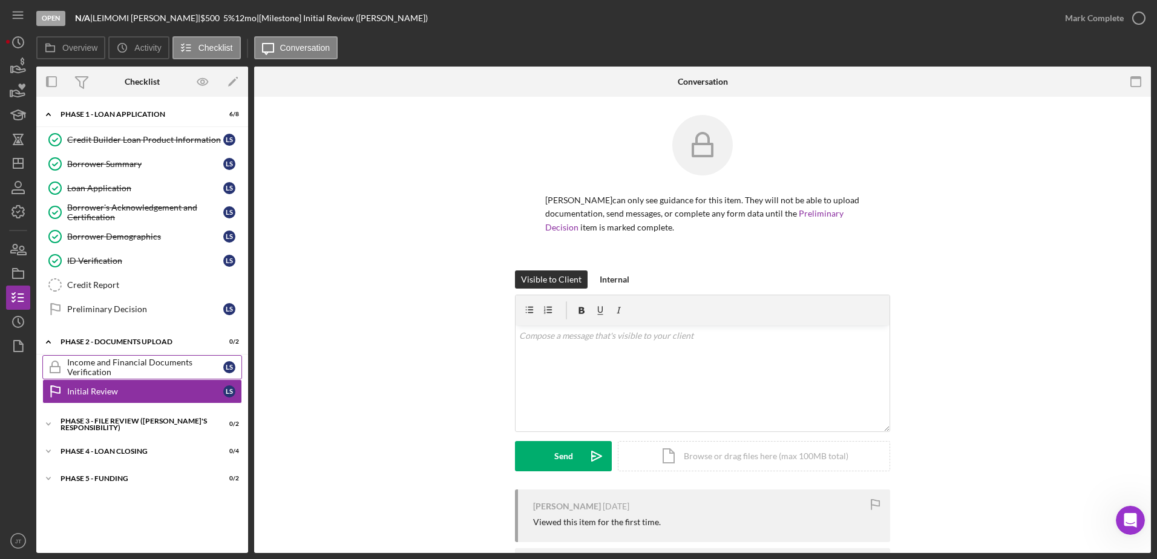
click at [98, 373] on div "Income and Financial Documents Verification" at bounding box center [145, 367] width 156 height 19
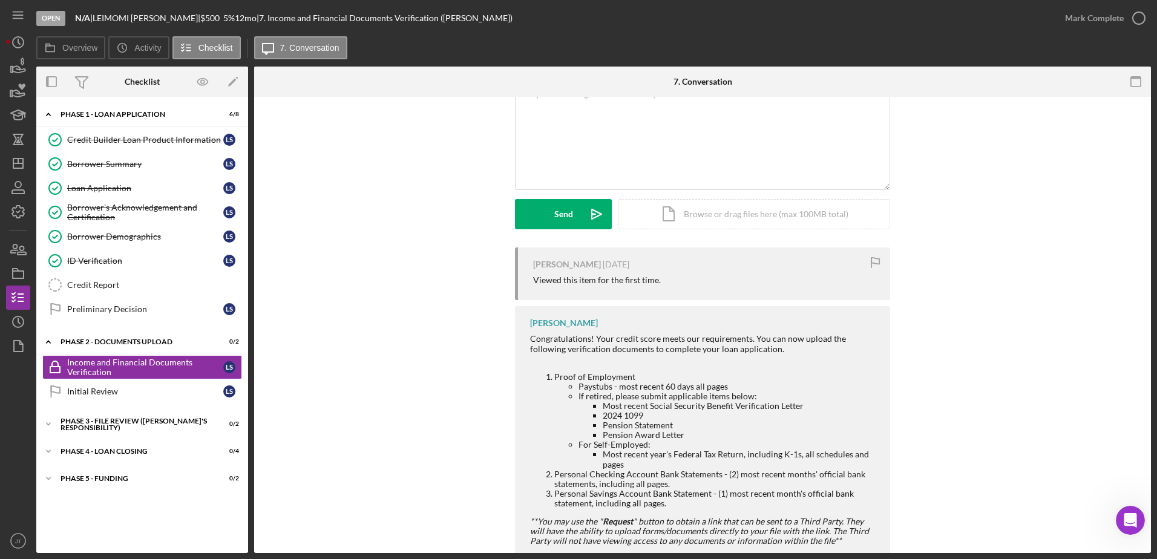
scroll to position [294, 0]
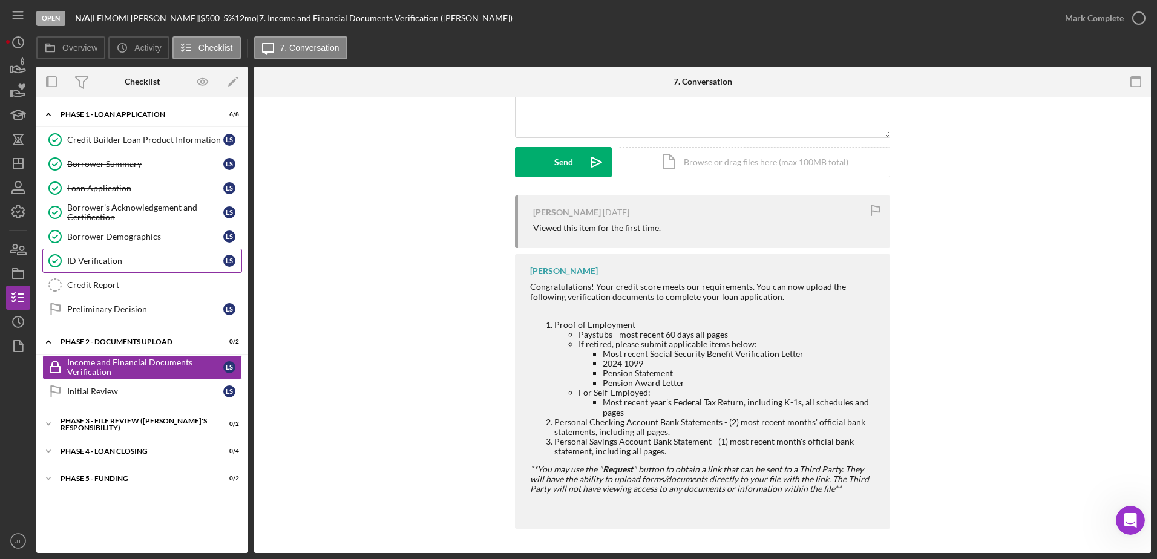
click at [161, 264] on div "ID Verification" at bounding box center [145, 261] width 156 height 10
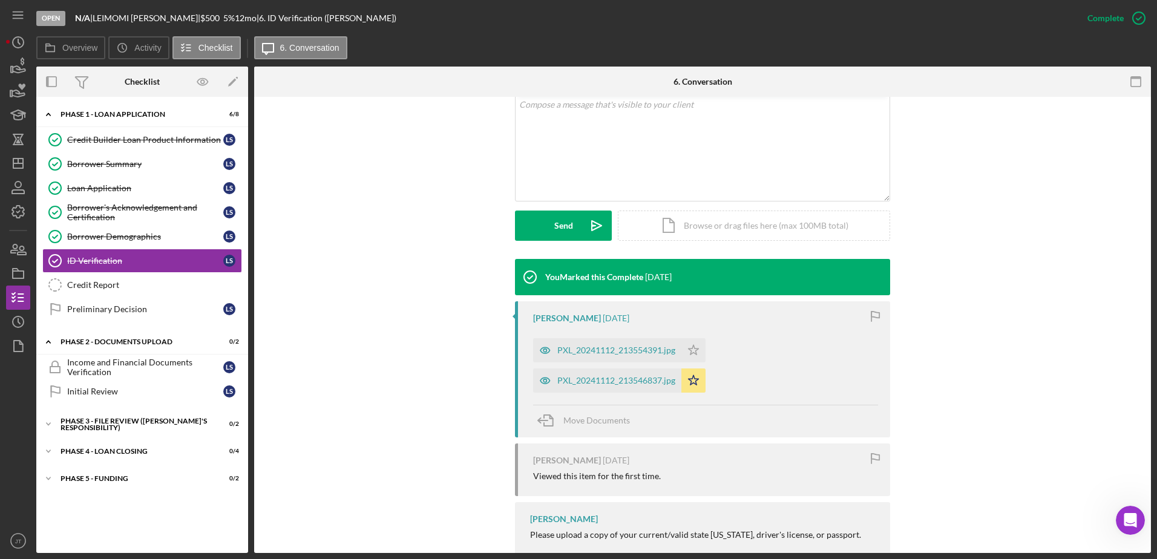
scroll to position [242, 0]
click at [126, 278] on link "Credit Report Credit Report" at bounding box center [142, 285] width 200 height 24
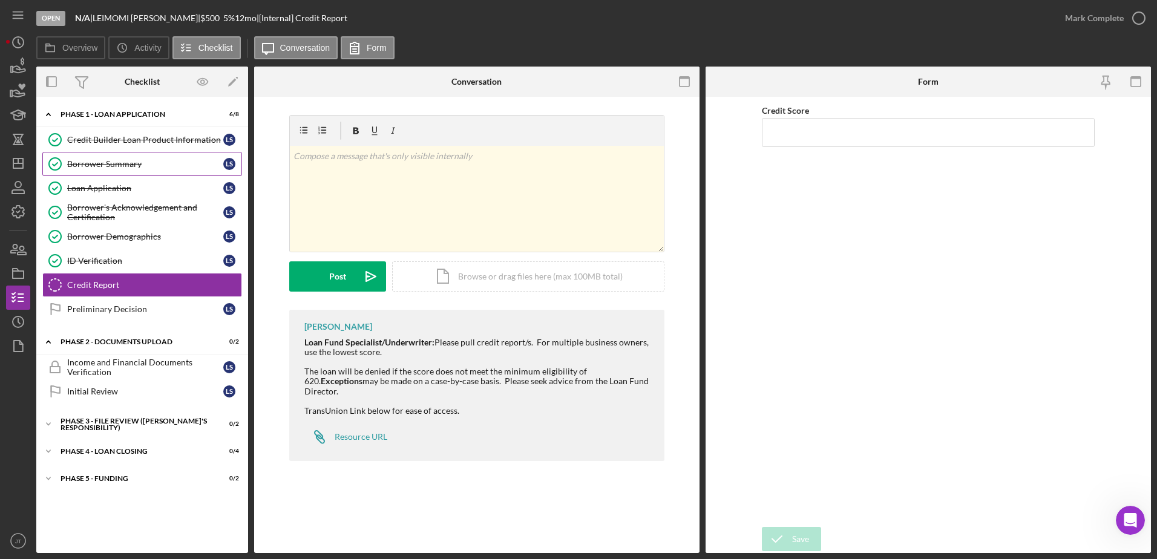
click at [128, 162] on div "Borrower Summary" at bounding box center [145, 164] width 156 height 10
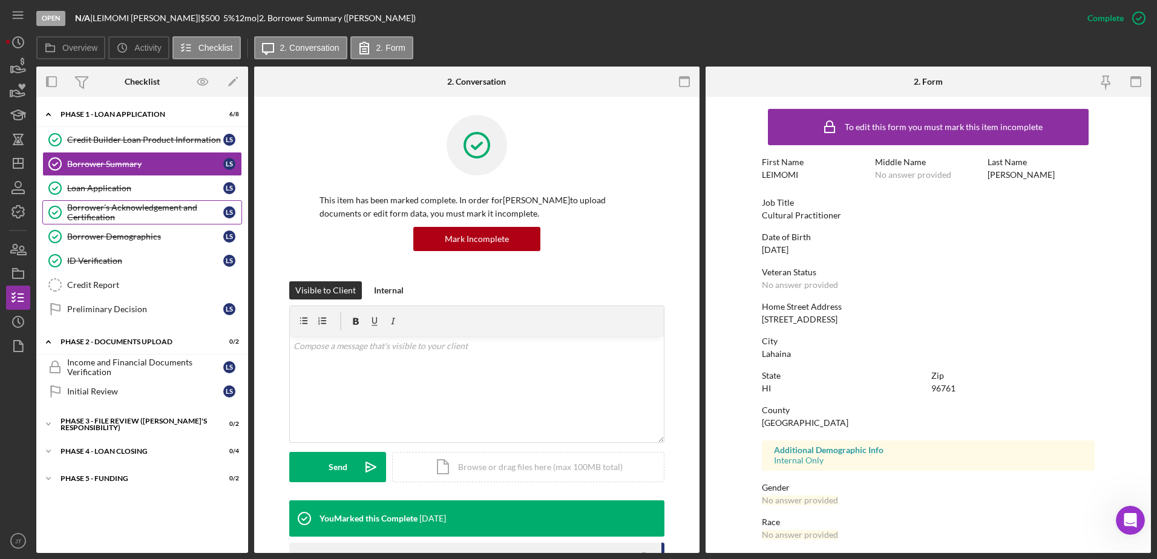
click at [157, 212] on div "Borrower's Acknowledgement and Certification" at bounding box center [145, 212] width 156 height 19
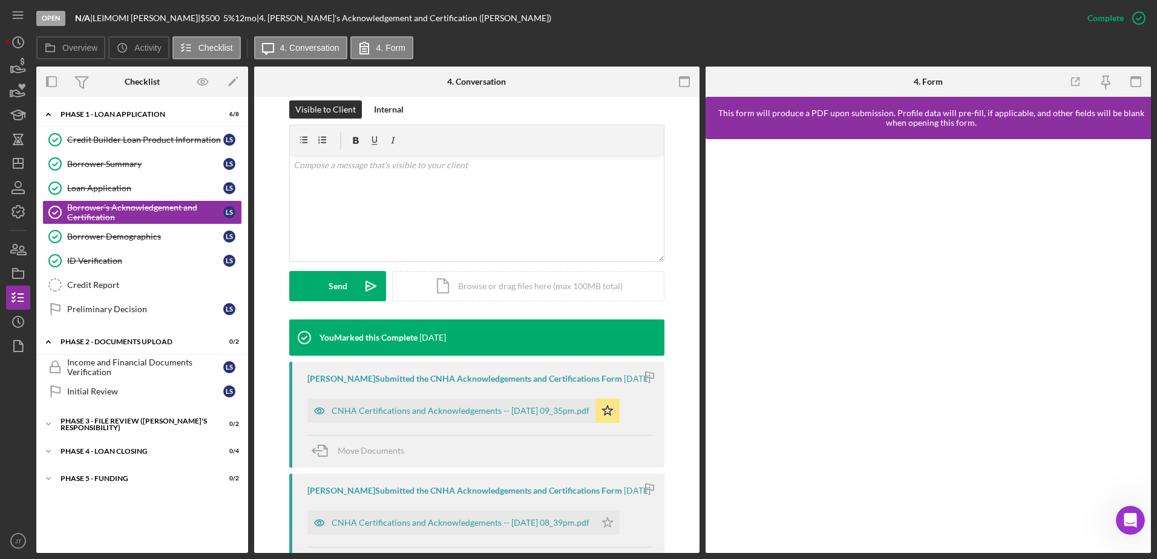
scroll to position [182, 0]
click at [420, 415] on div "CNHA Certifications and Acknowledgements -- [DATE] 09_35pm.pdf" at bounding box center [461, 410] width 258 height 10
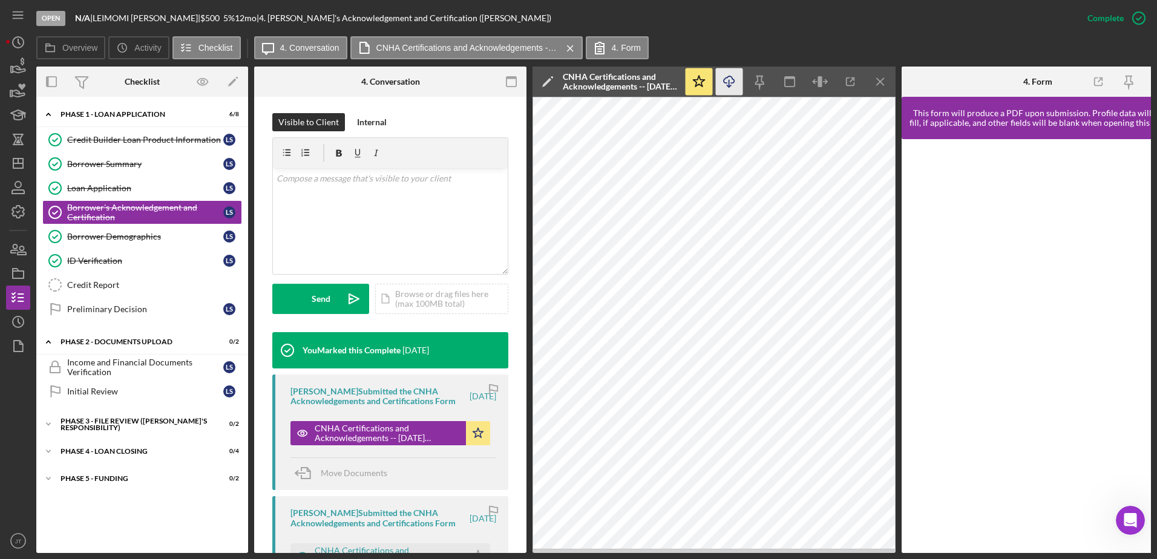
click at [722, 85] on icon "Icon/Download" at bounding box center [729, 81] width 27 height 27
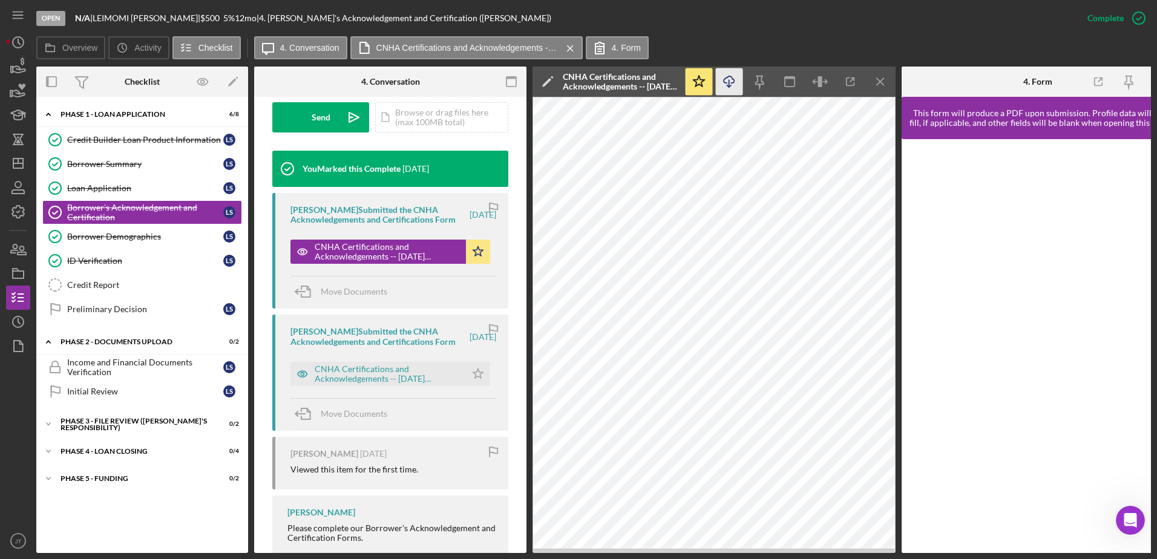
scroll to position [415, 0]
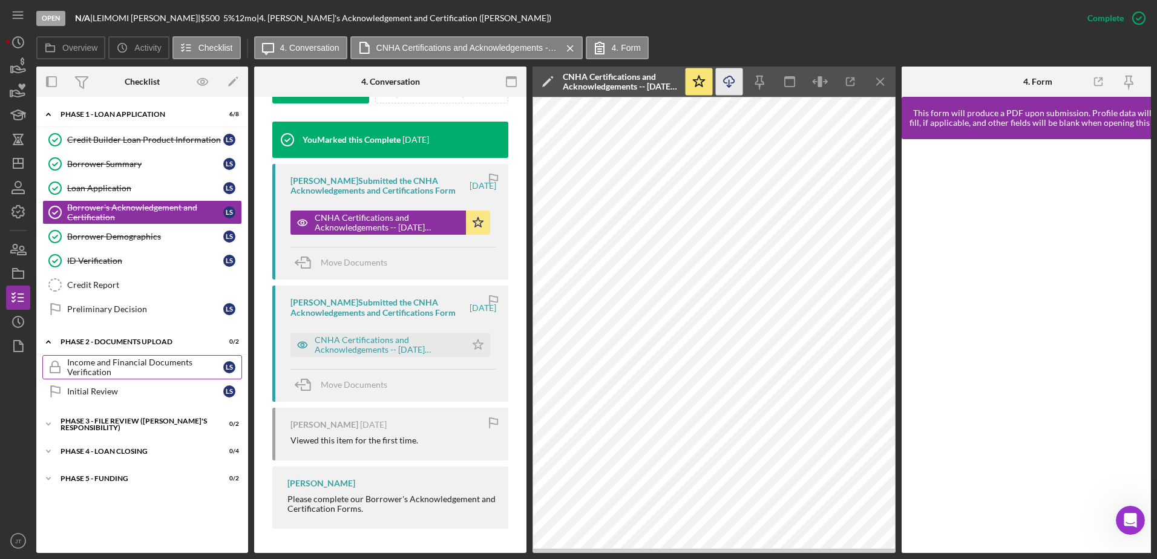
click at [163, 375] on div "Income and Financial Documents Verification" at bounding box center [145, 367] width 156 height 19
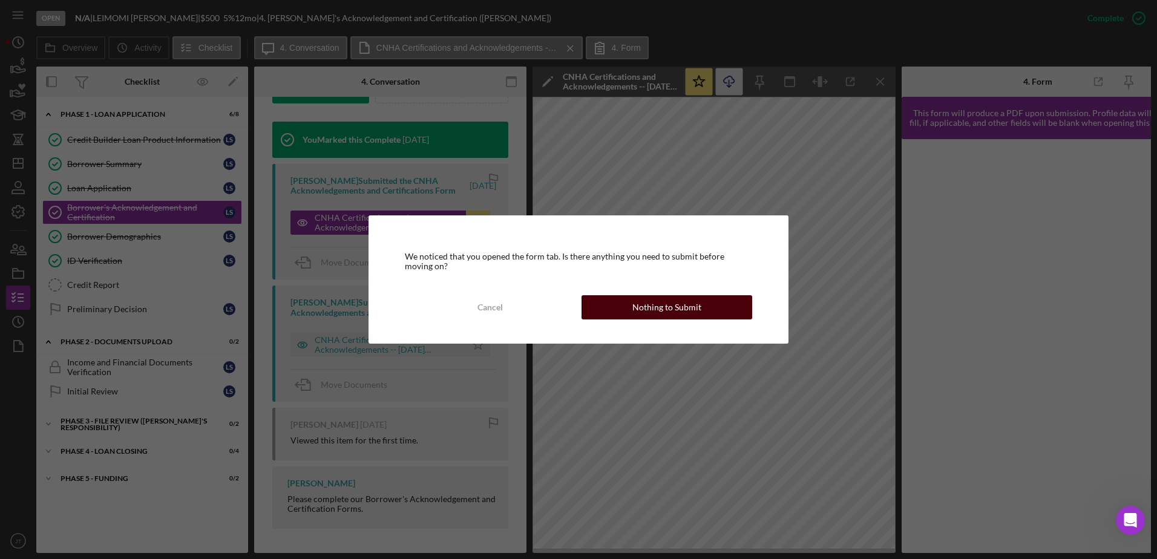
click at [635, 309] on div "Nothing to Submit" at bounding box center [666, 307] width 69 height 24
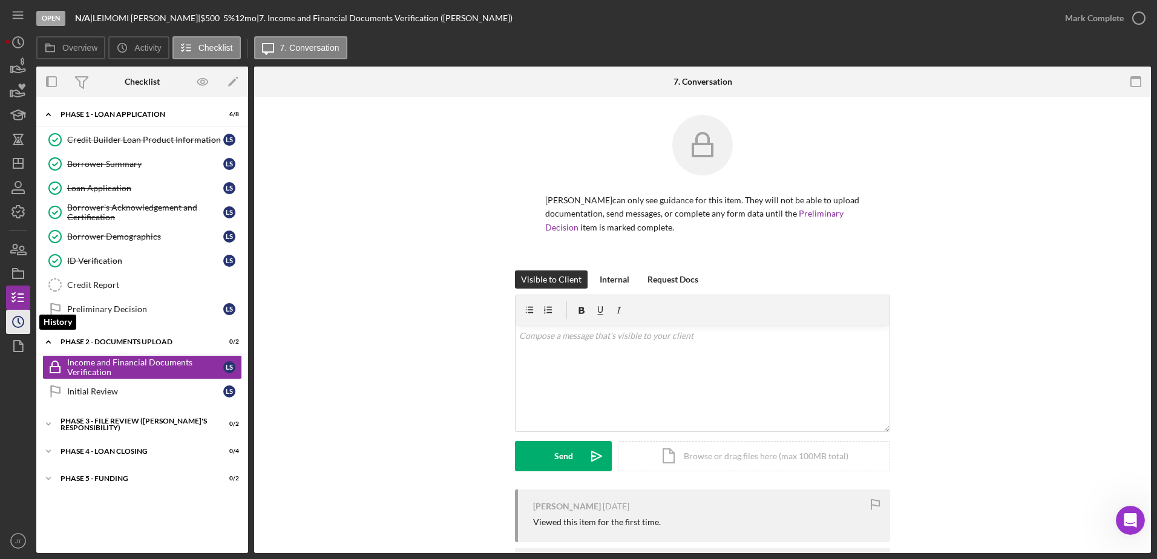
click at [19, 326] on icon "Icon/History" at bounding box center [18, 322] width 30 height 30
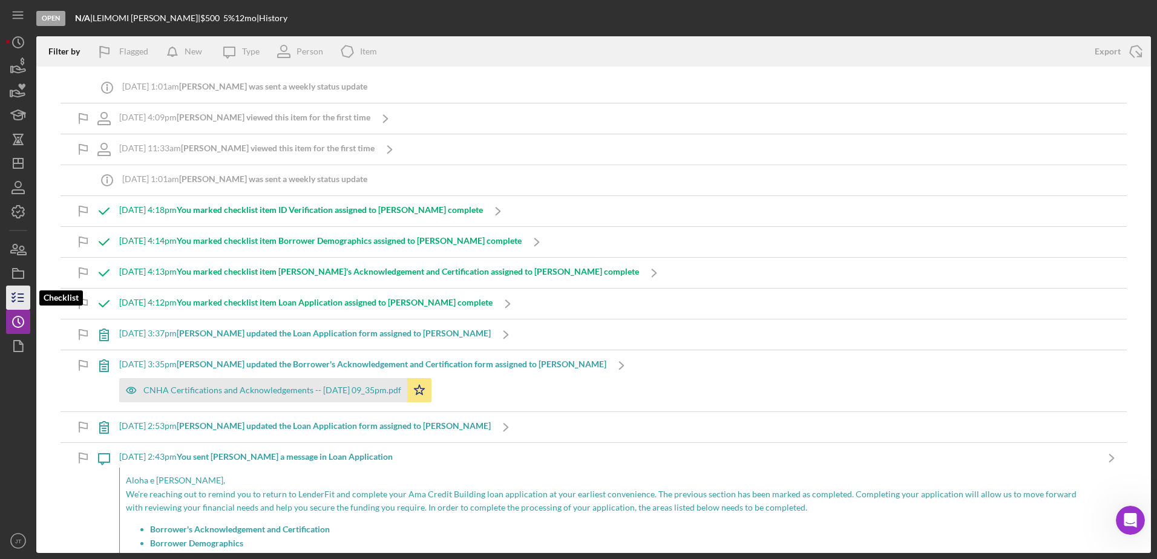
click at [15, 300] on icon "button" at bounding box center [18, 298] width 30 height 30
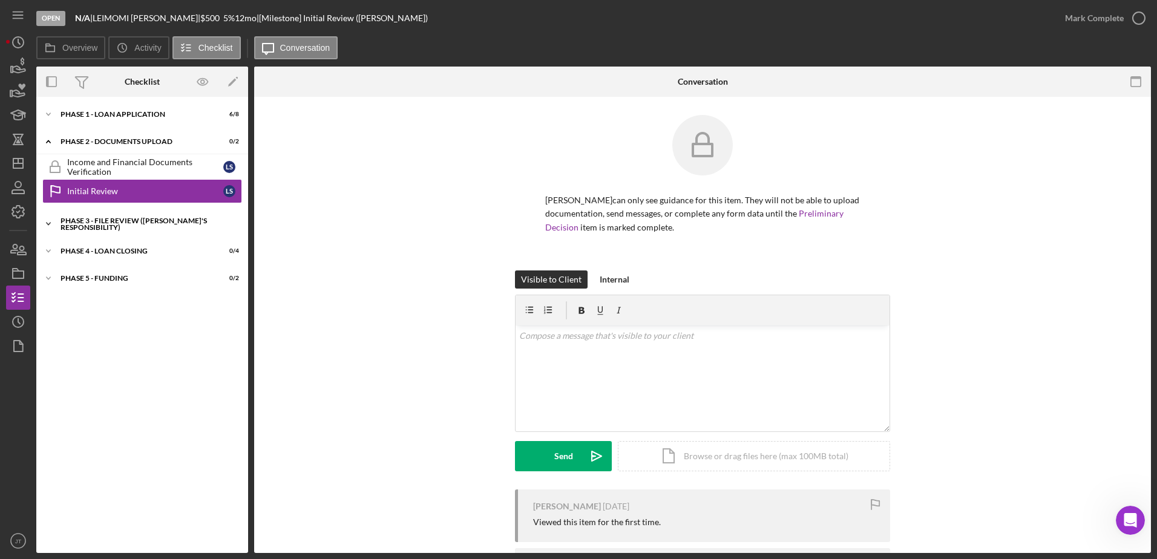
click at [136, 227] on div "PHASE 3 - FILE REVIEW ([PERSON_NAME]'s Responsibility)" at bounding box center [147, 224] width 172 height 14
click at [131, 305] on div "PHASE 4 - LOAN CLOSING" at bounding box center [147, 306] width 172 height 7
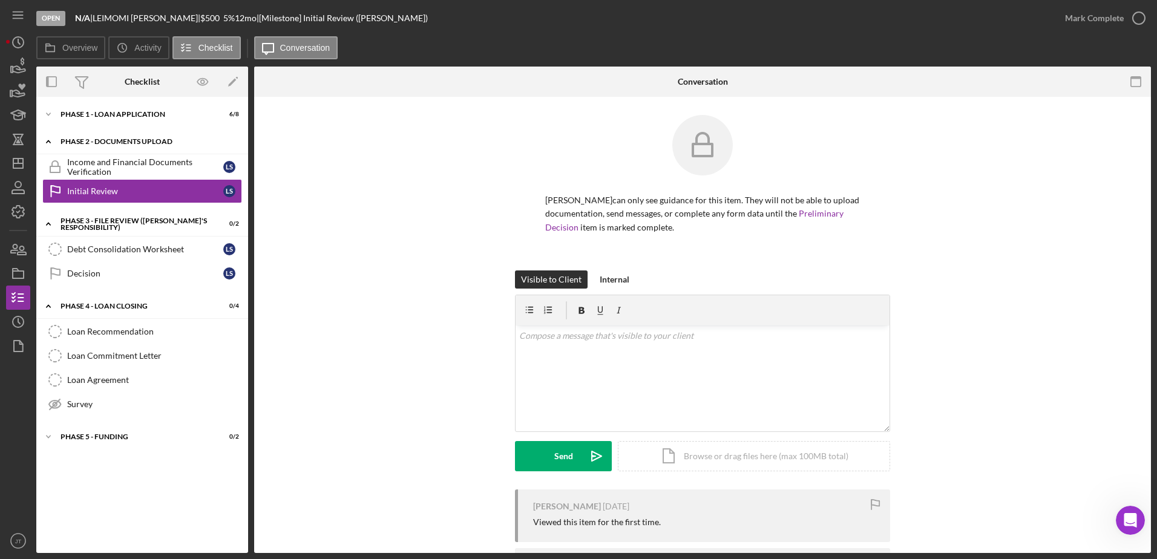
click at [108, 141] on div "Phase 2 - DOCUMENTS UPLOAD" at bounding box center [147, 141] width 172 height 7
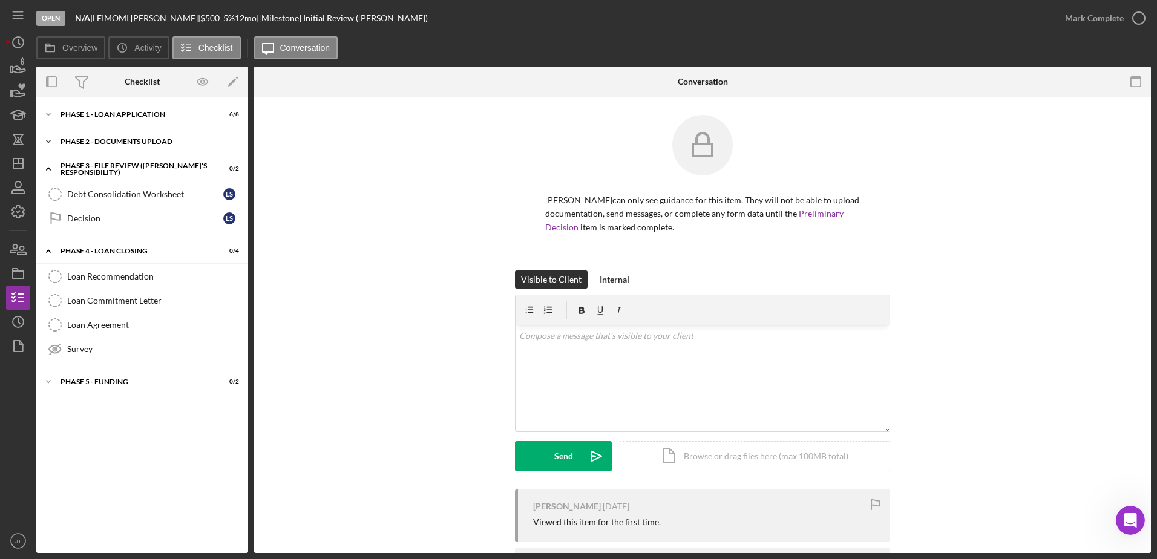
click at [108, 145] on div "Icon/Expander Phase 2 - DOCUMENTS UPLOAD 0 / 2" at bounding box center [142, 141] width 212 height 24
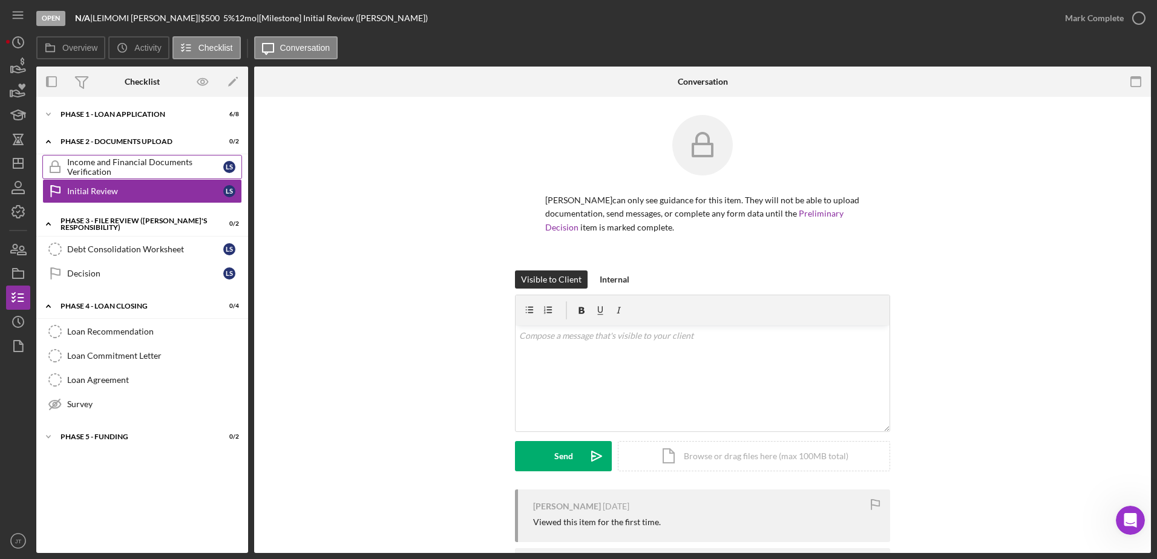
click at [110, 163] on div "Income and Financial Documents Verification" at bounding box center [145, 166] width 156 height 19
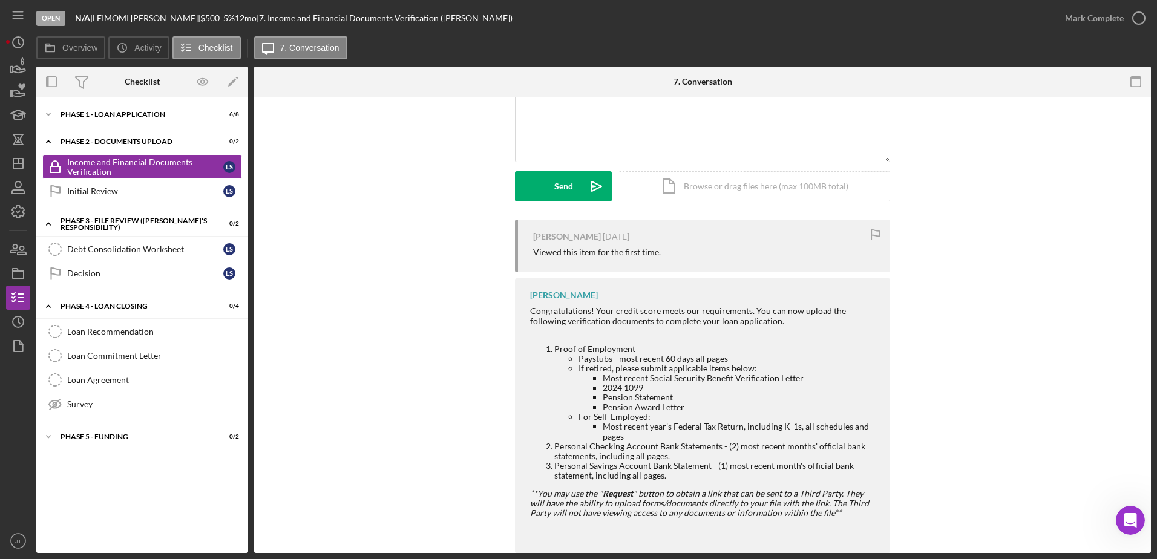
scroll to position [294, 0]
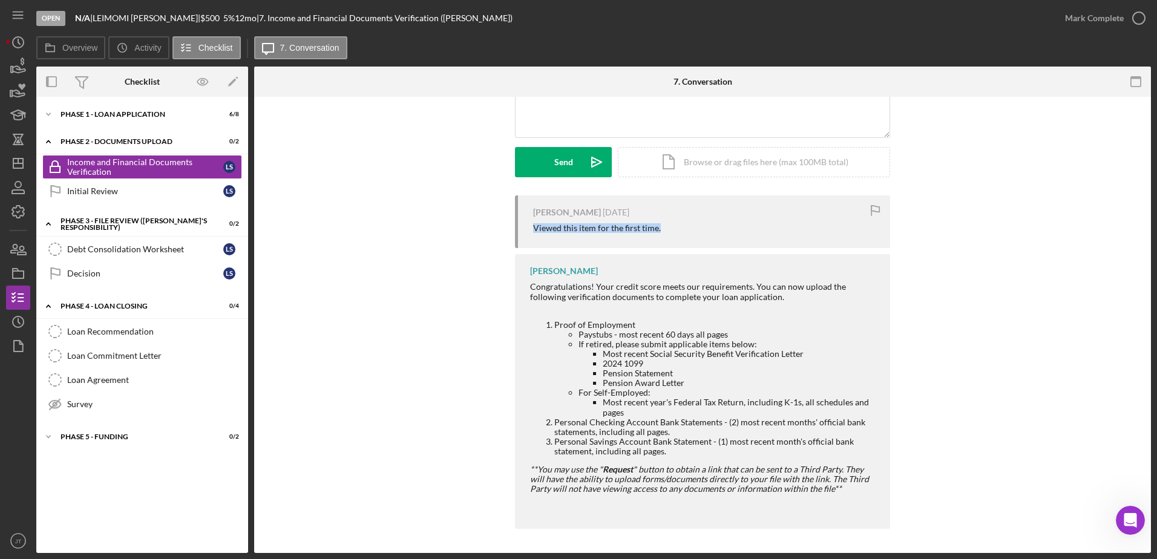
drag, startPoint x: 661, startPoint y: 228, endPoint x: 532, endPoint y: 229, distance: 129.5
click at [533, 229] on div "Viewed this item for the first time." at bounding box center [705, 228] width 345 height 10
click at [699, 218] on div "[PERSON_NAME] [DATE] Viewed this item for the first time." at bounding box center [702, 221] width 375 height 53
click at [204, 81] on icon "button" at bounding box center [203, 82] width 4 height 4
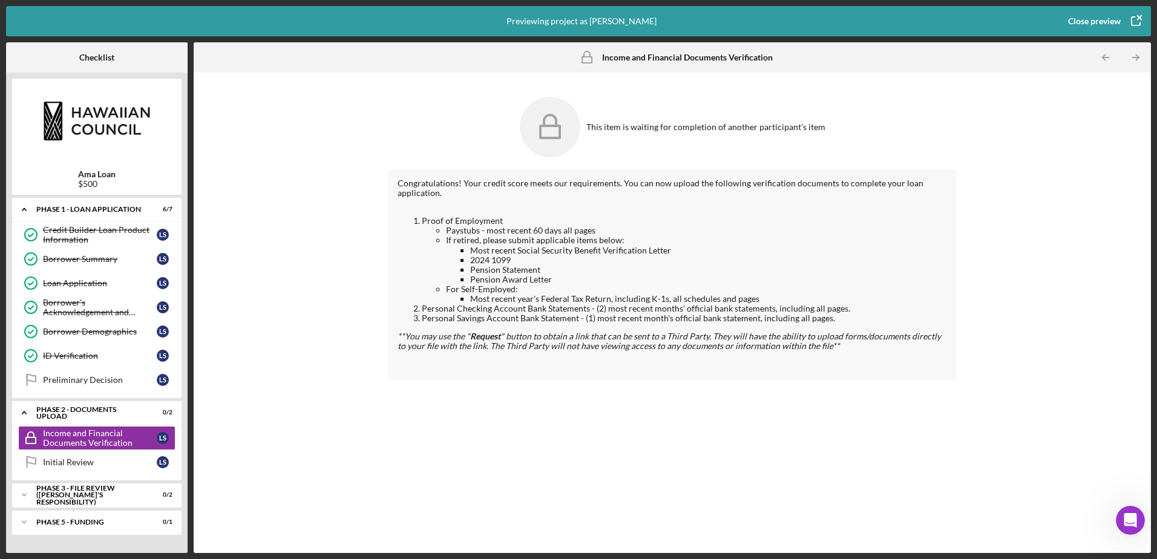
click at [1125, 18] on icon "button" at bounding box center [1136, 21] width 30 height 30
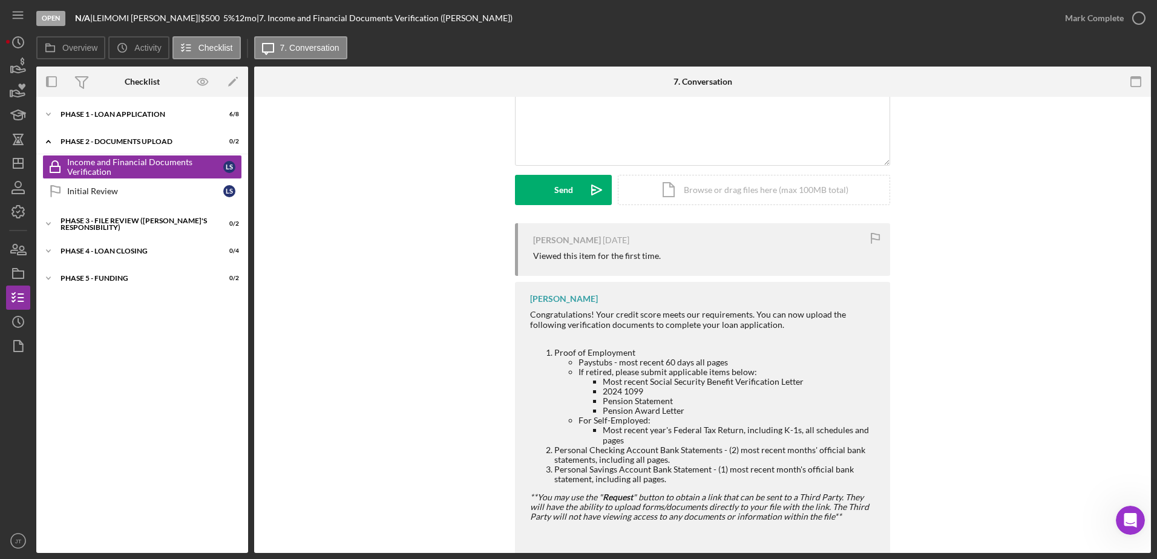
scroll to position [294, 0]
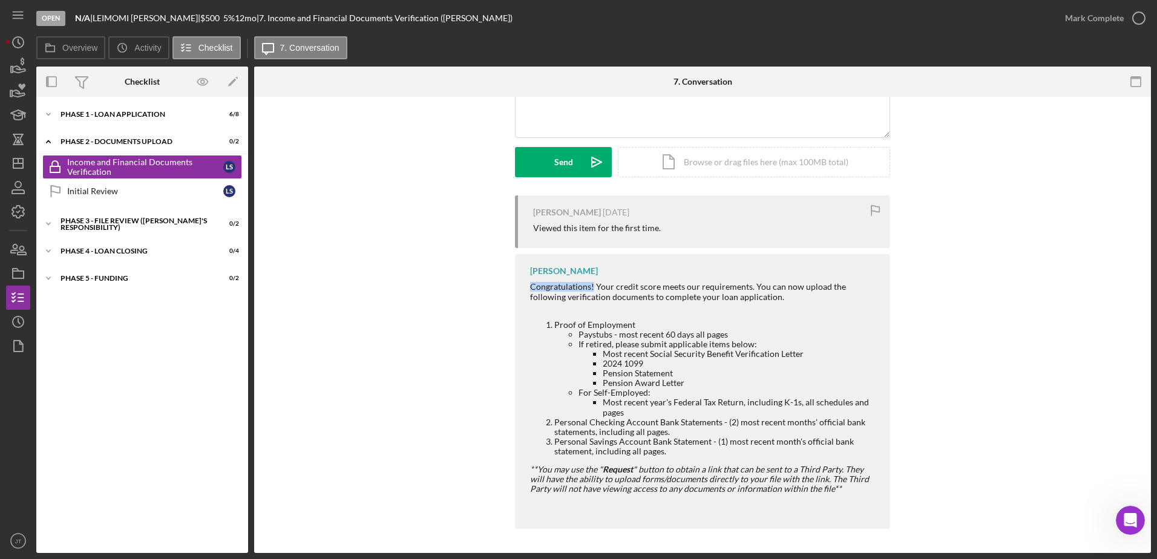
drag, startPoint x: 529, startPoint y: 287, endPoint x: 591, endPoint y: 284, distance: 62.4
click at [591, 284] on div "Congratulations! Your credit score meets our requirements. You can now upload t…" at bounding box center [704, 291] width 348 height 19
click at [591, 290] on div "Congratulations! Your credit score meets our requirements. You can now upload t…" at bounding box center [704, 291] width 348 height 19
click at [200, 82] on icon "button" at bounding box center [202, 81] width 27 height 27
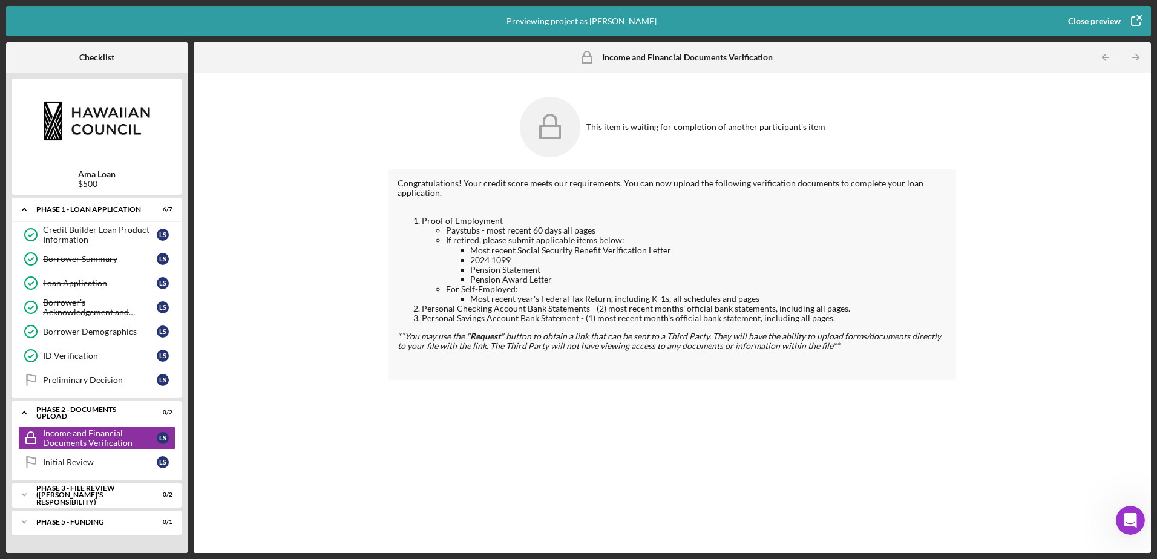
click at [1116, 16] on div "Close preview" at bounding box center [1094, 21] width 53 height 24
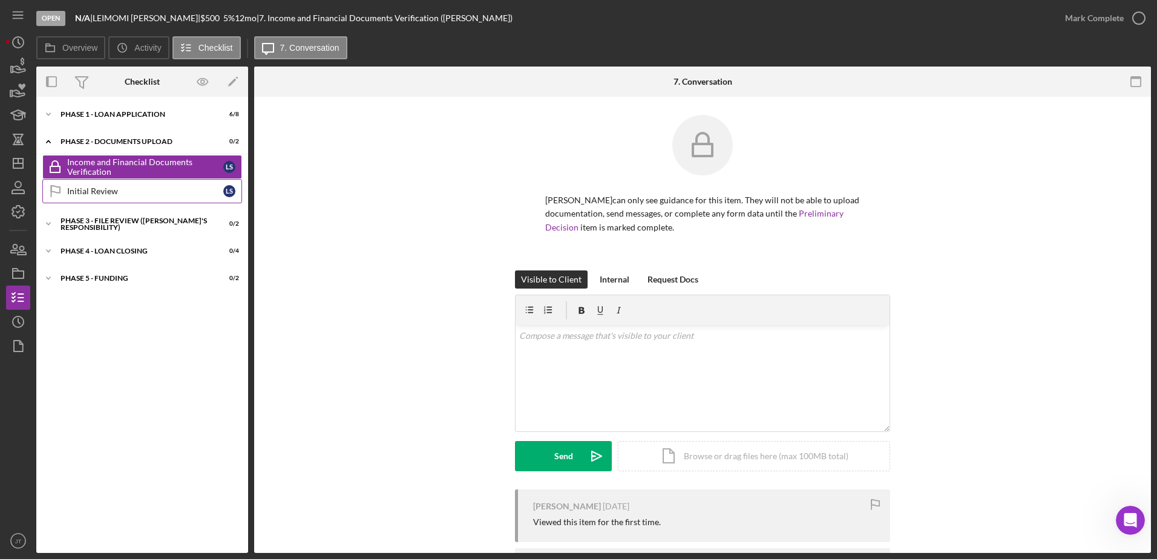
click at [148, 187] on div "Initial Review" at bounding box center [145, 191] width 156 height 10
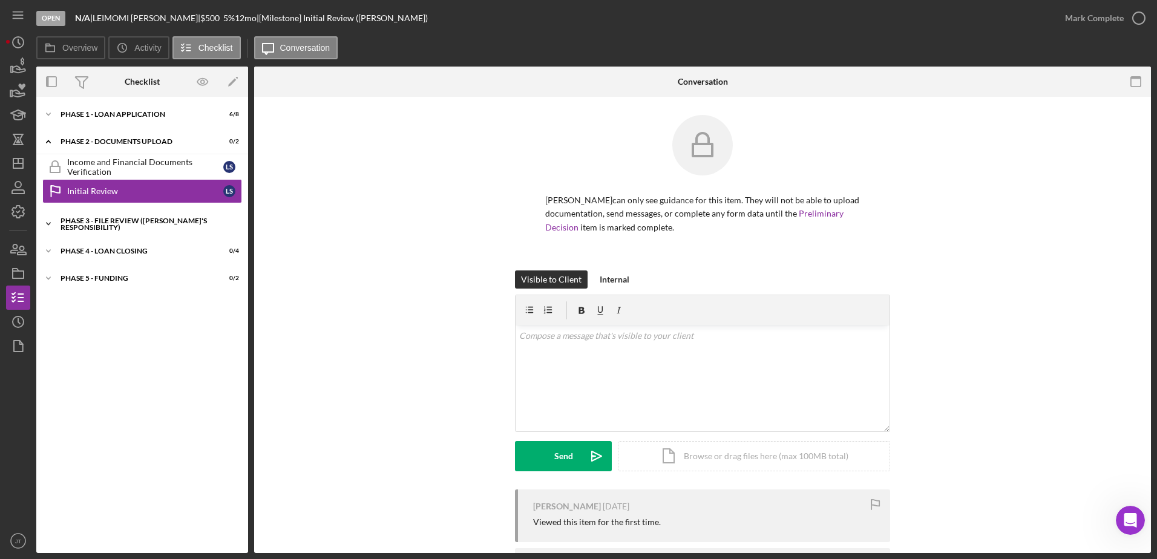
click at [123, 222] on div "PHASE 3 - FILE REVIEW ([PERSON_NAME]'s Responsibility)" at bounding box center [147, 224] width 172 height 14
click at [128, 141] on div "Phase 2 - DOCUMENTS UPLOAD" at bounding box center [147, 141] width 172 height 7
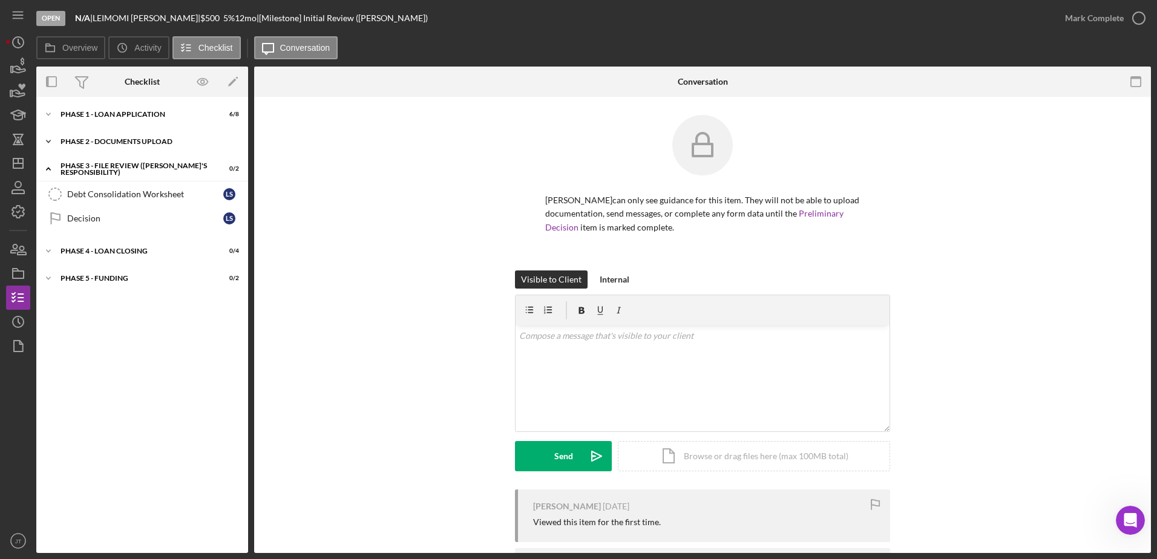
click at [112, 136] on div "Icon/Expander Phase 2 - DOCUMENTS UPLOAD 0 / 2" at bounding box center [142, 141] width 212 height 24
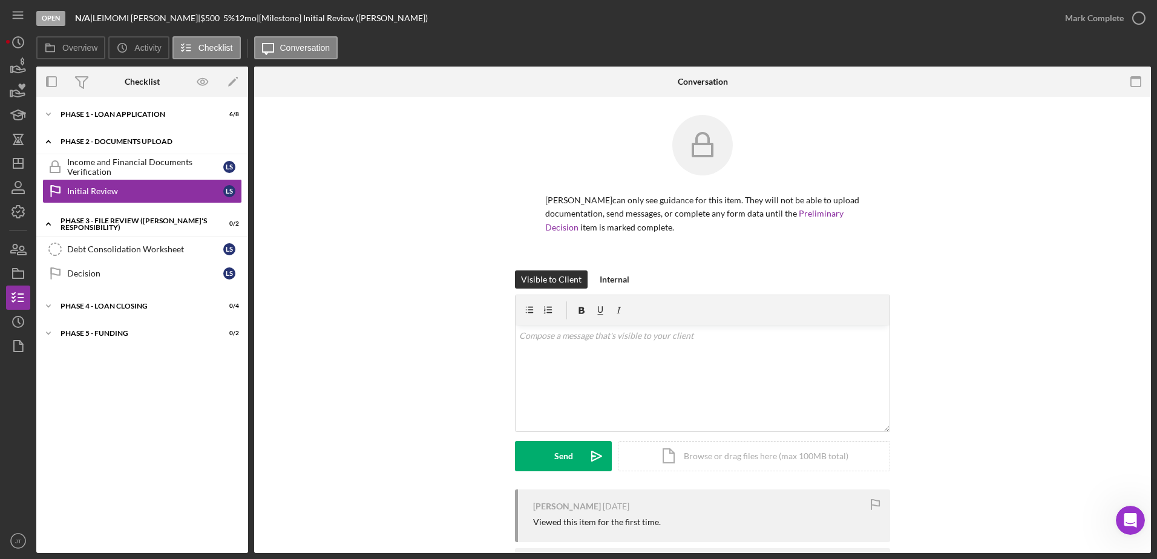
click at [112, 136] on div "Icon/Expander Phase 2 - DOCUMENTS UPLOAD 0 / 2" at bounding box center [142, 141] width 212 height 25
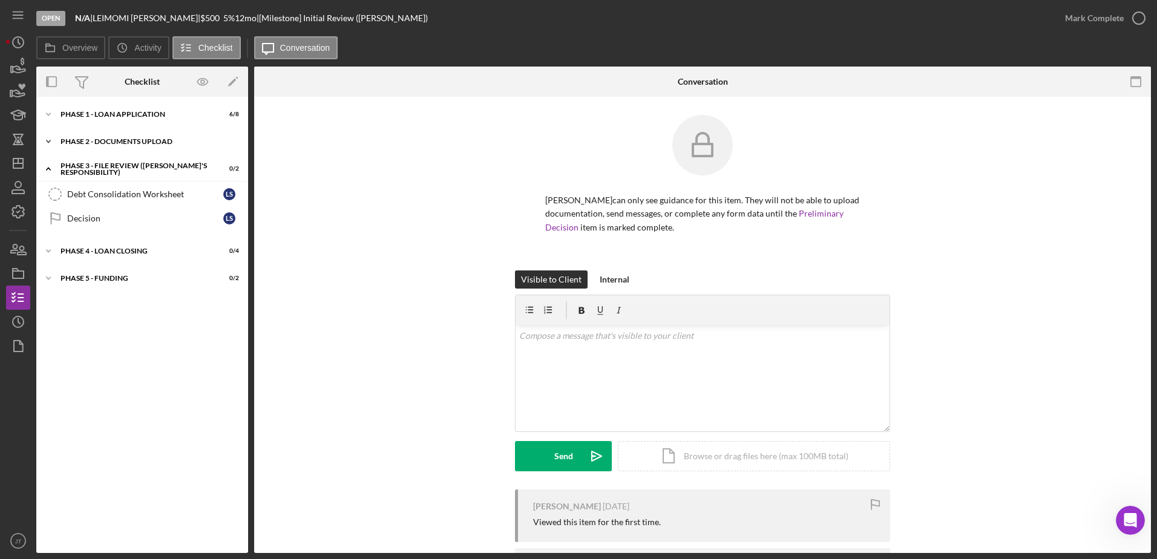
click at [112, 136] on div "Icon/Expander Phase 2 - DOCUMENTS UPLOAD 0 / 2" at bounding box center [142, 141] width 212 height 24
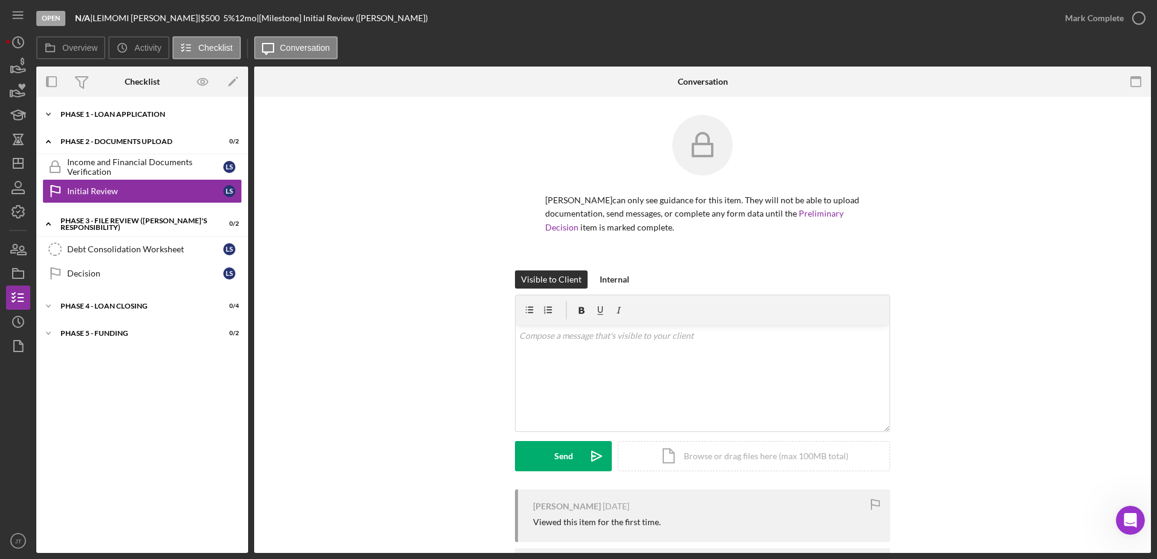
click at [114, 110] on div "Icon/Expander Phase 1 - Loan Application 6 / 8" at bounding box center [142, 114] width 212 height 24
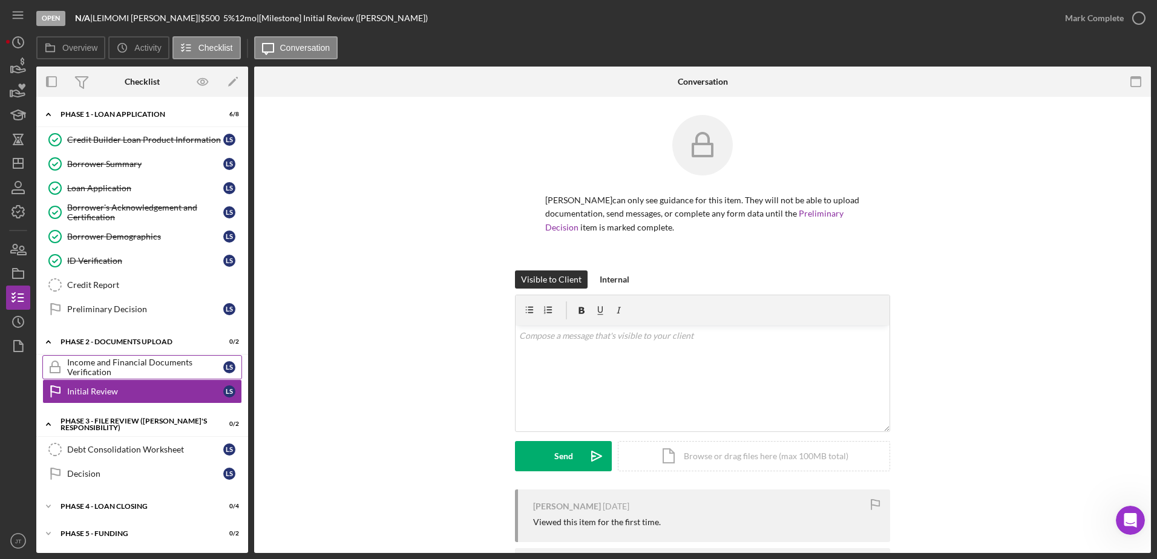
click at [121, 361] on div "Income and Financial Documents Verification" at bounding box center [145, 367] width 156 height 19
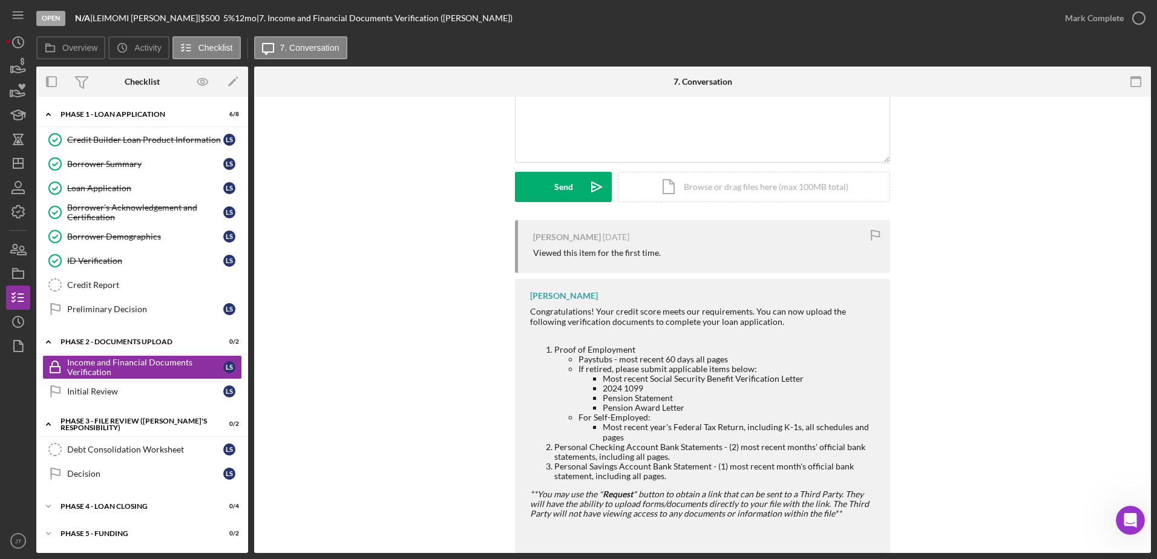
scroll to position [294, 0]
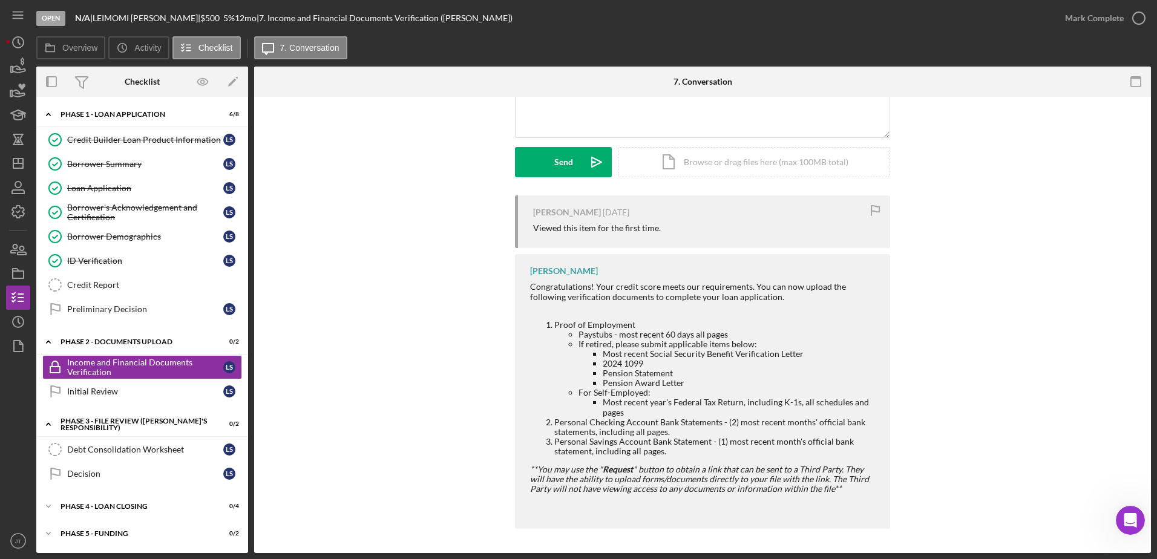
click at [410, 189] on div "Visible to Client Internal Request Docs v Color teal Color pink Remove color Ad…" at bounding box center [702, 85] width 860 height 219
click at [145, 158] on link "Borrower Summary Borrower Summary L S" at bounding box center [142, 164] width 200 height 24
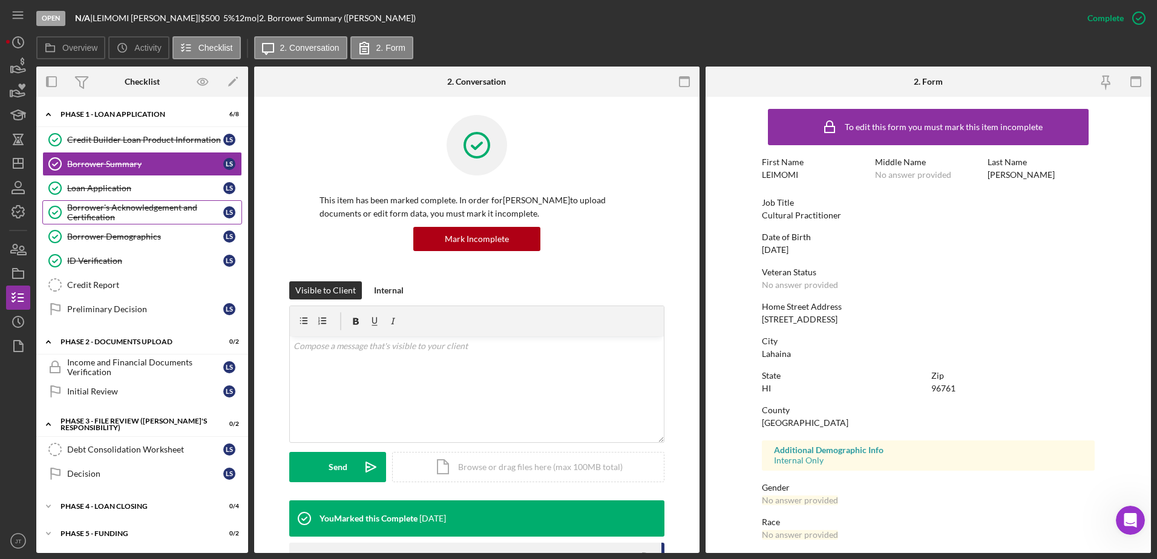
click at [79, 202] on link "Borrower's Acknowledgement and Certification Borrower's Acknowledgement and Cer…" at bounding box center [142, 212] width 200 height 24
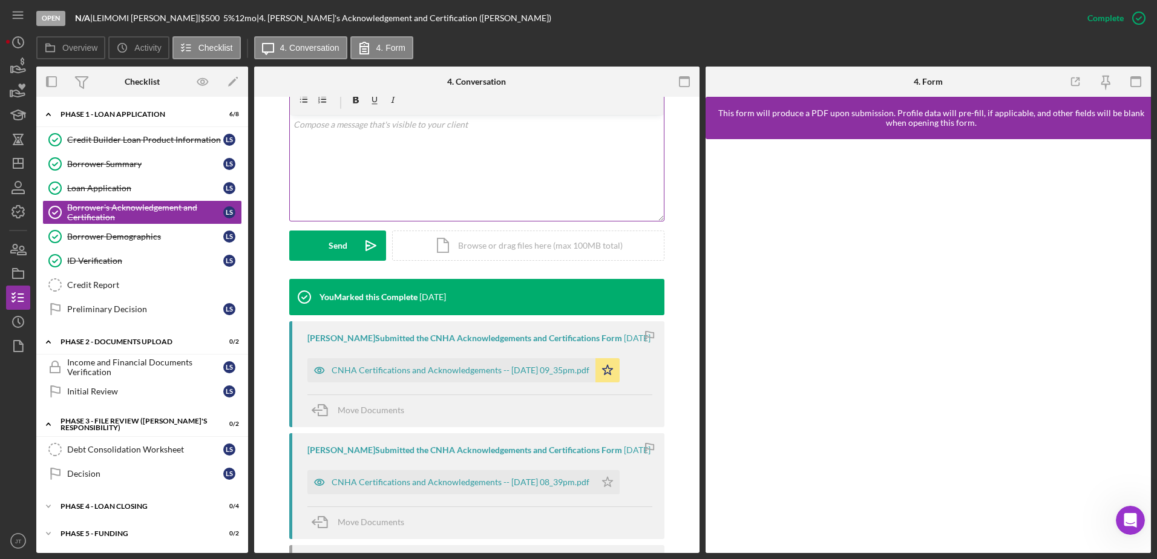
scroll to position [303, 0]
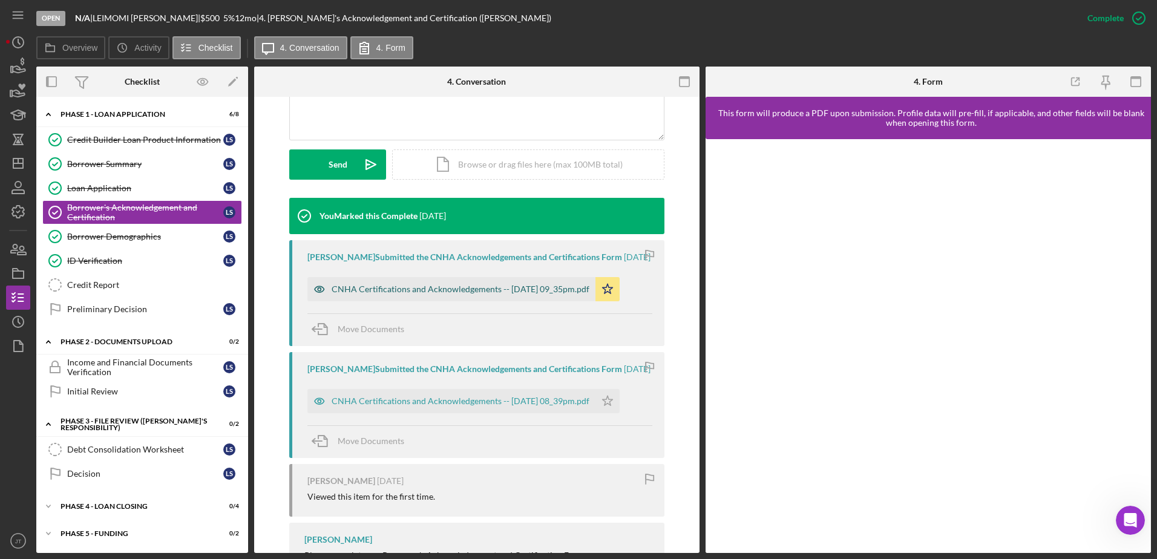
click at [402, 294] on div "CNHA Certifications and Acknowledgements -- [DATE] 09_35pm.pdf" at bounding box center [461, 289] width 258 height 10
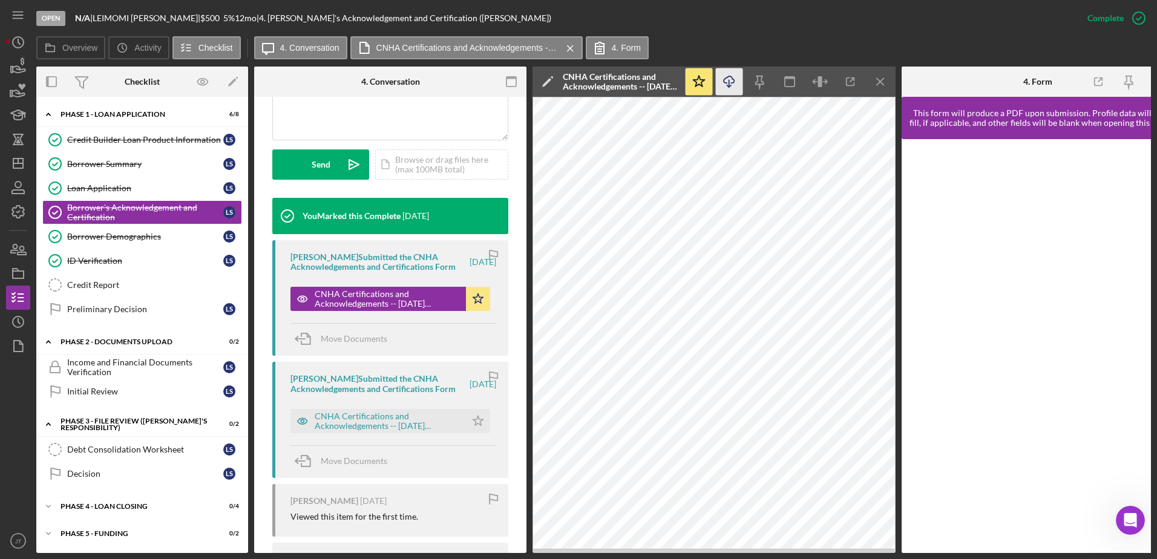
click at [727, 76] on icon "Icon/Download" at bounding box center [729, 81] width 27 height 27
click at [152, 289] on div "Credit Report" at bounding box center [154, 285] width 174 height 10
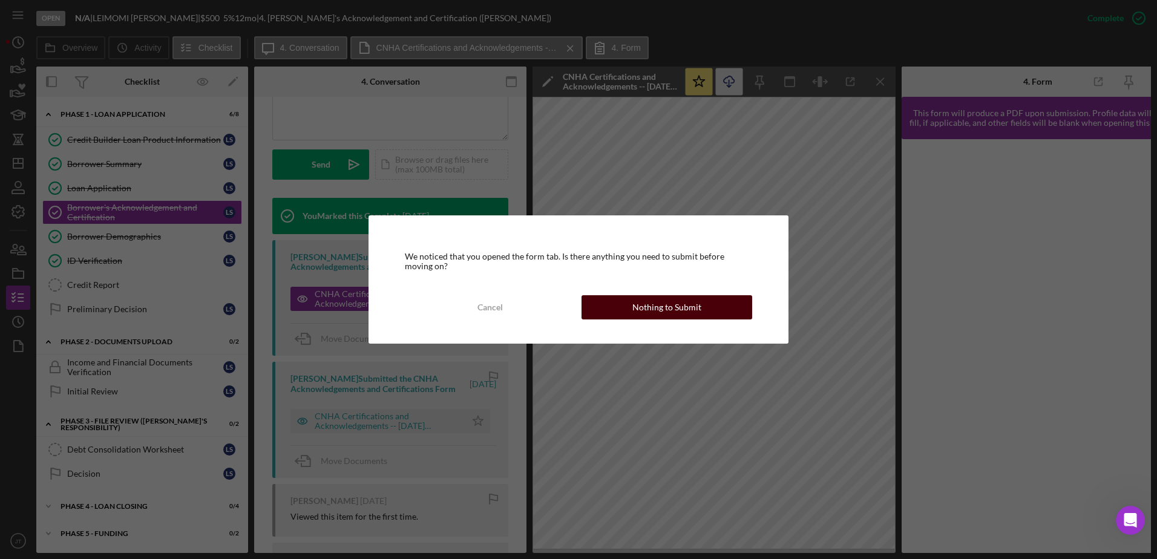
click at [677, 308] on div "Nothing to Submit" at bounding box center [666, 307] width 69 height 24
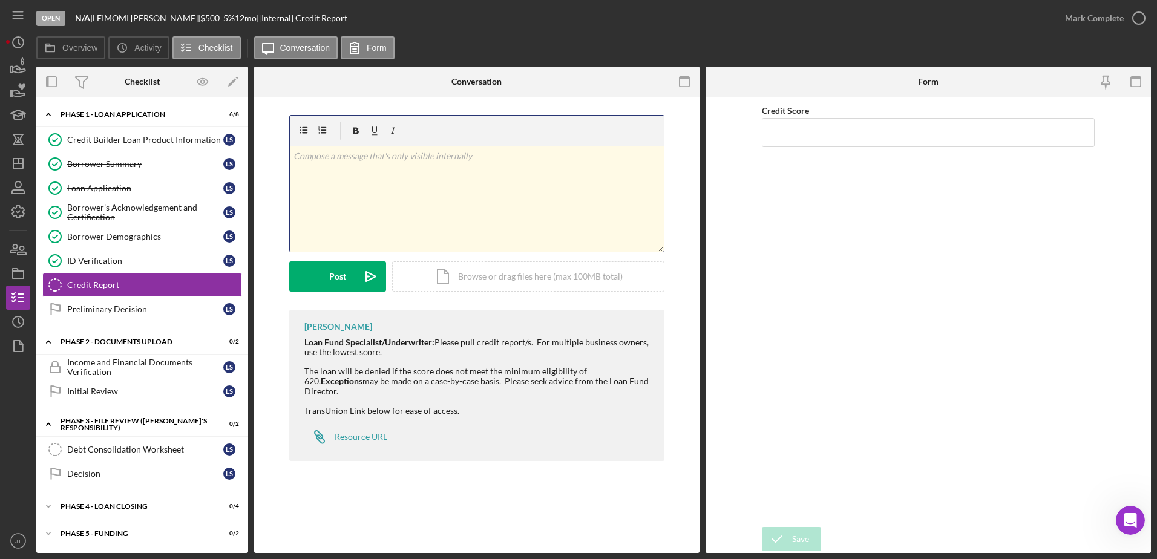
click at [392, 169] on div "v Color teal Color pink Remove color Add row above Add row below Add column bef…" at bounding box center [477, 199] width 374 height 106
click at [832, 138] on input "Credit Score" at bounding box center [928, 132] width 333 height 29
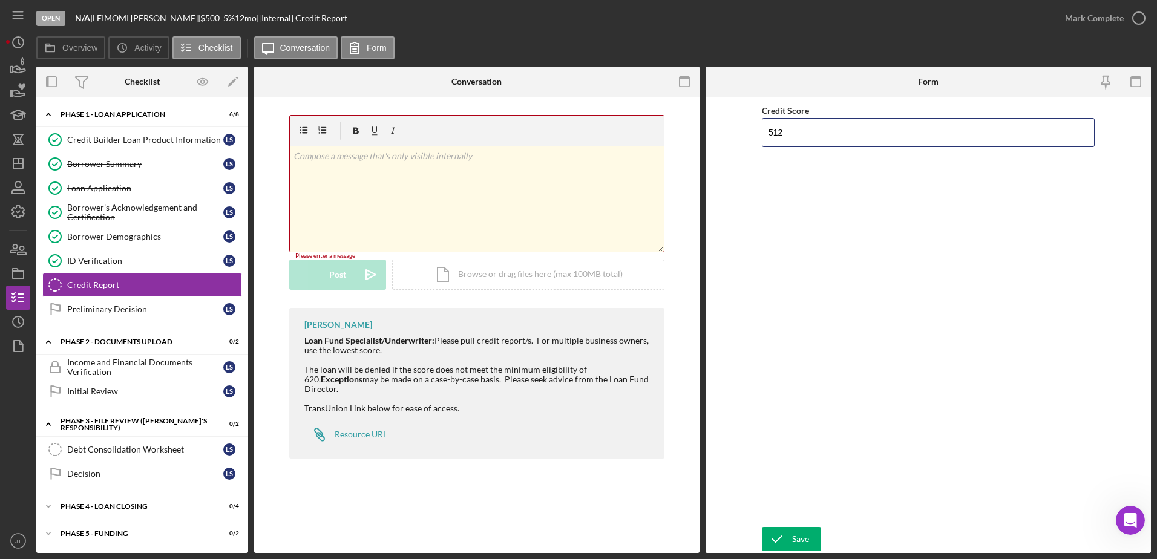
type input "512"
click at [443, 172] on div "v Color teal Color pink Remove color Add row above Add row below Add column bef…" at bounding box center [477, 199] width 374 height 106
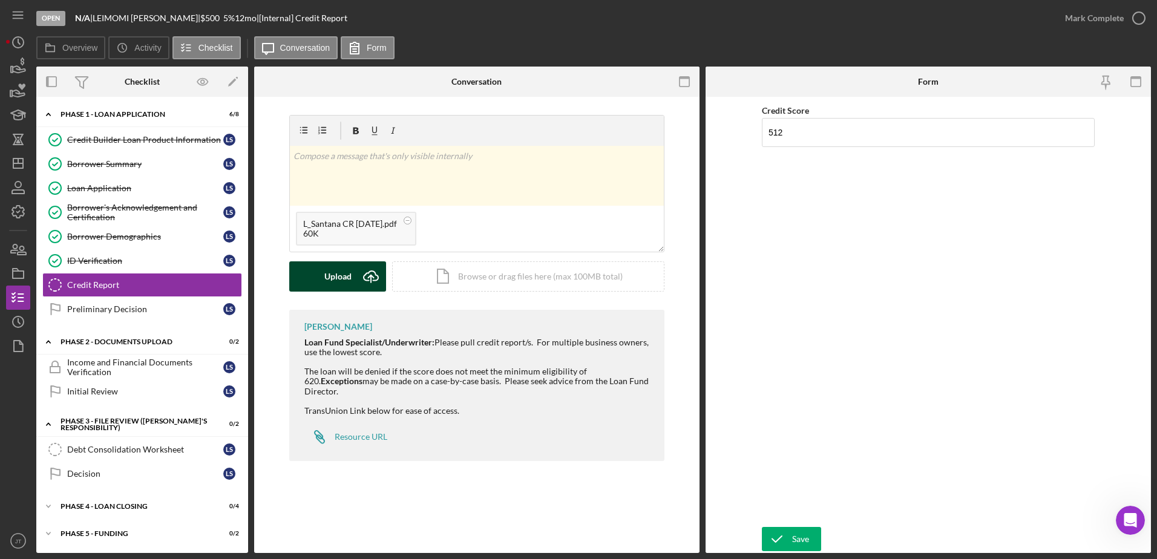
click at [310, 278] on button "Upload Icon/Upload" at bounding box center [337, 276] width 97 height 30
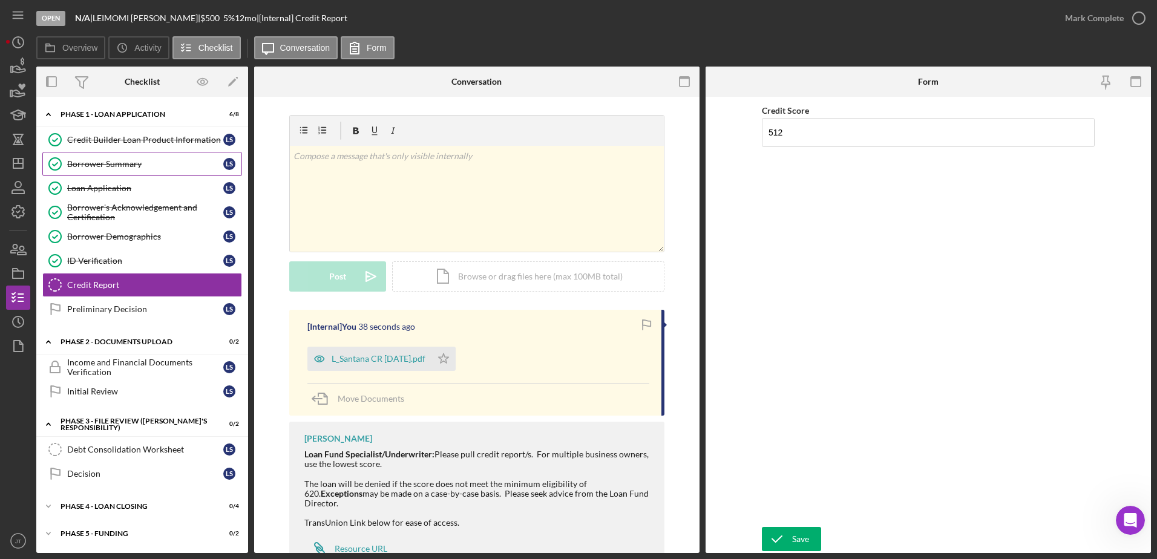
click at [156, 171] on link "Borrower Summary Borrower Summary L S" at bounding box center [142, 164] width 200 height 24
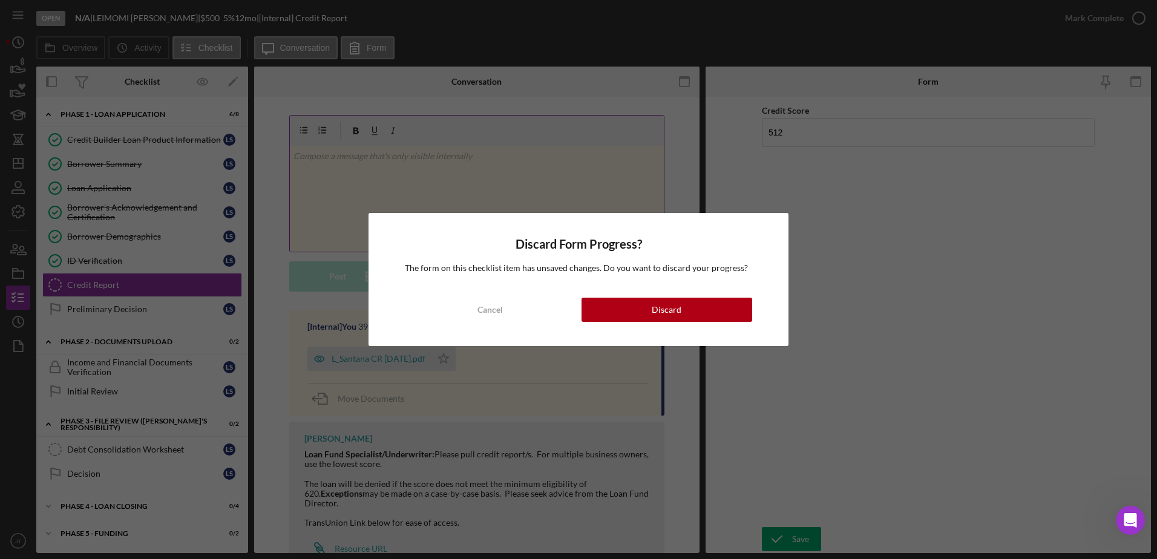
click at [654, 315] on div "Discard" at bounding box center [667, 310] width 30 height 24
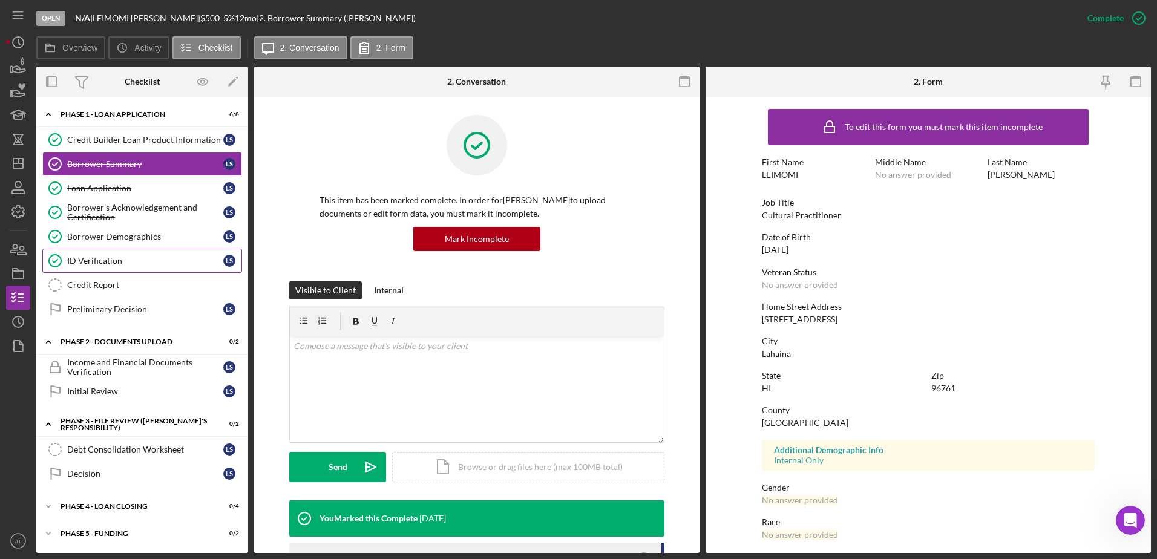
click at [141, 252] on link "ID Verification ID Verification L S" at bounding box center [142, 261] width 200 height 24
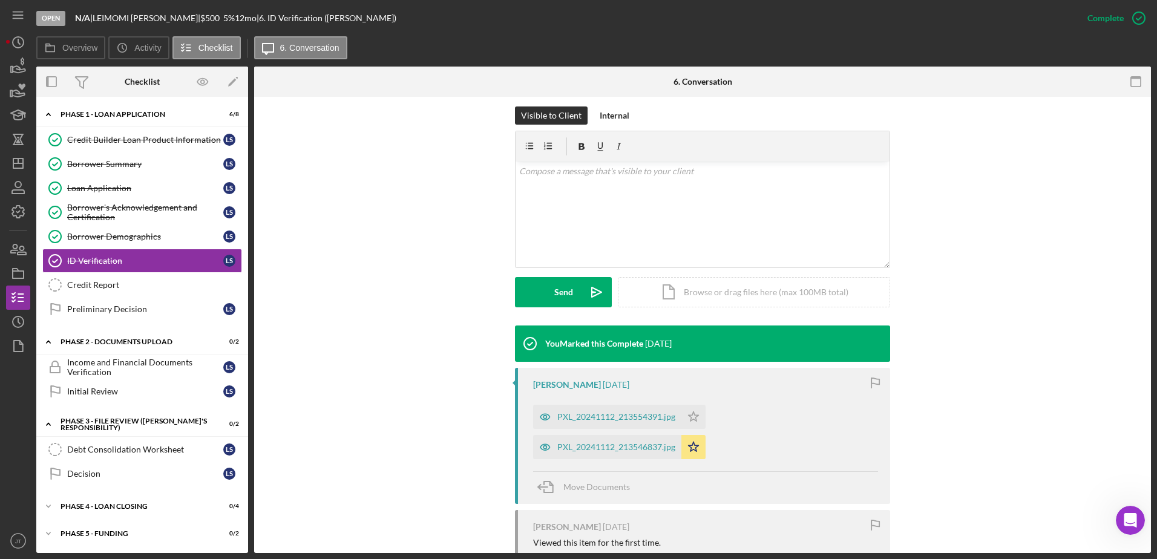
scroll to position [182, 0]
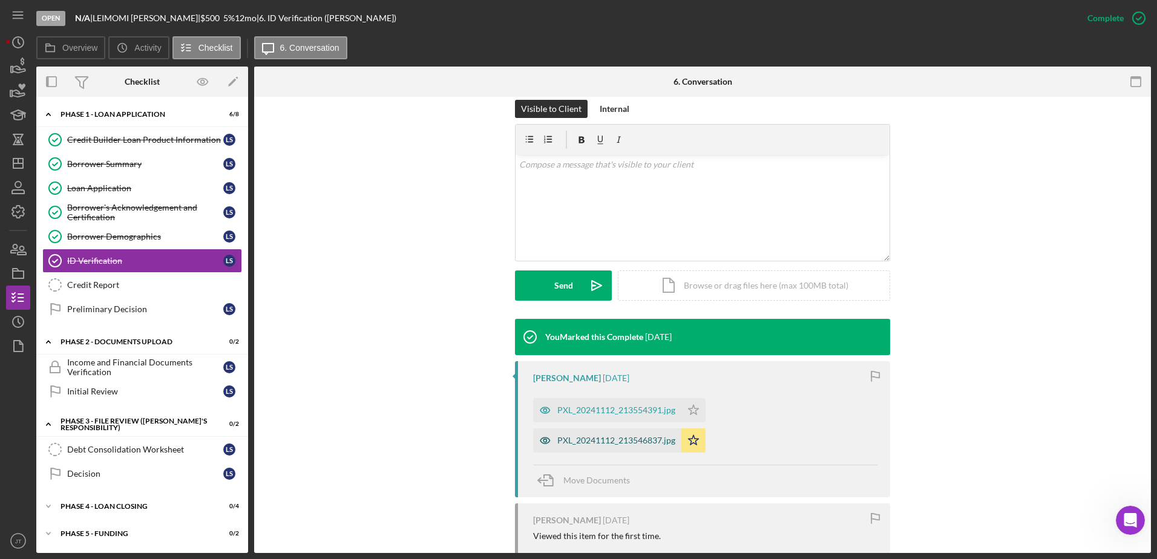
click at [602, 443] on div "PXL_20241112_213546837.jpg" at bounding box center [616, 441] width 118 height 10
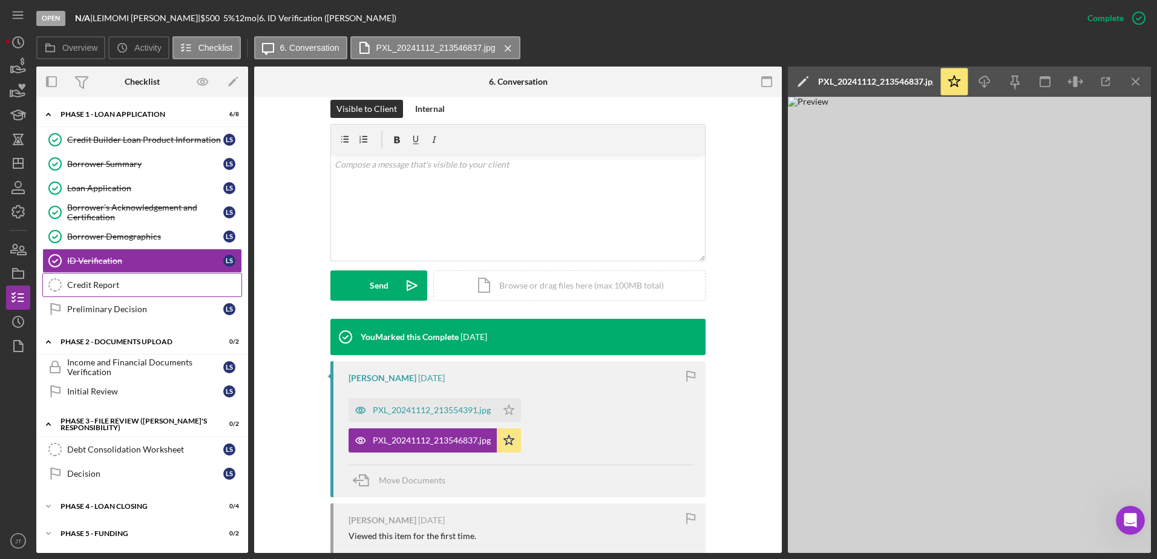
click at [145, 290] on div "Credit Report" at bounding box center [154, 285] width 174 height 10
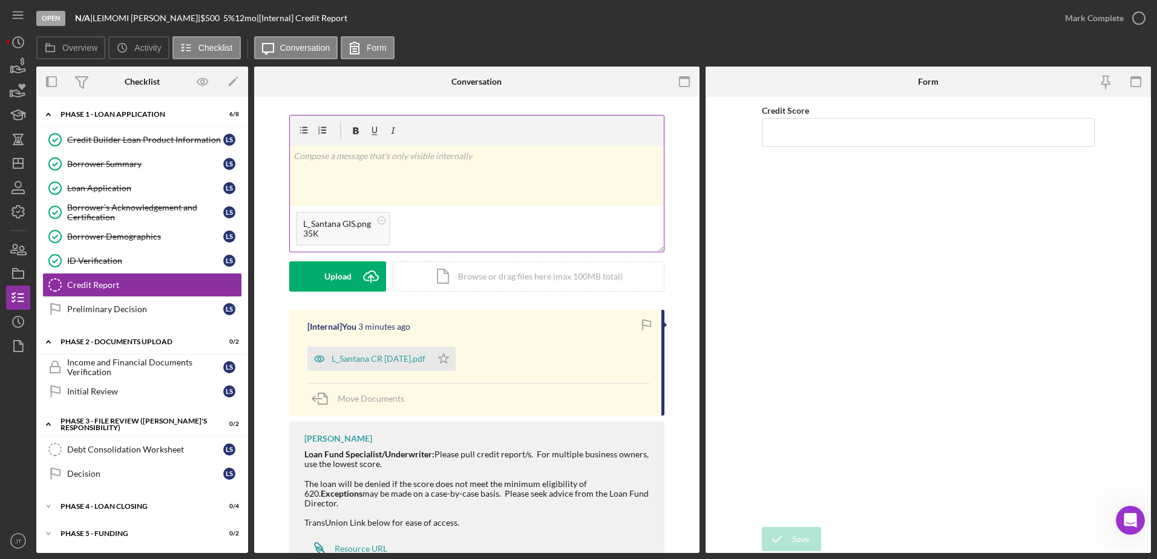
click at [339, 174] on div "v Color teal Color pink Remove color Add row above Add row below Add column bef…" at bounding box center [477, 176] width 374 height 60
click at [353, 269] on button "Post Icon/icon-invite-send" at bounding box center [337, 276] width 97 height 30
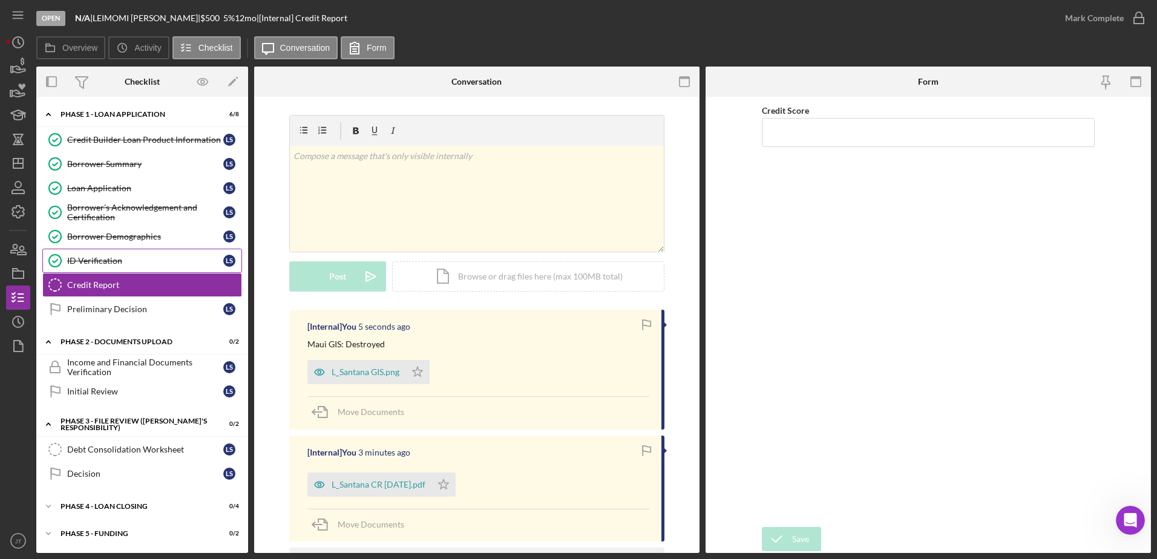
click at [129, 260] on div "ID Verification" at bounding box center [145, 261] width 156 height 10
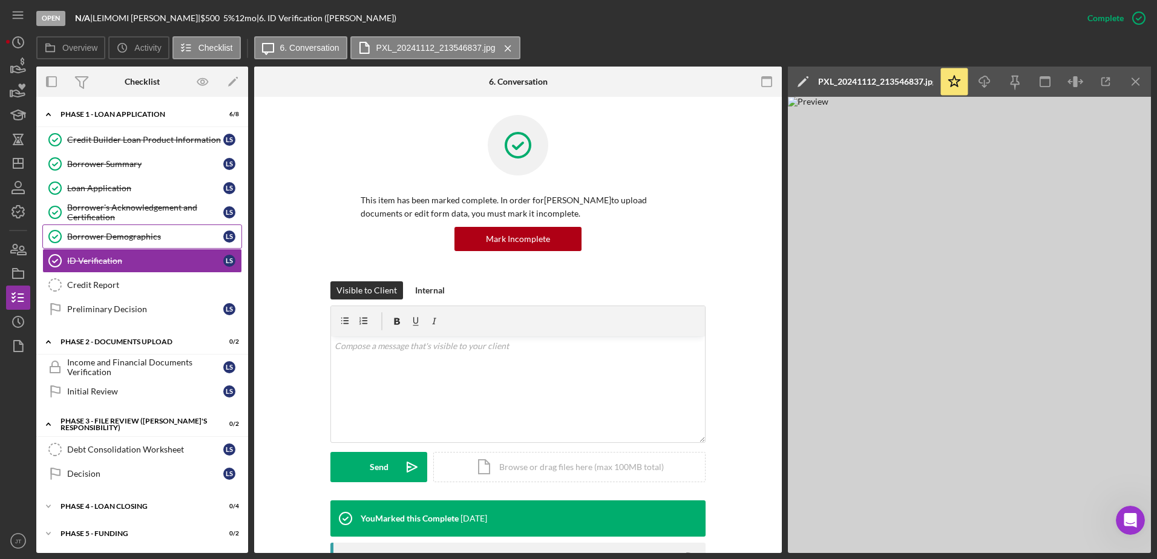
click at [139, 234] on div "Borrower Demographics" at bounding box center [145, 237] width 156 height 10
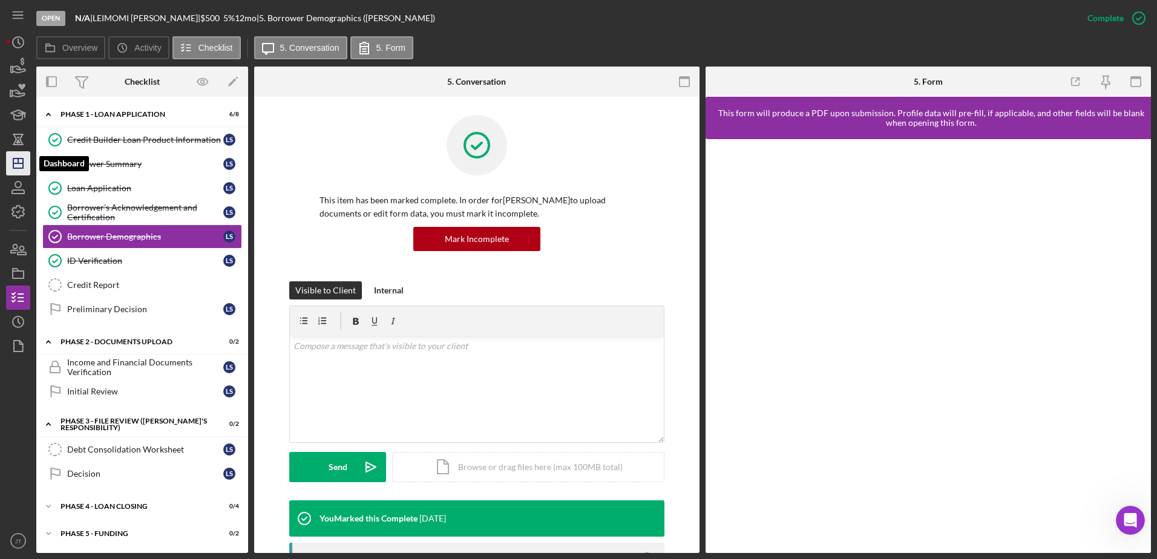
click at [25, 167] on icon "Icon/Dashboard" at bounding box center [18, 163] width 30 height 30
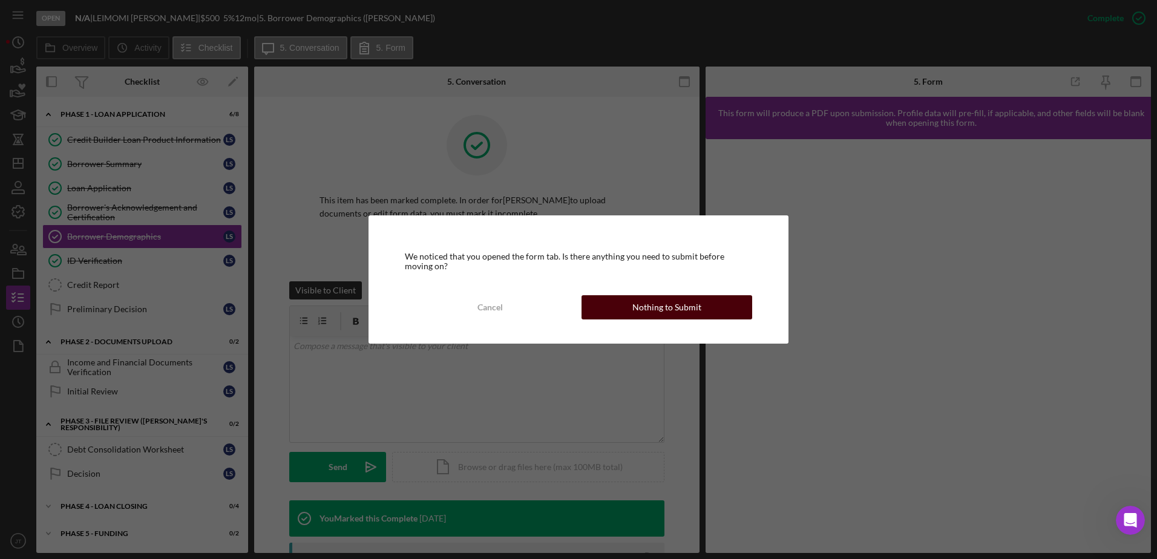
click at [705, 311] on button "Nothing to Submit" at bounding box center [667, 307] width 171 height 24
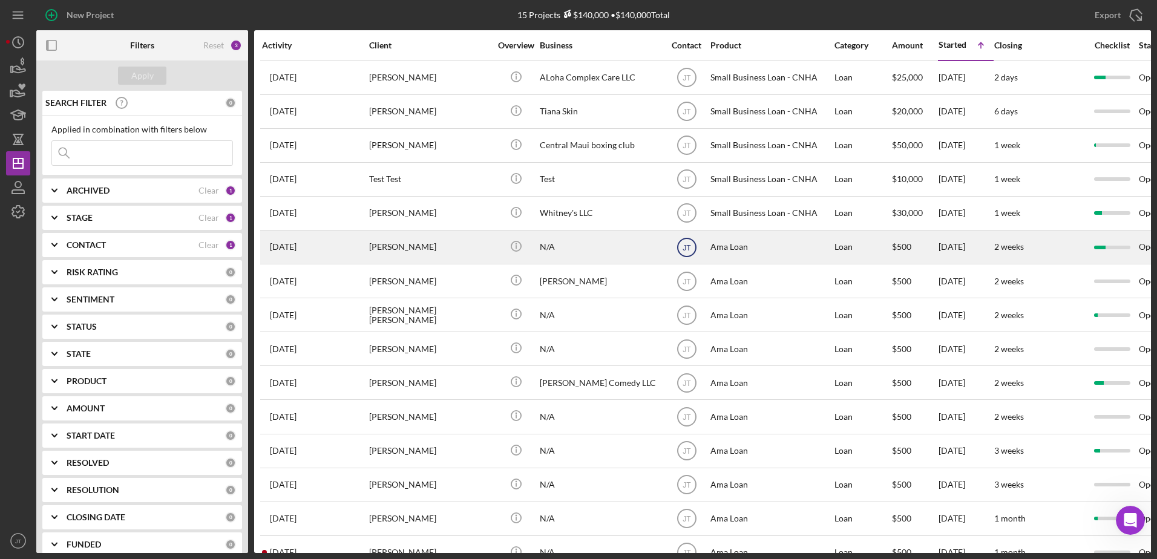
click at [689, 244] on text "JT" at bounding box center [687, 247] width 8 height 8
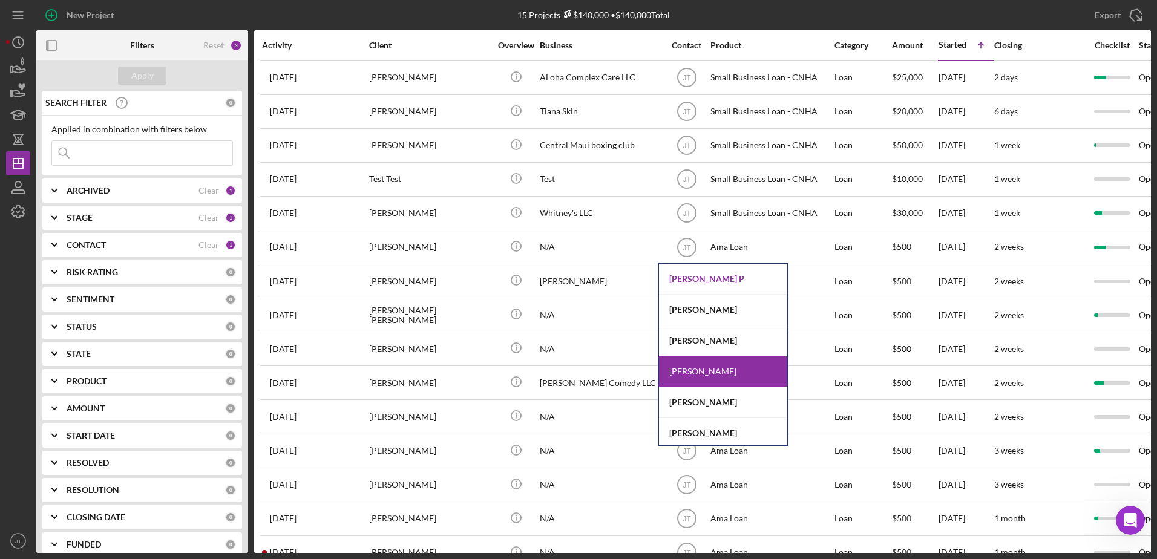
click at [727, 286] on div "[PERSON_NAME] P" at bounding box center [723, 279] width 128 height 31
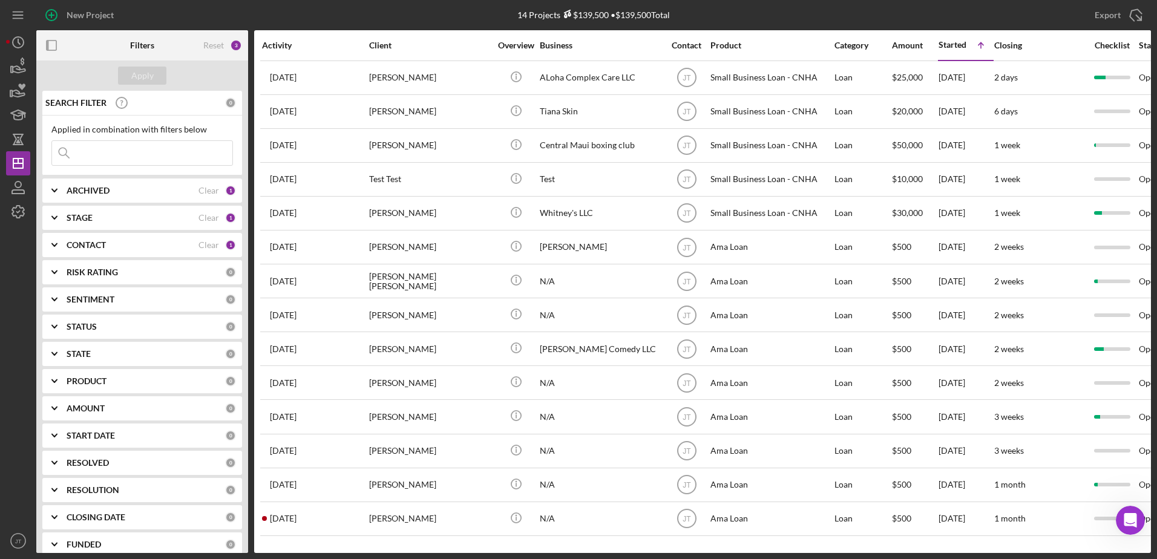
click at [137, 251] on div "CONTACT Clear 1" at bounding box center [151, 245] width 169 height 11
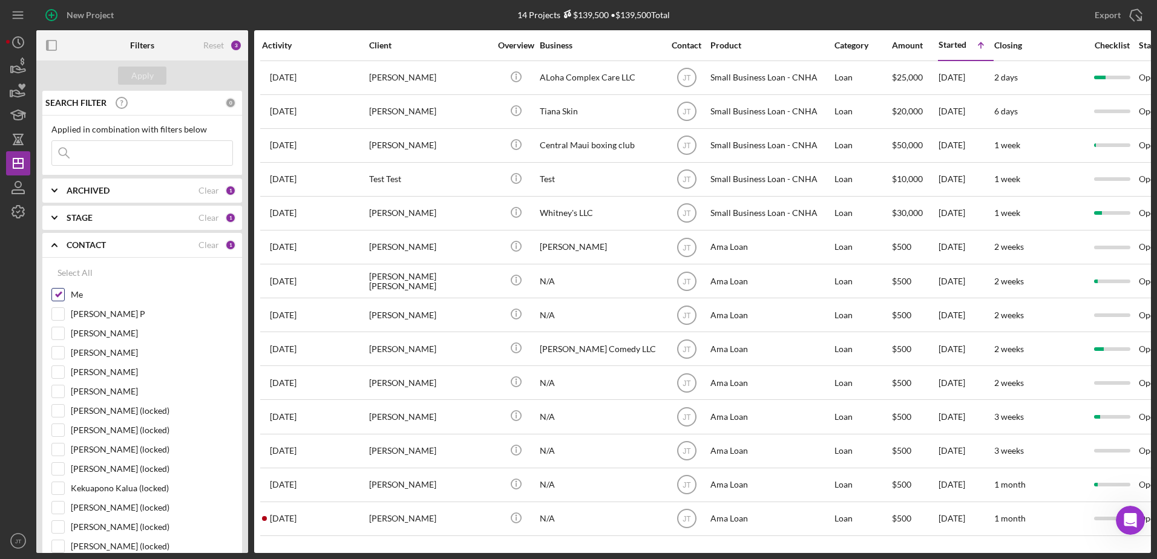
click at [59, 295] on input "Me" at bounding box center [58, 295] width 12 height 12
checkbox input "false"
click at [57, 316] on input "[PERSON_NAME] P" at bounding box center [58, 314] width 12 height 12
checkbox input "true"
click at [140, 67] on div "Apply" at bounding box center [142, 76] width 22 height 18
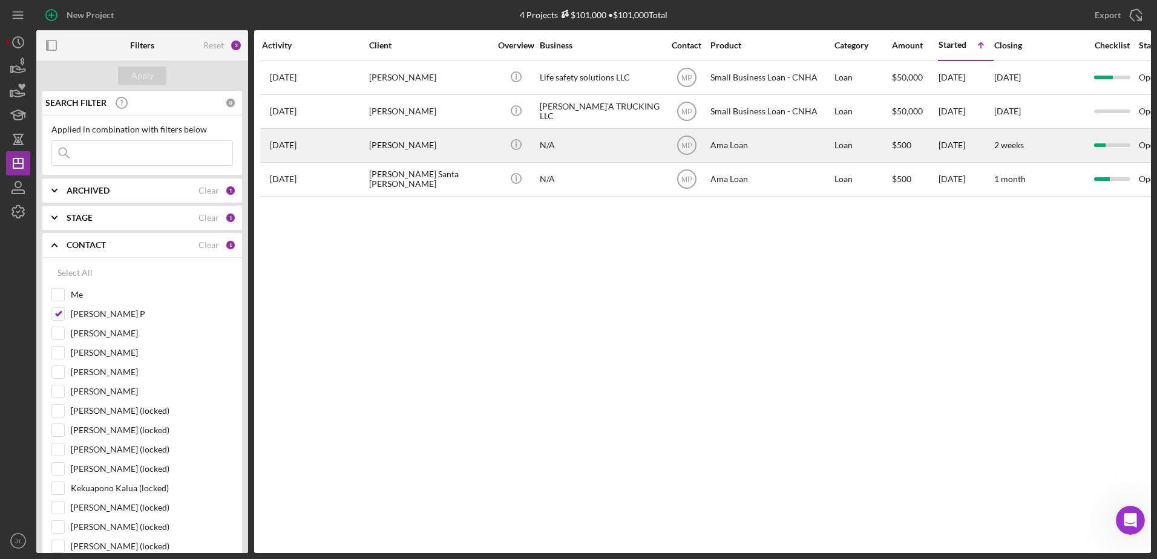
click at [388, 152] on div "[PERSON_NAME]" at bounding box center [429, 145] width 121 height 32
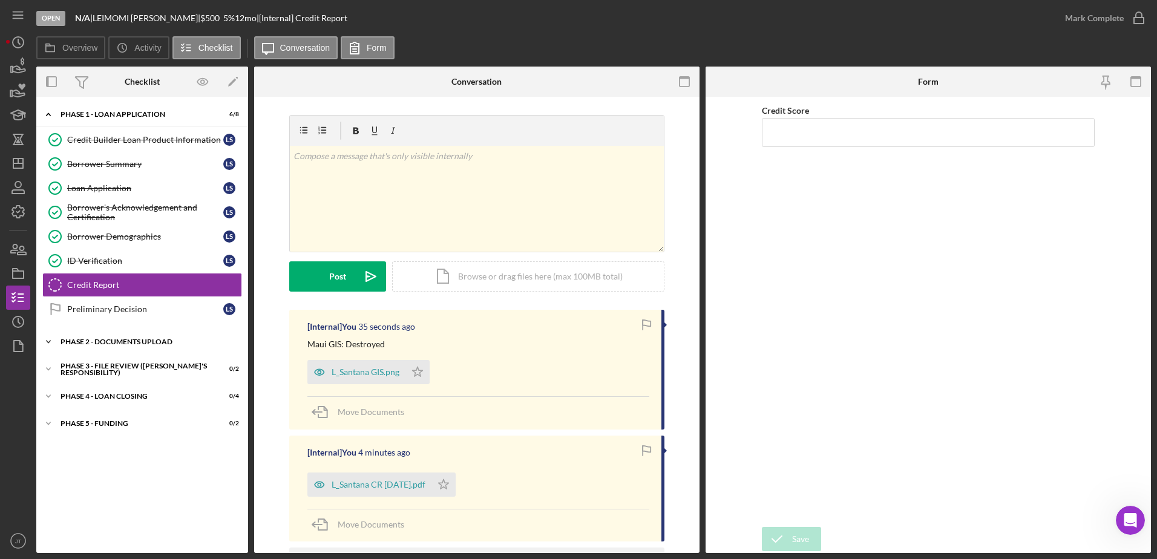
click at [53, 339] on icon "Icon/Expander" at bounding box center [48, 342] width 24 height 24
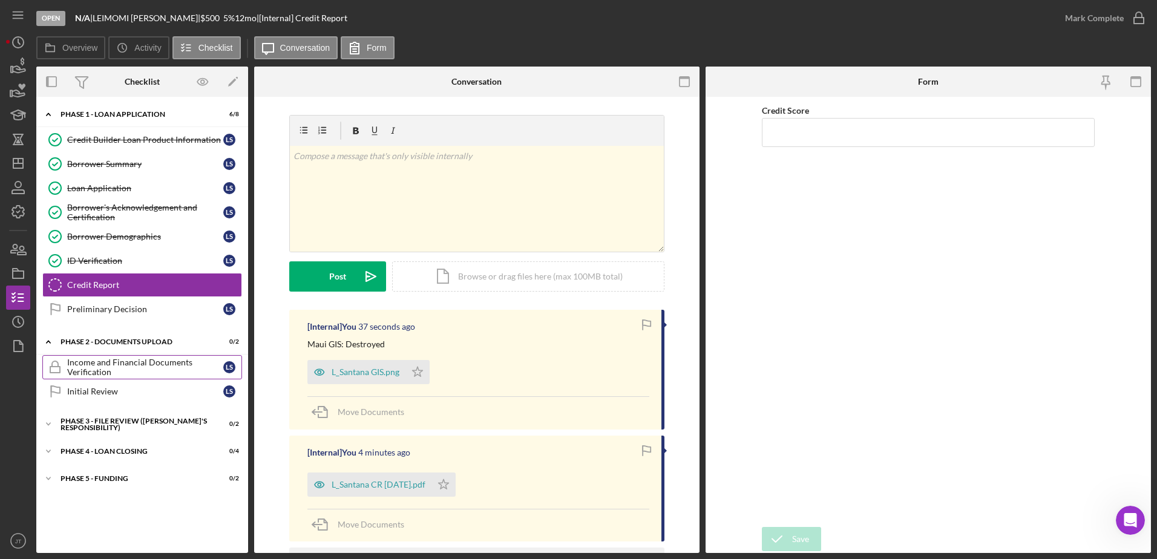
click at [95, 365] on div "Income and Financial Documents Verification" at bounding box center [145, 367] width 156 height 19
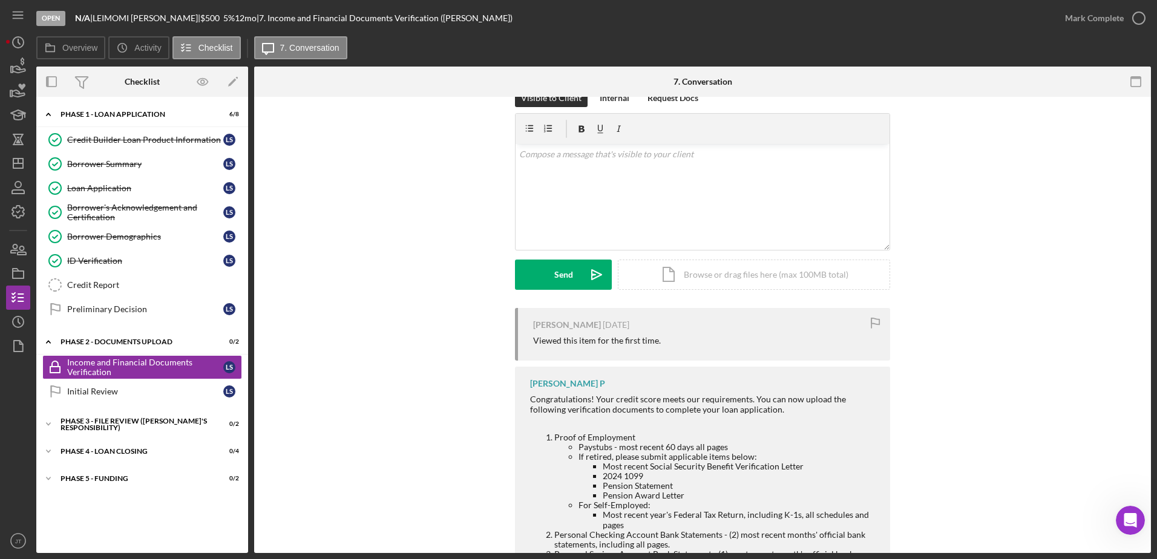
scroll to position [121, 0]
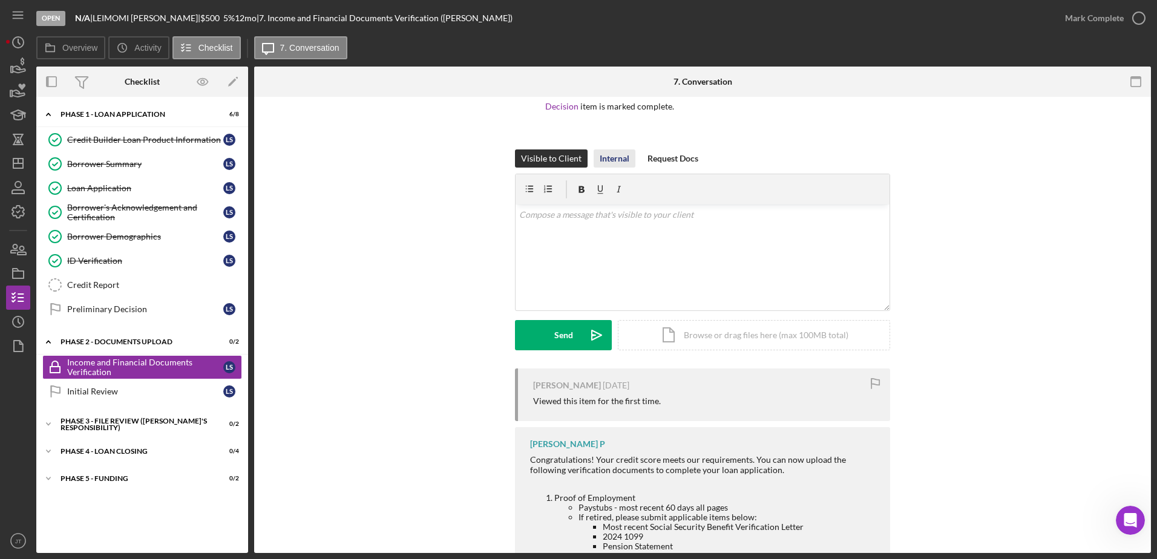
click at [607, 159] on div "Internal" at bounding box center [615, 158] width 30 height 18
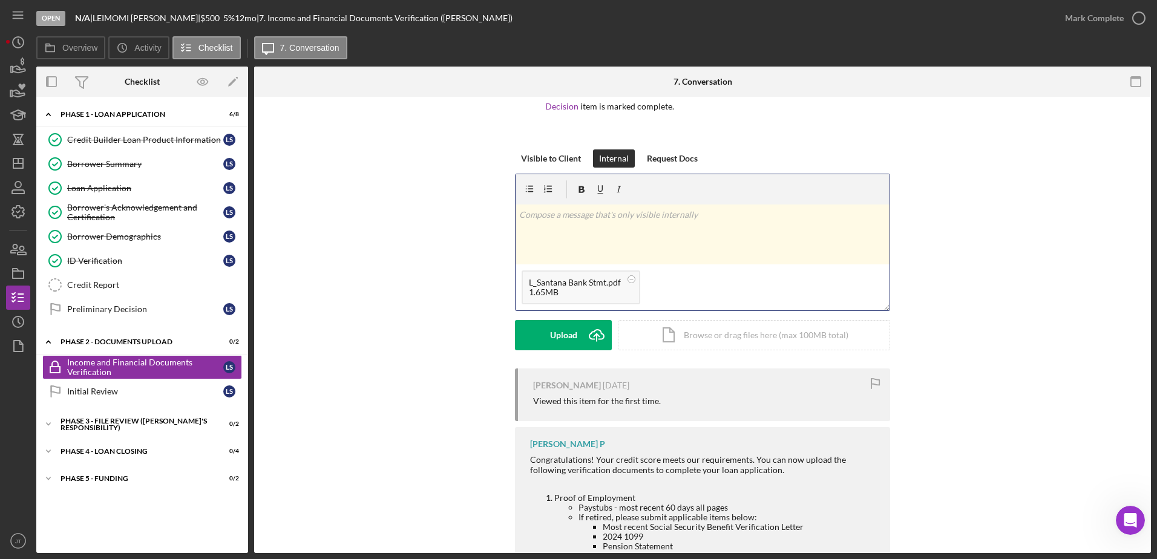
click at [565, 214] on p at bounding box center [702, 214] width 367 height 13
click at [540, 338] on button "Post Icon/icon-invite-send" at bounding box center [563, 335] width 97 height 30
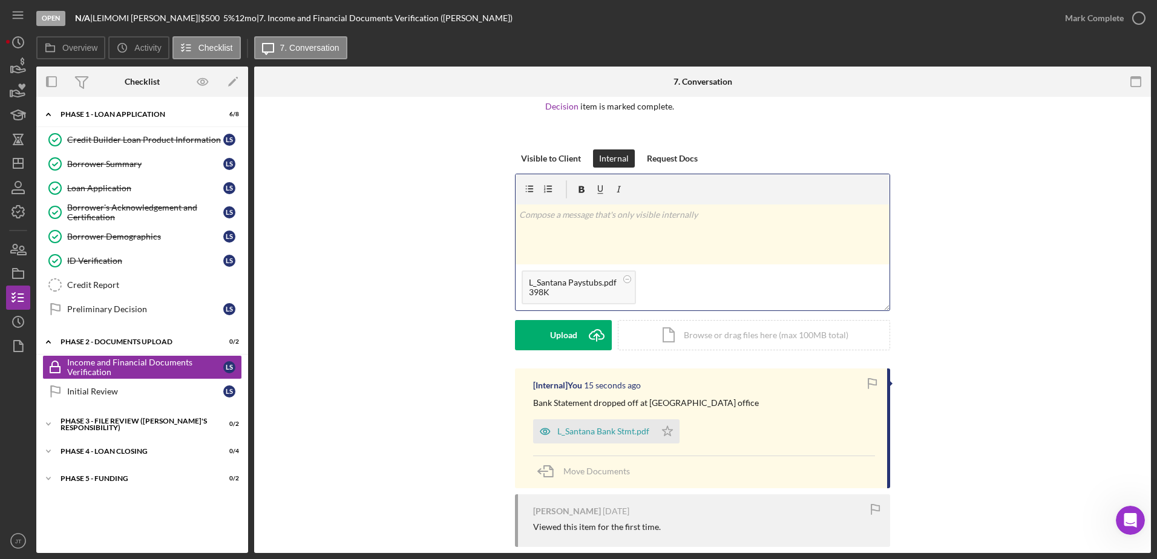
click at [581, 217] on p at bounding box center [702, 214] width 367 height 13
click at [572, 341] on button "Post Icon/icon-invite-send" at bounding box center [563, 335] width 97 height 30
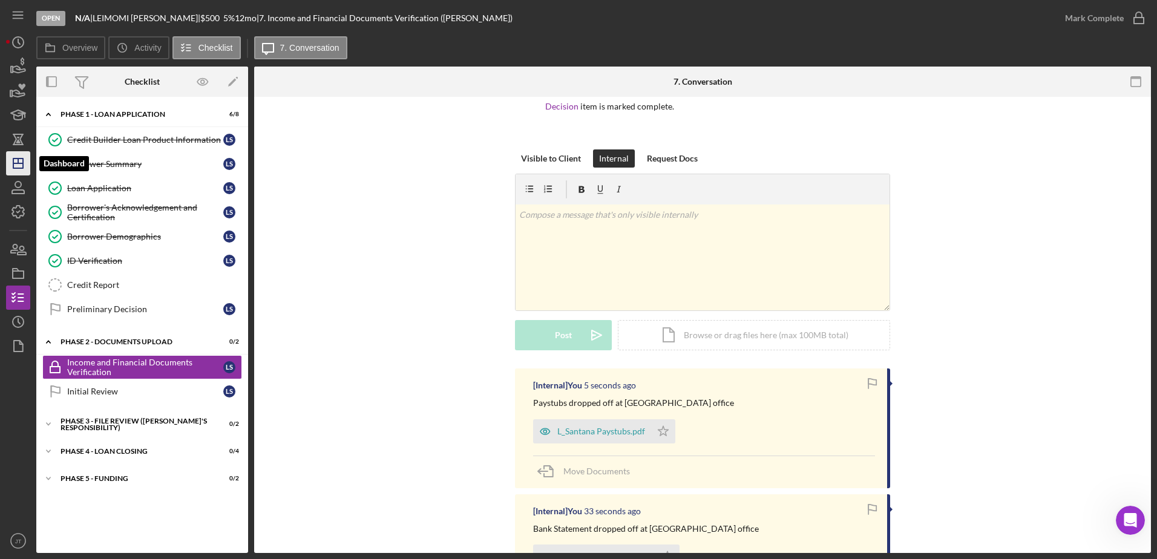
click at [26, 168] on icon "Icon/Dashboard" at bounding box center [18, 163] width 30 height 30
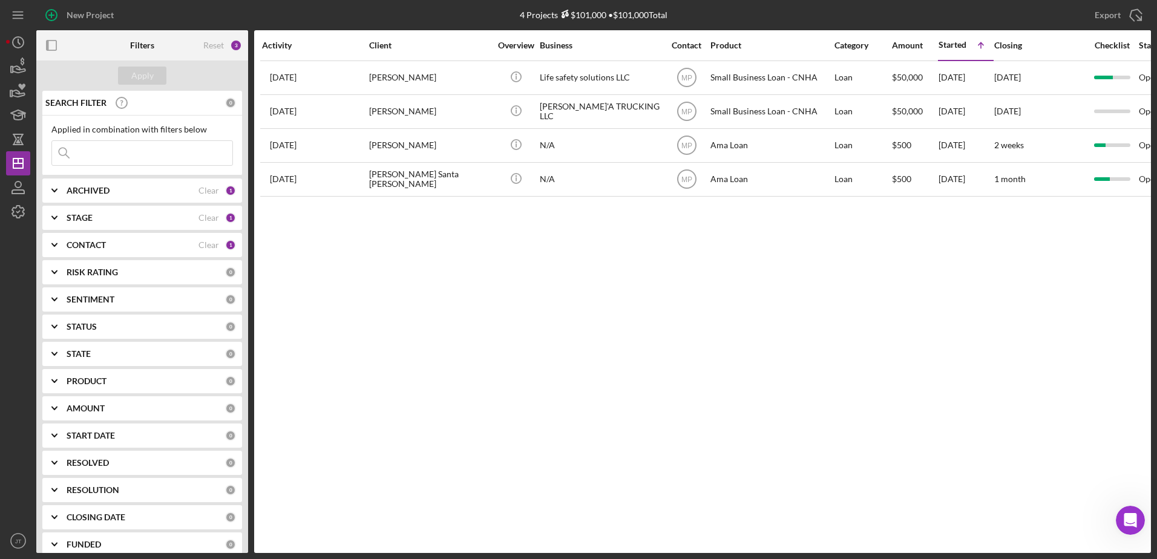
click at [142, 253] on div "CONTACT Clear 1" at bounding box center [151, 245] width 169 height 24
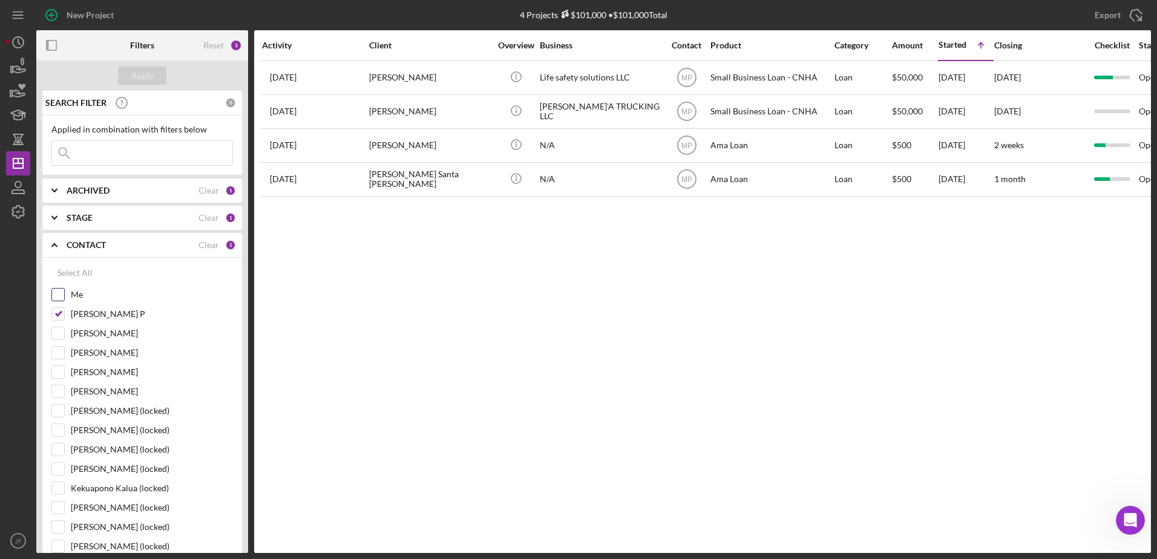
click at [56, 291] on input "Me" at bounding box center [58, 295] width 12 height 12
checkbox input "true"
click at [60, 313] on input "[PERSON_NAME] P" at bounding box center [58, 314] width 12 height 12
checkbox input "false"
click at [152, 76] on div "Apply" at bounding box center [142, 76] width 22 height 18
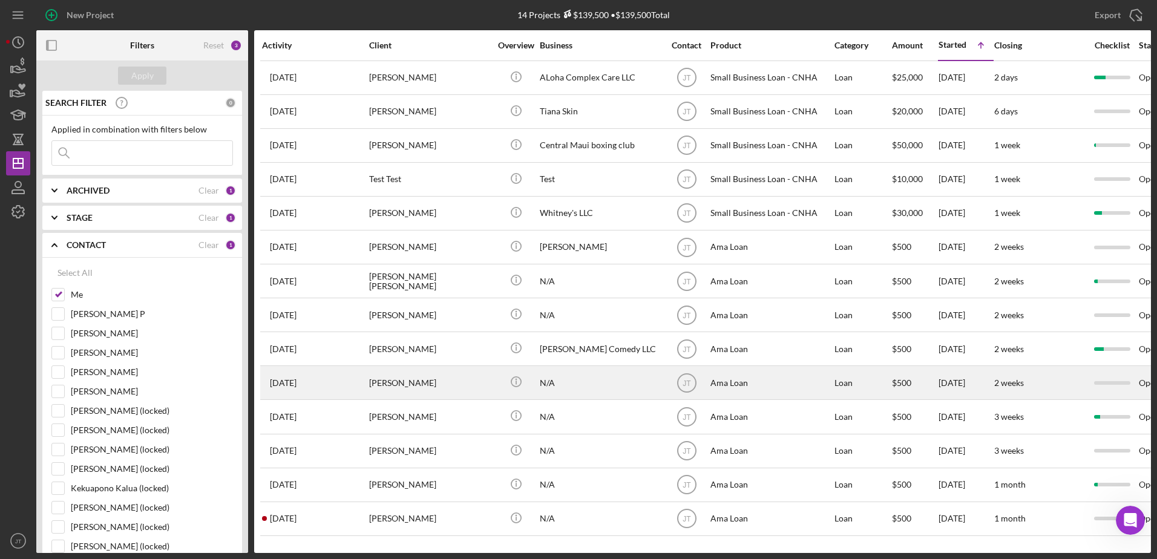
click at [419, 387] on div "[PERSON_NAME]" at bounding box center [429, 383] width 121 height 32
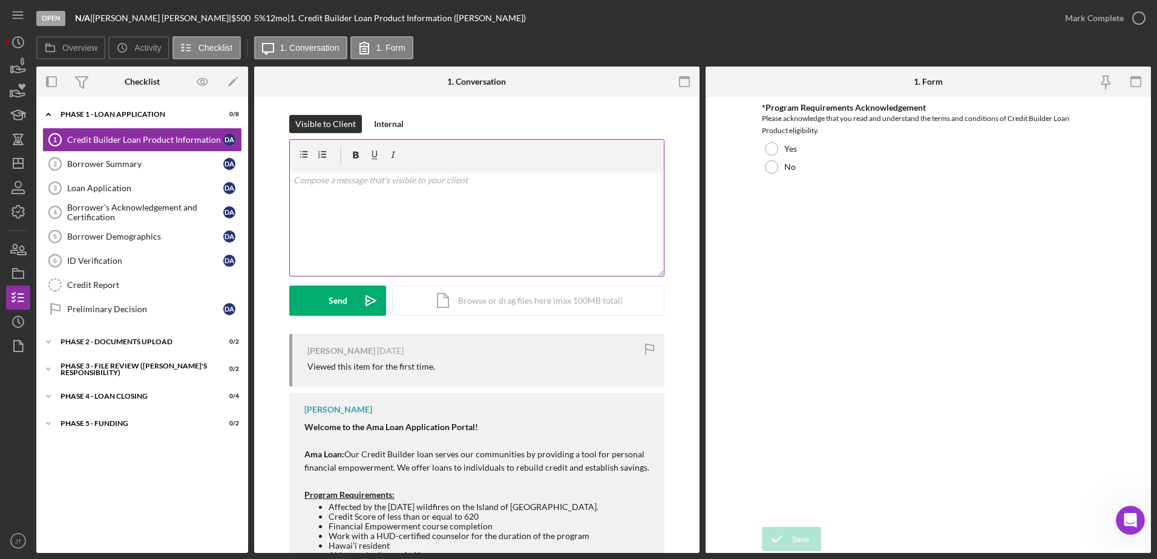
click at [442, 197] on div "v Color teal Color pink Remove color Add row above Add row below Add column bef…" at bounding box center [477, 223] width 374 height 106
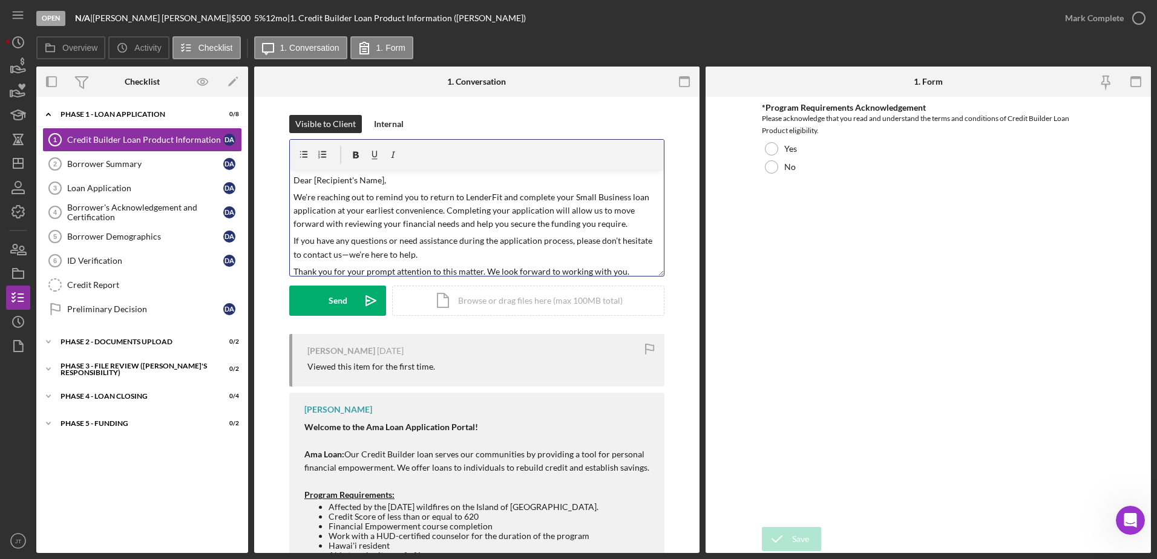
click at [381, 177] on p "Dear [Recipient's Name]," at bounding box center [476, 180] width 367 height 13
click at [339, 313] on div "Send" at bounding box center [338, 301] width 19 height 30
